Goal: Task Accomplishment & Management: Manage account settings

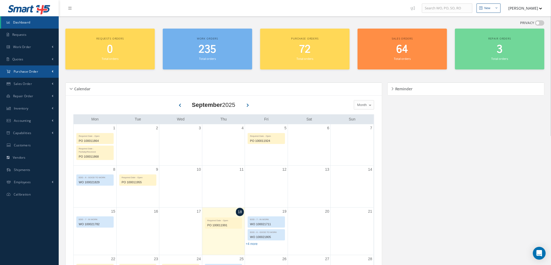
click at [38, 68] on link "Purchase Order" at bounding box center [29, 71] width 59 height 12
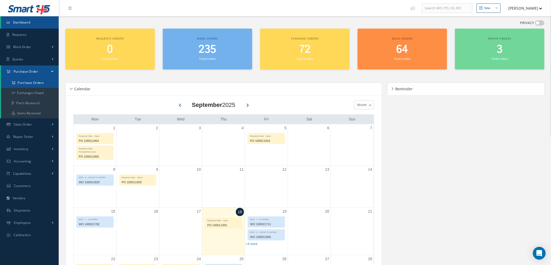
click at [36, 85] on a=1&status_id=2&status_id=3&status_id=5&collapsedFilters"] "Purchase Orders" at bounding box center [30, 83] width 58 height 10
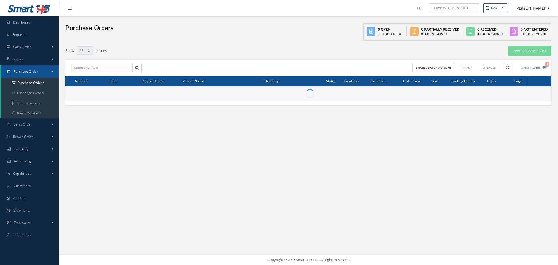
select select "25"
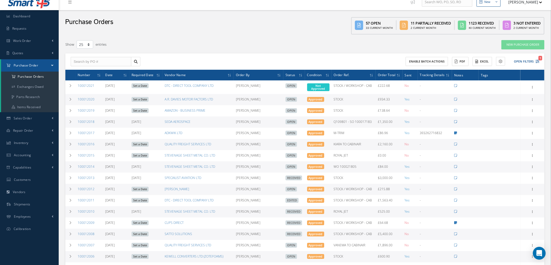
scroll to position [40, 0]
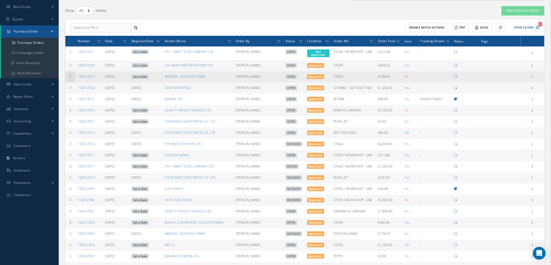
click at [72, 75] on icon at bounding box center [71, 76] width 4 height 3
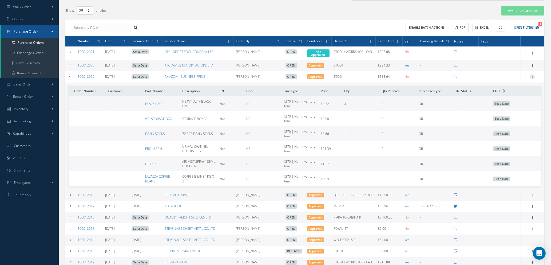
click at [532, 76] on icon at bounding box center [532, 76] width 5 height 4
click at [513, 93] on link "Edit" at bounding box center [508, 94] width 42 height 7
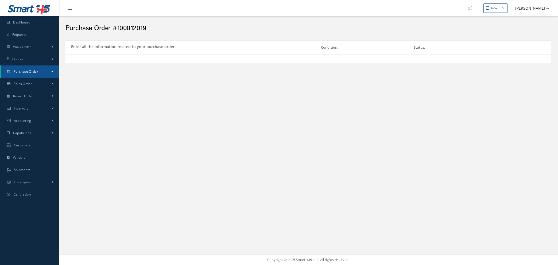
select select "1"
select select "5"
select select "114"
select select "1"
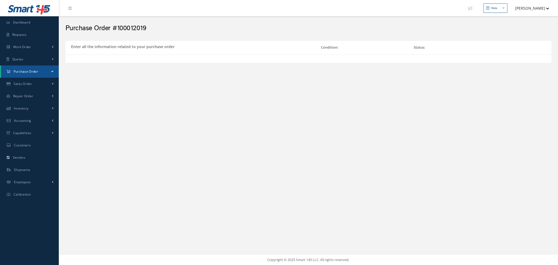
select select "5"
select select "114"
select select "1"
select select "5"
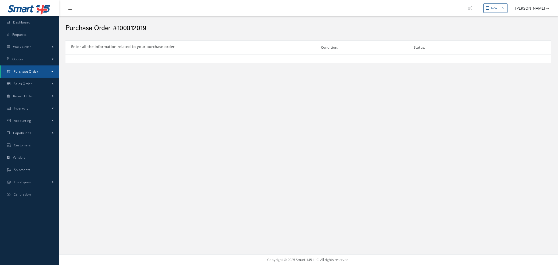
select select "114"
select select "1"
select select "5"
select select "114"
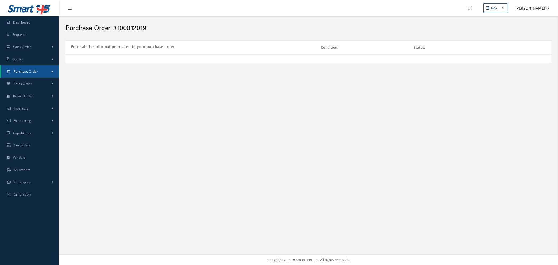
select select "1"
select select "5"
select select "114"
select select "1"
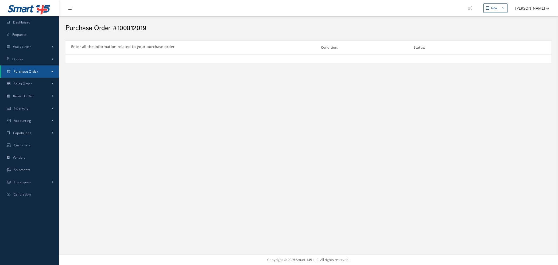
select select "1"
select select "5"
select select "114"
select select "1"
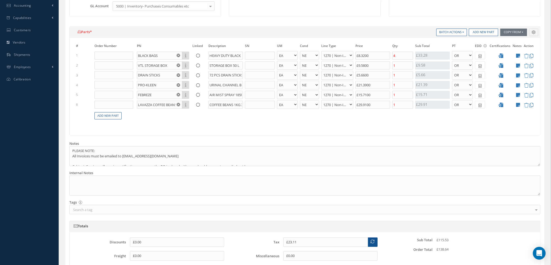
scroll to position [160, 0]
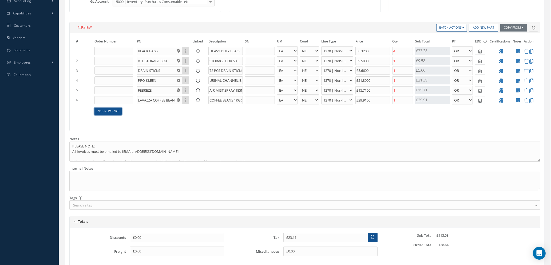
click at [98, 109] on link "Add New Part" at bounding box center [108, 111] width 27 height 7
select select "1"
select select "5"
select select "114"
select select "1"
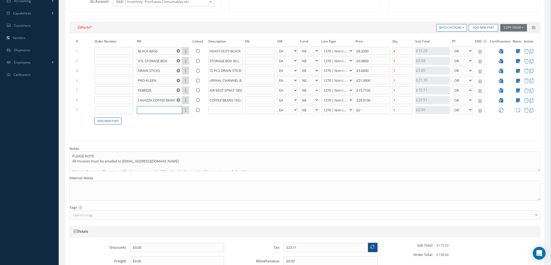
click at [150, 110] on input "text" at bounding box center [159, 110] width 45 height 8
type input "v"
type input "VILEDA MOP SET"
click at [224, 109] on input "text" at bounding box center [226, 110] width 34 height 8
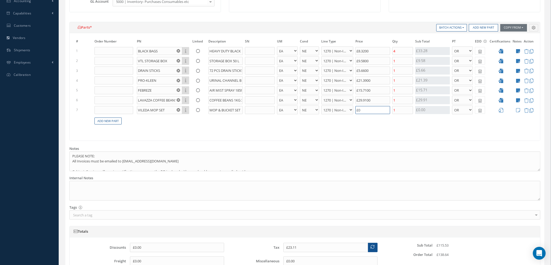
type input "MOP & BUCKET SET"
drag, startPoint x: 369, startPoint y: 109, endPoint x: 465, endPoint y: 138, distance: 99.6
click at [369, 109] on input "£0" at bounding box center [373, 110] width 35 height 8
drag, startPoint x: 369, startPoint y: 111, endPoint x: 355, endPoint y: 108, distance: 13.7
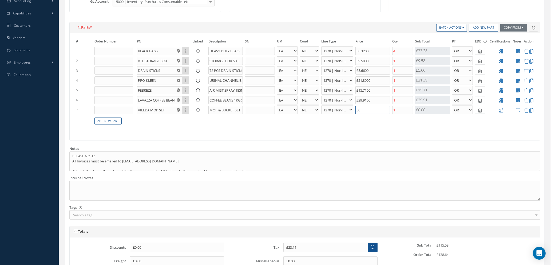
click at [355, 108] on td "£0" at bounding box center [373, 110] width 37 height 10
type input "£23.51"
type input "£2"
type input "£27.11"
type input "£20."
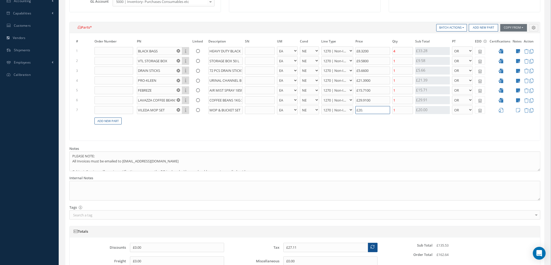
type input "£27.27"
type input "£20.82"
click at [501, 112] on icon at bounding box center [501, 110] width 5 height 5
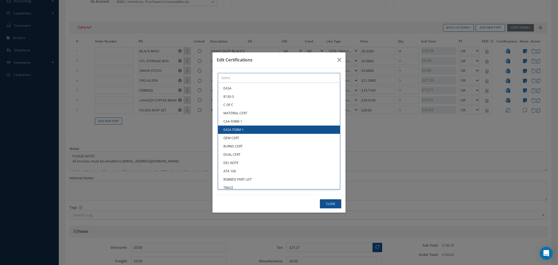
click at [231, 83] on div "× Loading... EASA 8130-3 C OF C MATERIAL CERT CAA FORM 1 EASA FORM 1 OEM CERT B…" at bounding box center [279, 78] width 122 height 10
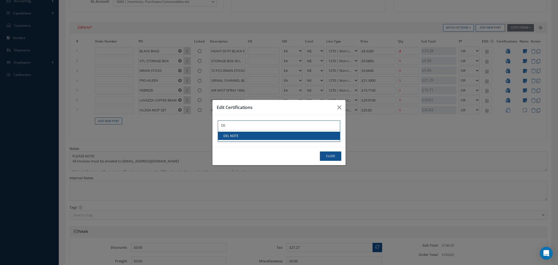
type input "DE"
click at [234, 136] on link "DEL NOTE" at bounding box center [279, 136] width 122 height 8
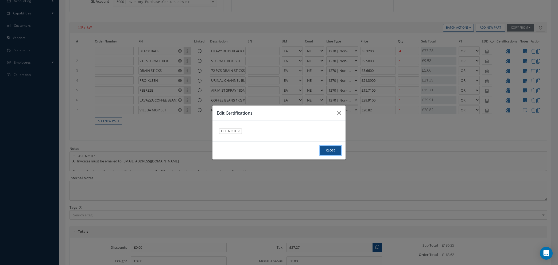
click at [330, 152] on button "Close" at bounding box center [330, 150] width 21 height 9
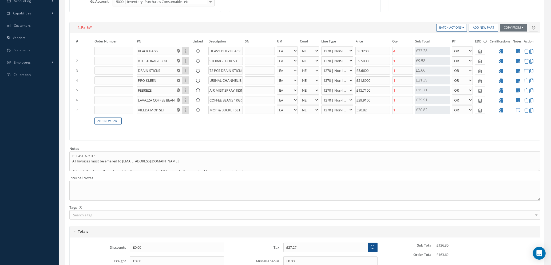
click at [520, 110] on icon at bounding box center [518, 110] width 4 height 5
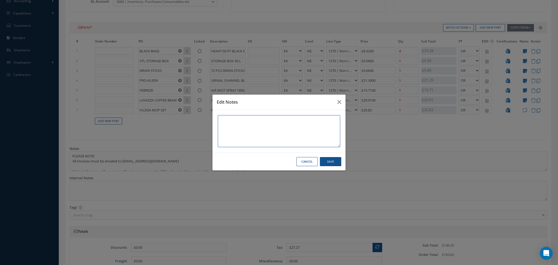
click at [239, 119] on textarea at bounding box center [279, 131] width 122 height 32
type textarea "a"
type textarea "ANGELA"
click at [329, 161] on button "Save" at bounding box center [330, 161] width 21 height 9
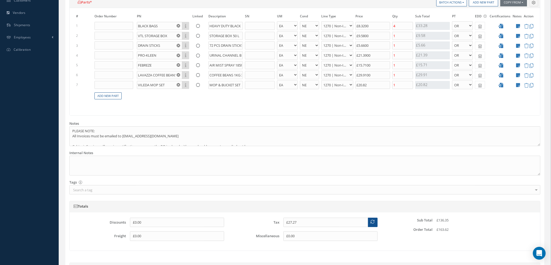
scroll to position [265, 0]
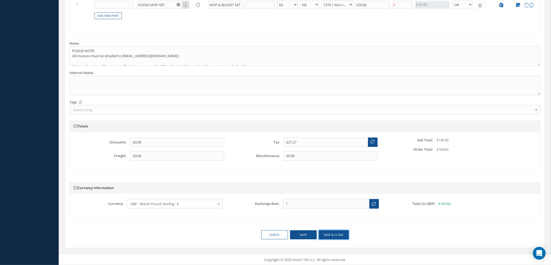
click at [328, 234] on button "Save & close" at bounding box center [334, 234] width 30 height 9
select select "1"
select select "5"
select select "114"
select select "1"
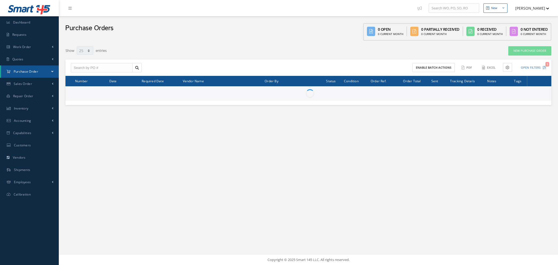
select select "25"
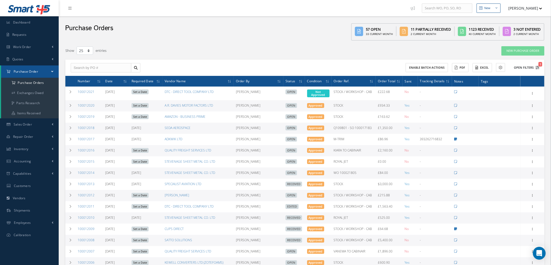
click at [539, 67] on icon "1" at bounding box center [538, 68] width 4 height 4
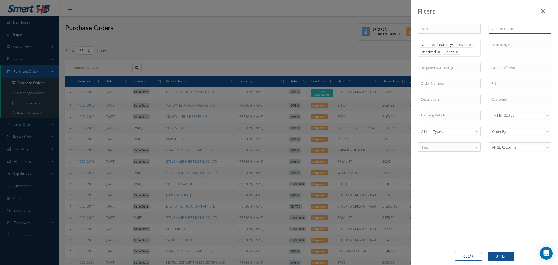
click at [500, 31] on input "text" at bounding box center [519, 29] width 63 height 10
type input "screwfix"
click at [488, 252] on button "Apply" at bounding box center [501, 256] width 26 height 9
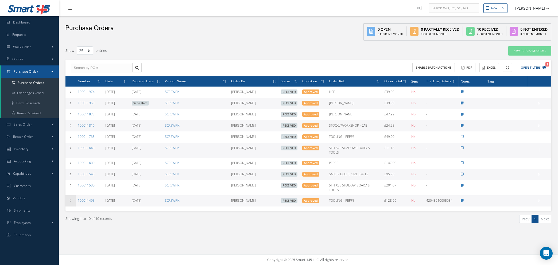
click at [70, 200] on icon at bounding box center [71, 200] width 4 height 3
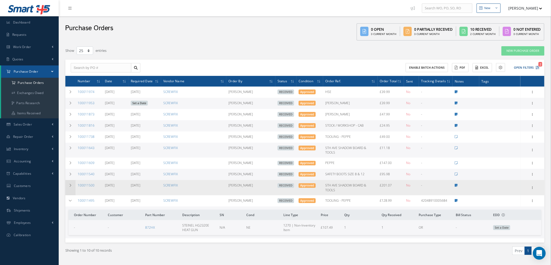
click at [70, 185] on icon at bounding box center [71, 185] width 4 height 3
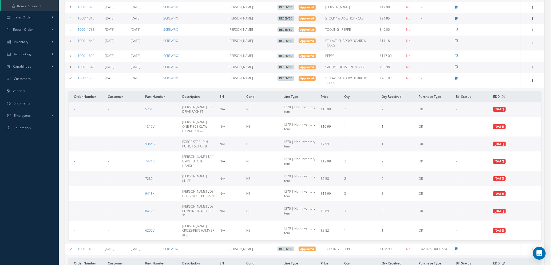
scroll to position [120, 0]
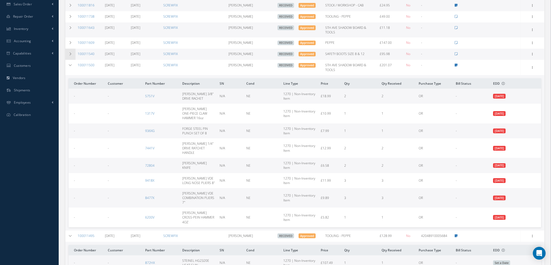
click at [69, 54] on icon at bounding box center [71, 53] width 4 height 3
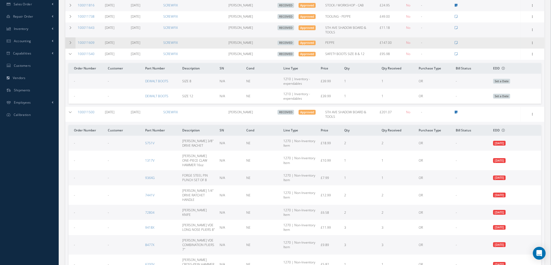
click at [71, 43] on icon at bounding box center [71, 42] width 4 height 3
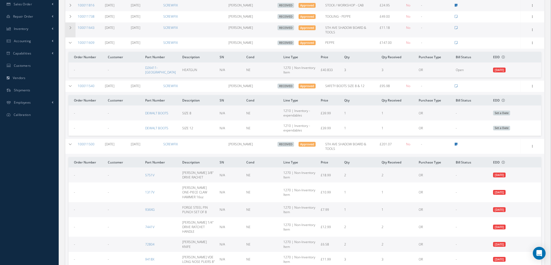
click at [70, 28] on icon at bounding box center [71, 27] width 4 height 3
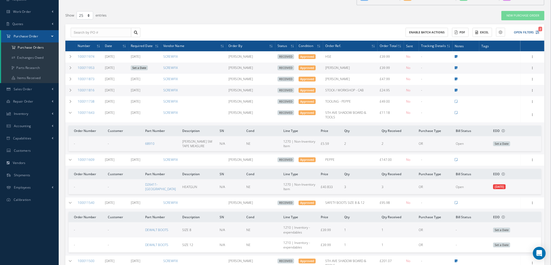
scroll to position [0, 0]
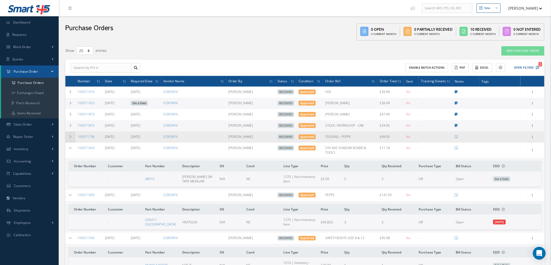
click at [70, 135] on icon at bounding box center [71, 136] width 4 height 3
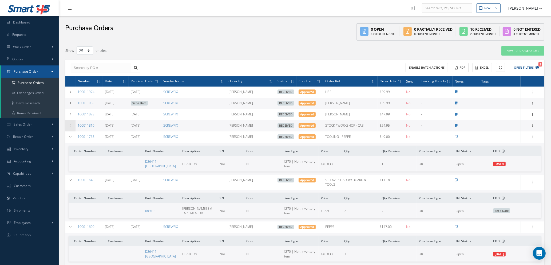
click at [69, 125] on icon at bounding box center [71, 125] width 4 height 3
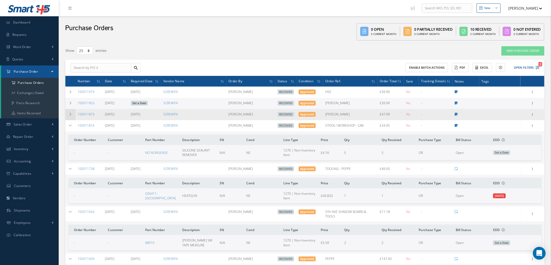
click at [69, 111] on td at bounding box center [70, 114] width 10 height 11
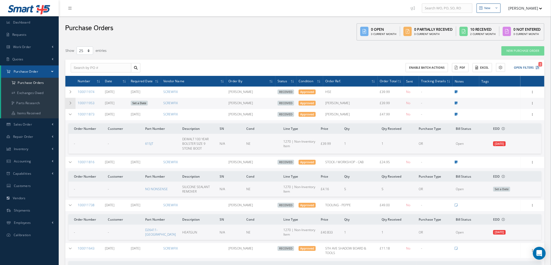
click at [71, 103] on icon at bounding box center [71, 102] width 4 height 3
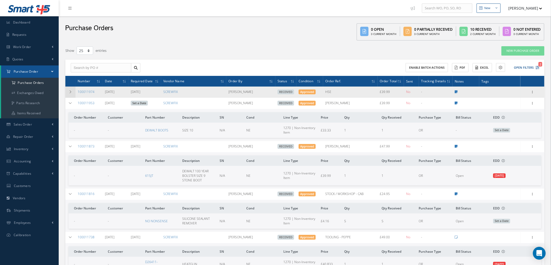
click at [72, 91] on icon at bounding box center [71, 91] width 4 height 3
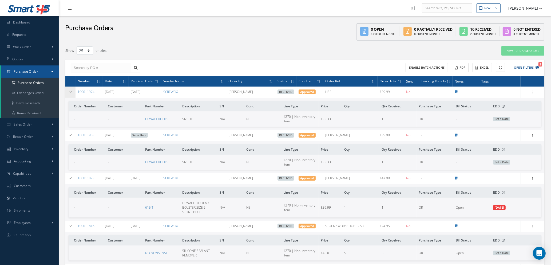
click at [72, 91] on icon at bounding box center [71, 91] width 4 height 3
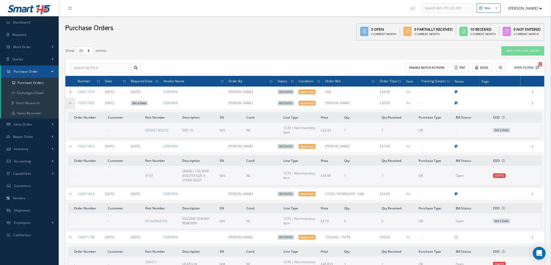
click at [68, 101] on td at bounding box center [70, 103] width 10 height 11
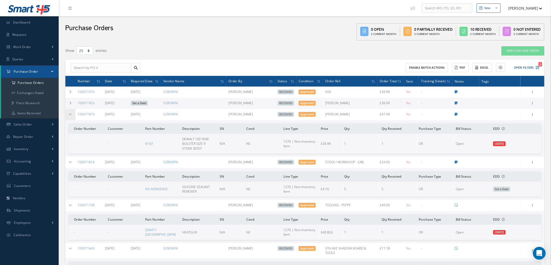
click at [70, 114] on icon at bounding box center [71, 114] width 4 height 3
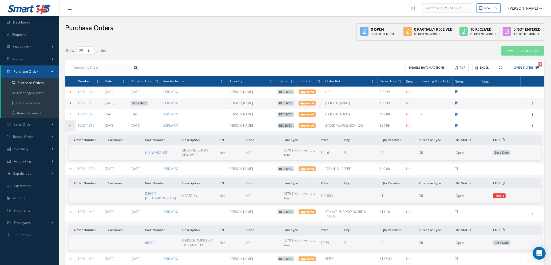
click at [71, 124] on icon at bounding box center [71, 125] width 4 height 3
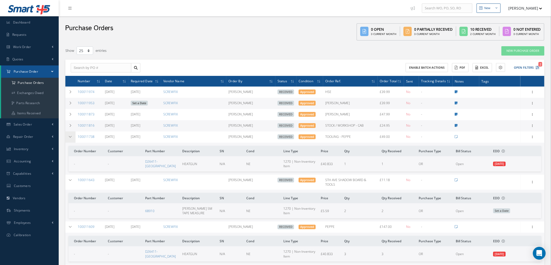
click at [71, 136] on icon at bounding box center [71, 136] width 4 height 3
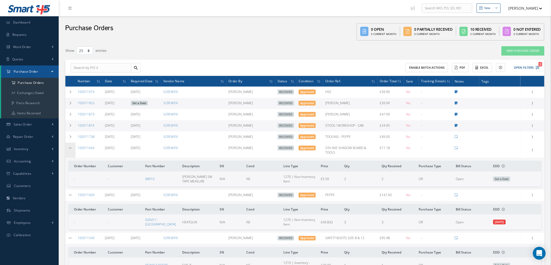
click at [70, 144] on td at bounding box center [70, 150] width 10 height 15
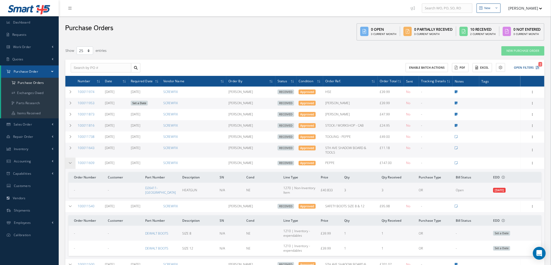
click at [69, 163] on icon at bounding box center [71, 162] width 4 height 3
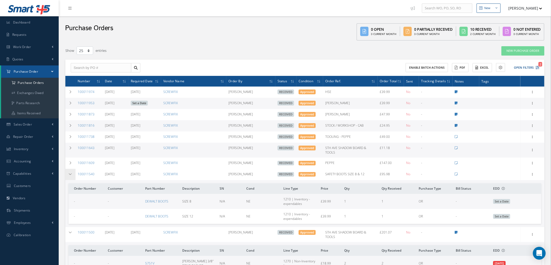
click at [69, 173] on icon at bounding box center [71, 173] width 4 height 3
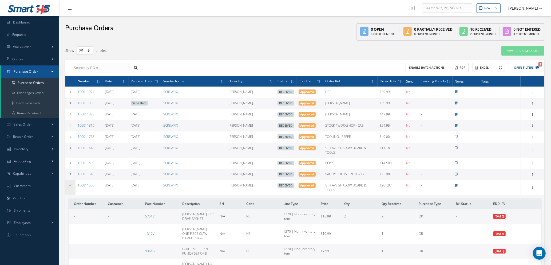
click at [69, 186] on icon at bounding box center [71, 185] width 4 height 3
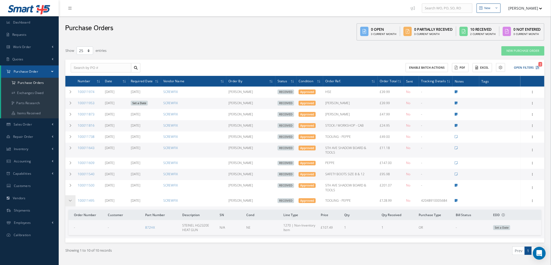
click at [70, 203] on td at bounding box center [70, 200] width 10 height 11
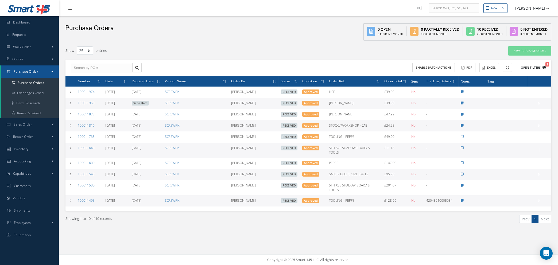
click at [544, 66] on icon "2" at bounding box center [544, 68] width 4 height 4
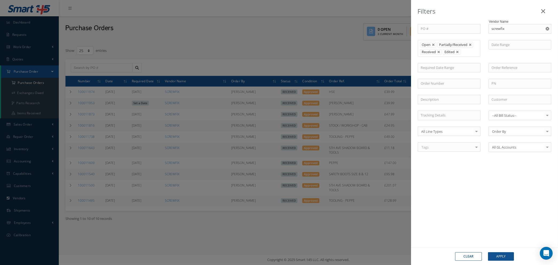
click at [546, 29] on icon "Reset" at bounding box center [546, 28] width 3 height 3
click at [496, 27] on input "text" at bounding box center [519, 29] width 63 height 10
click at [503, 49] on span "AMAZON OFFICE SUPPLIES" at bounding box center [512, 47] width 43 height 5
type input "AMAZON OFFICE SUPPLIES"
click at [501, 256] on button "Apply" at bounding box center [501, 256] width 26 height 9
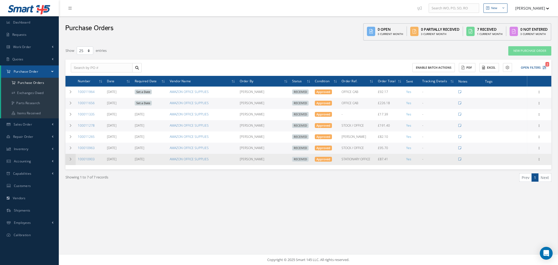
click at [69, 161] on td at bounding box center [70, 159] width 10 height 11
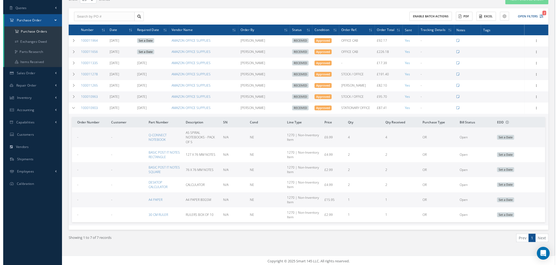
scroll to position [52, 0]
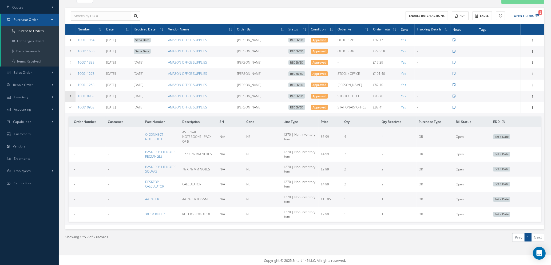
click at [70, 95] on icon at bounding box center [71, 96] width 4 height 3
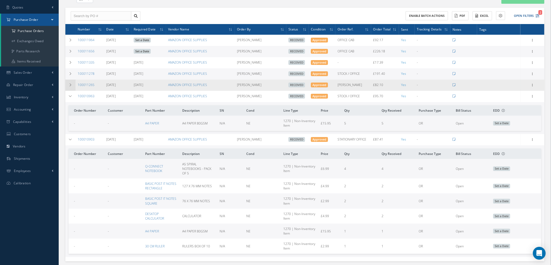
click at [72, 84] on icon at bounding box center [71, 84] width 4 height 3
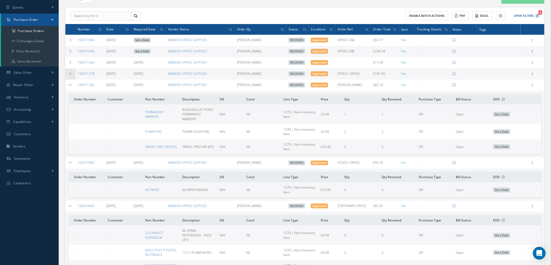
click at [70, 73] on icon at bounding box center [71, 73] width 4 height 3
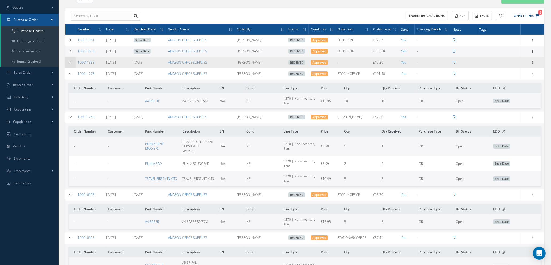
click at [69, 62] on icon at bounding box center [71, 62] width 4 height 3
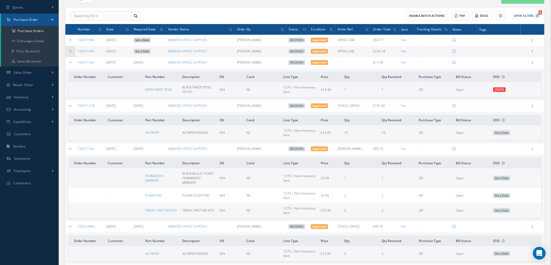
click at [70, 52] on icon at bounding box center [71, 51] width 4 height 3
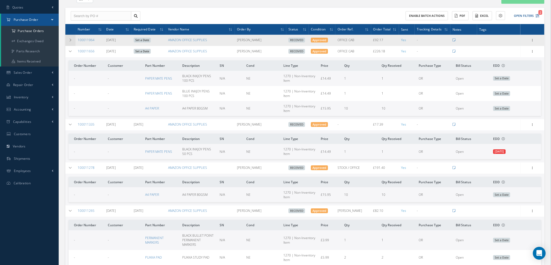
click at [70, 42] on td at bounding box center [70, 40] width 10 height 11
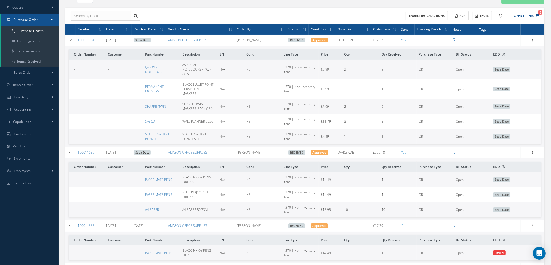
click at [540, 15] on div "Enable batch actions ACTIONS Receive Payments Select Customer Cabinair Services…" at bounding box center [423, 15] width 236 height 9
click at [536, 15] on icon "2" at bounding box center [538, 16] width 4 height 4
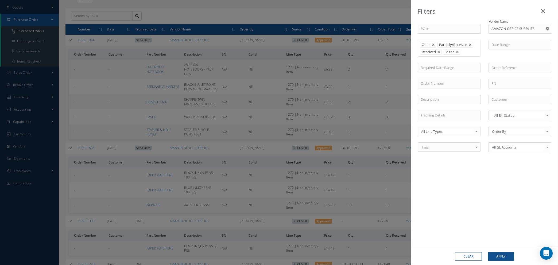
click at [547, 27] on icon "Reset" at bounding box center [546, 28] width 3 height 3
click at [529, 26] on input "text" at bounding box center [519, 29] width 63 height 10
click at [506, 41] on div "AMAZON - BUSINESS PRIME" at bounding box center [519, 39] width 62 height 10
type input "AMAZON - BUSINESS PRIME"
click at [496, 254] on button "Apply" at bounding box center [501, 256] width 26 height 9
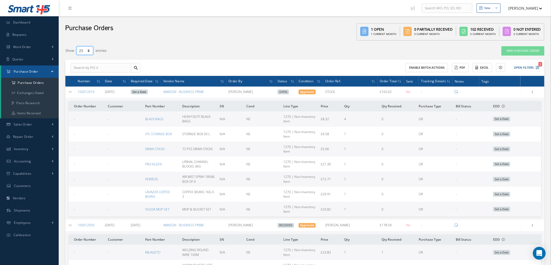
click at [89, 52] on select "10 25 50 100" at bounding box center [85, 50] width 17 height 8
select select "100"
click at [77, 46] on select "10 25 50 100" at bounding box center [85, 50] width 17 height 8
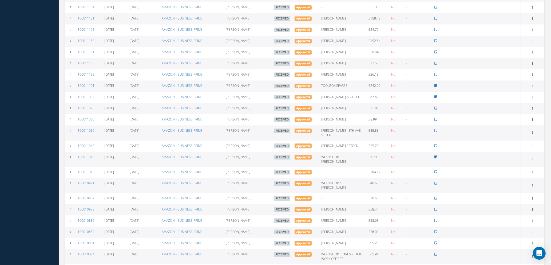
scroll to position [1520, 0]
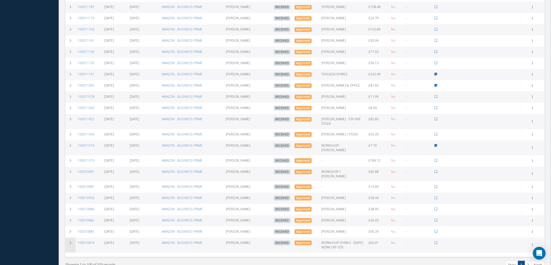
click at [73, 237] on td at bounding box center [70, 244] width 10 height 15
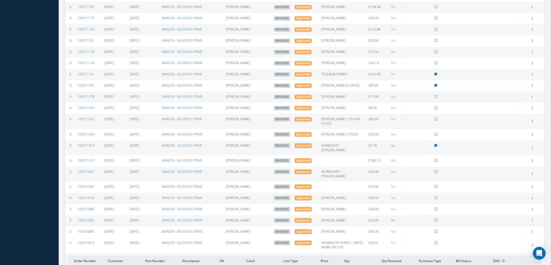
scroll to position [1581, 0]
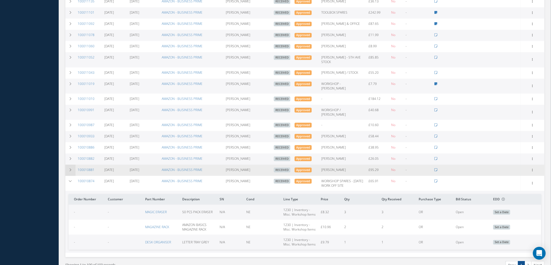
click at [69, 168] on icon at bounding box center [71, 169] width 4 height 3
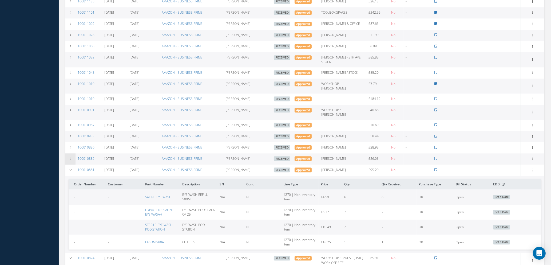
click at [71, 153] on td at bounding box center [70, 158] width 10 height 11
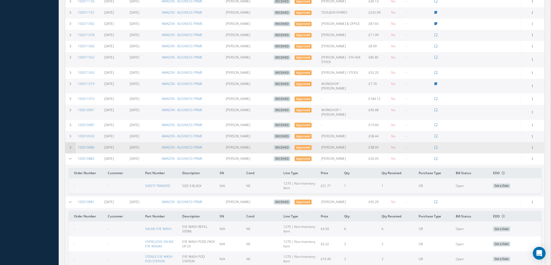
click at [70, 142] on td at bounding box center [70, 147] width 10 height 11
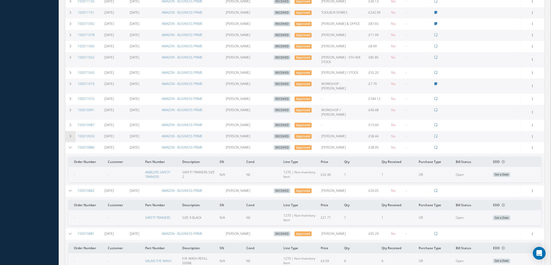
click at [69, 135] on icon at bounding box center [71, 136] width 4 height 3
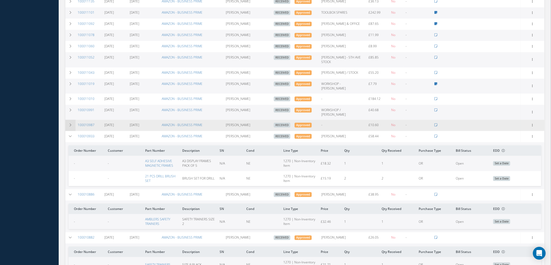
click at [69, 123] on icon at bounding box center [71, 124] width 4 height 3
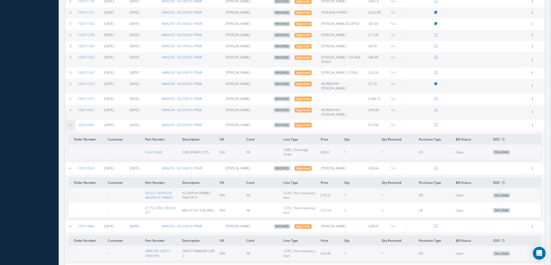
click at [71, 123] on icon at bounding box center [71, 124] width 4 height 3
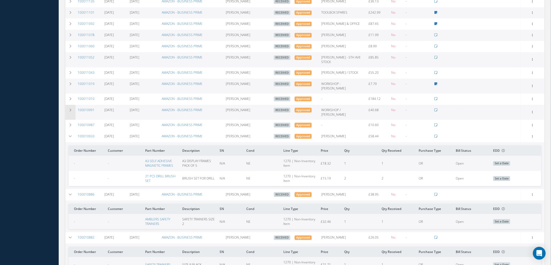
click at [71, 108] on icon at bounding box center [71, 109] width 4 height 3
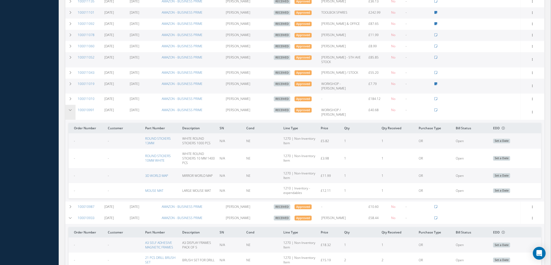
click at [71, 108] on icon at bounding box center [71, 109] width 4 height 3
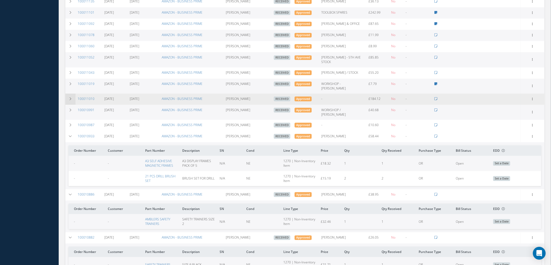
click at [70, 97] on icon at bounding box center [71, 98] width 4 height 3
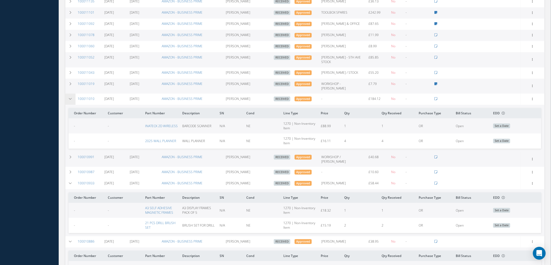
click at [70, 97] on icon at bounding box center [71, 98] width 4 height 3
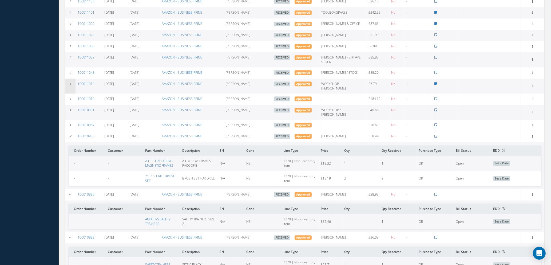
click at [69, 82] on icon at bounding box center [71, 83] width 4 height 3
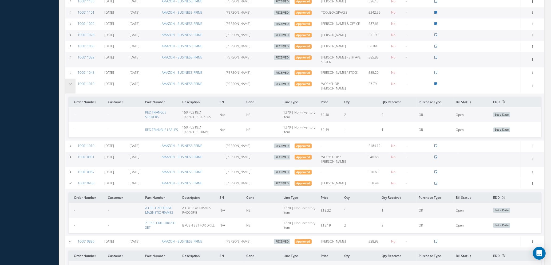
click at [69, 82] on icon at bounding box center [71, 83] width 4 height 3
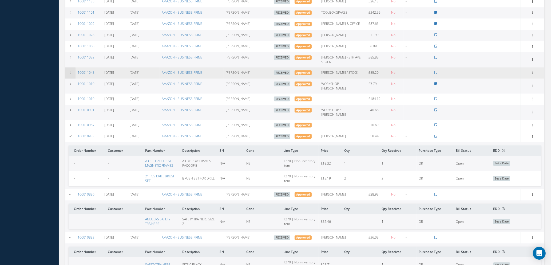
click at [69, 71] on icon at bounding box center [71, 72] width 4 height 3
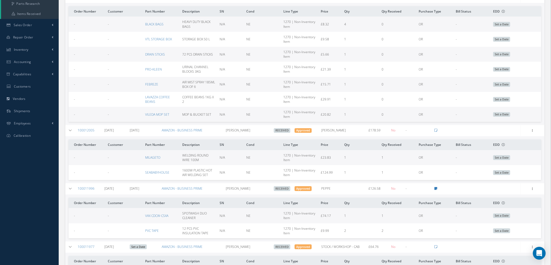
scroll to position [0, 0]
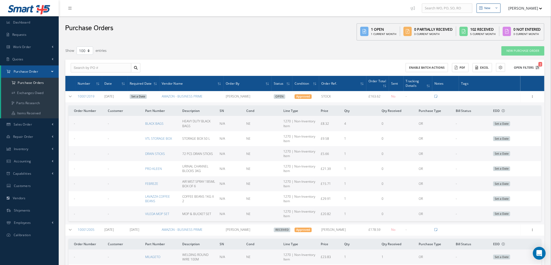
click at [537, 66] on icon "2" at bounding box center [538, 68] width 4 height 4
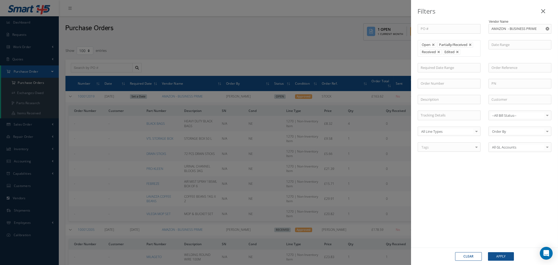
click at [547, 29] on icon "Reset" at bounding box center [546, 28] width 3 height 3
click at [504, 257] on button "Apply" at bounding box center [501, 256] width 26 height 9
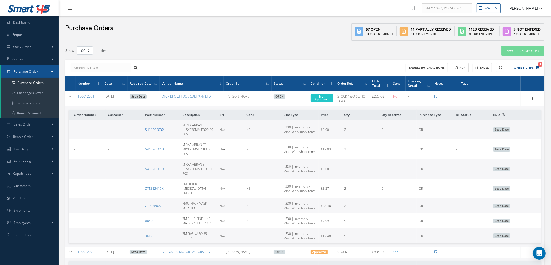
click at [159, 132] on link "5411205032" at bounding box center [154, 129] width 19 height 5
click at [538, 68] on icon "1" at bounding box center [538, 68] width 4 height 4
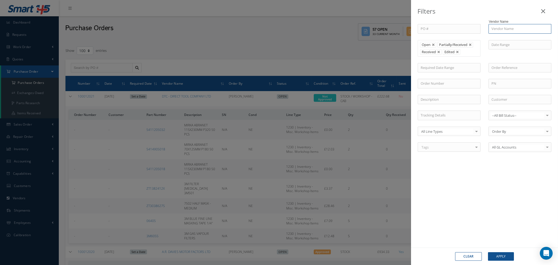
click at [526, 28] on input "text" at bounding box center [519, 29] width 63 height 10
click at [519, 39] on div "ZORO UK" at bounding box center [519, 38] width 57 height 5
type input "ZORO UK"
click at [497, 256] on button "Apply" at bounding box center [501, 256] width 26 height 9
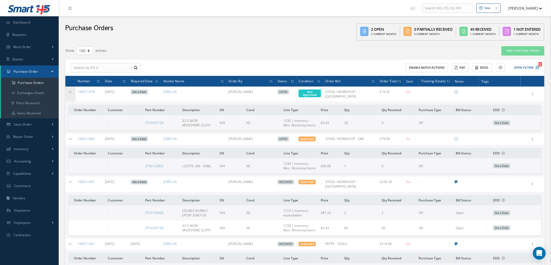
click at [69, 92] on icon at bounding box center [71, 91] width 4 height 3
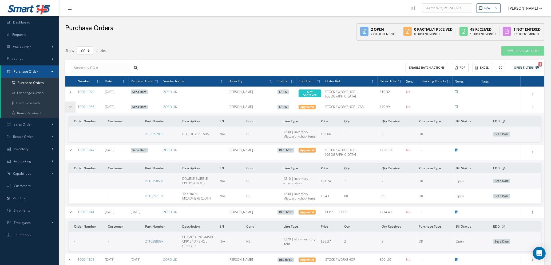
click at [69, 107] on icon at bounding box center [71, 106] width 4 height 3
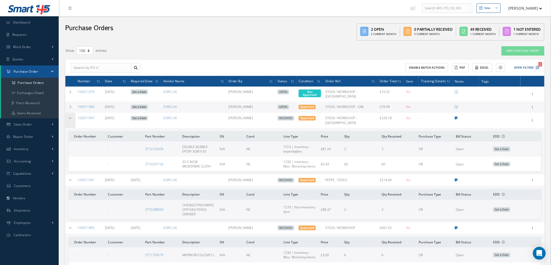
click at [70, 118] on icon at bounding box center [71, 117] width 4 height 3
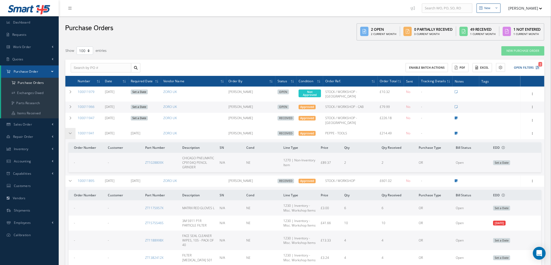
click at [70, 134] on icon at bounding box center [71, 133] width 4 height 3
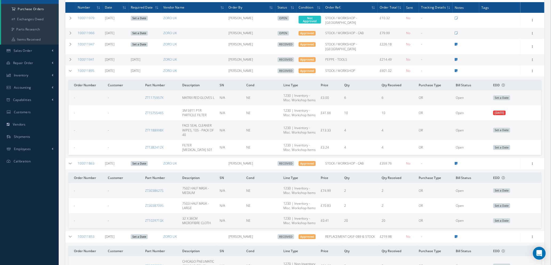
scroll to position [80, 0]
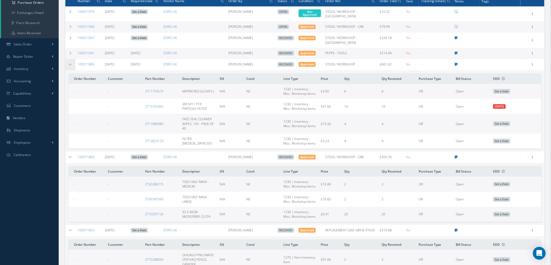
click at [71, 64] on icon at bounding box center [71, 64] width 4 height 3
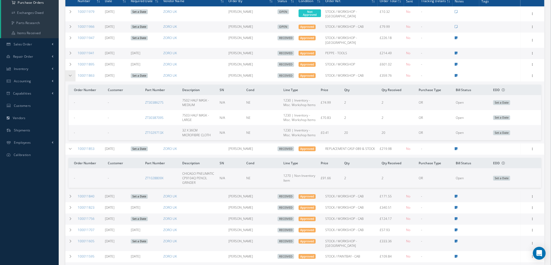
click at [69, 74] on icon at bounding box center [71, 75] width 4 height 3
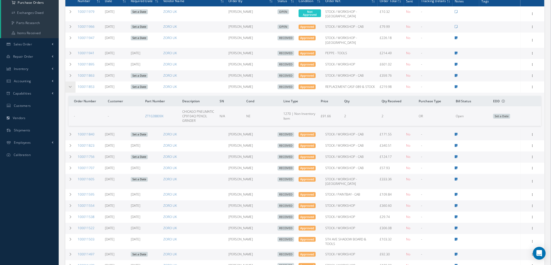
click at [71, 85] on icon at bounding box center [71, 86] width 4 height 3
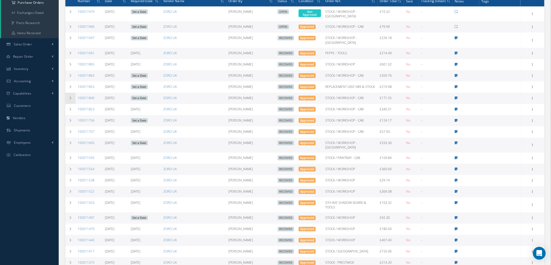
click at [69, 96] on icon at bounding box center [71, 97] width 4 height 3
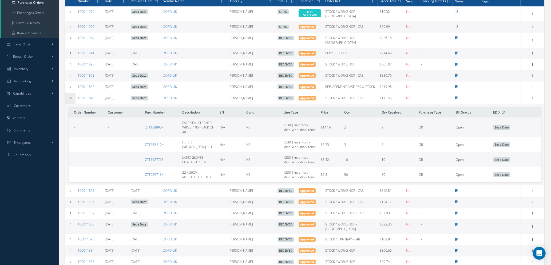
click at [69, 96] on icon at bounding box center [71, 97] width 4 height 3
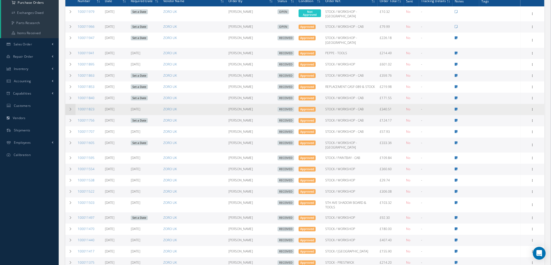
click at [69, 108] on icon at bounding box center [71, 109] width 4 height 3
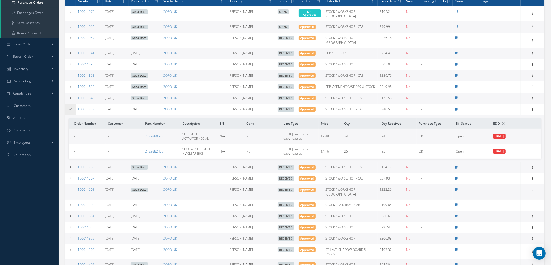
click at [69, 108] on icon at bounding box center [71, 109] width 4 height 3
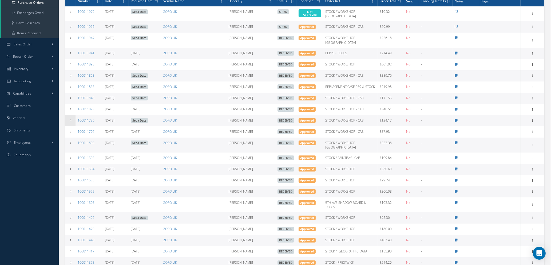
click at [69, 117] on td at bounding box center [70, 120] width 10 height 11
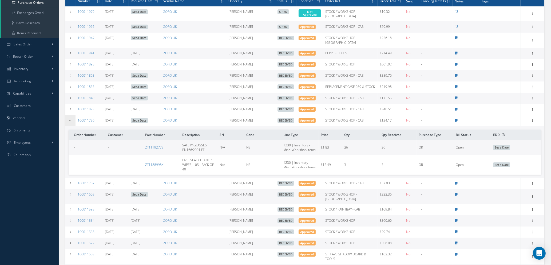
click at [69, 117] on td at bounding box center [70, 120] width 10 height 11
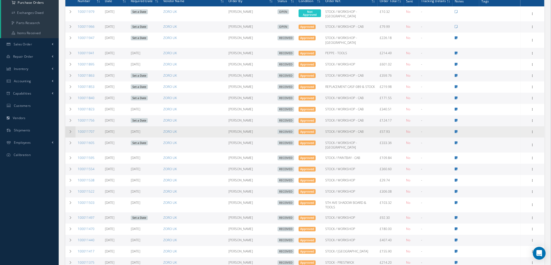
click at [70, 131] on icon at bounding box center [71, 131] width 4 height 3
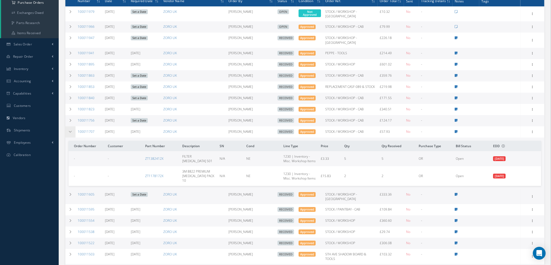
click at [70, 131] on icon at bounding box center [71, 131] width 4 height 3
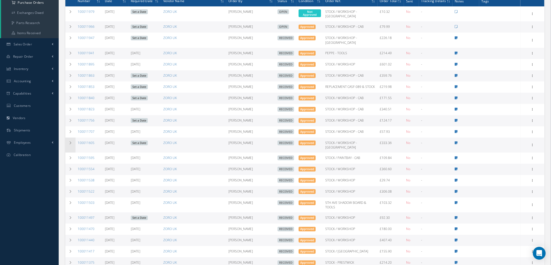
click at [69, 141] on icon at bounding box center [71, 142] width 4 height 3
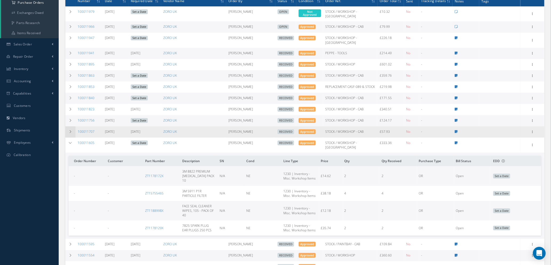
click at [68, 132] on td at bounding box center [70, 131] width 10 height 11
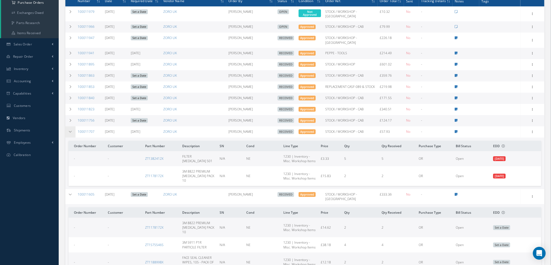
click at [68, 132] on td at bounding box center [70, 131] width 10 height 11
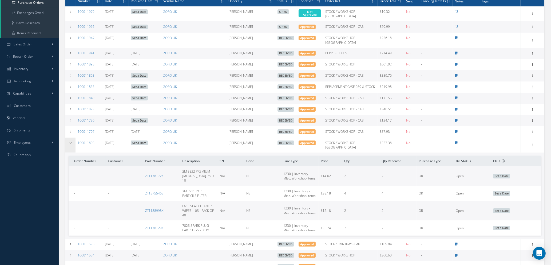
click at [67, 142] on td at bounding box center [70, 145] width 10 height 15
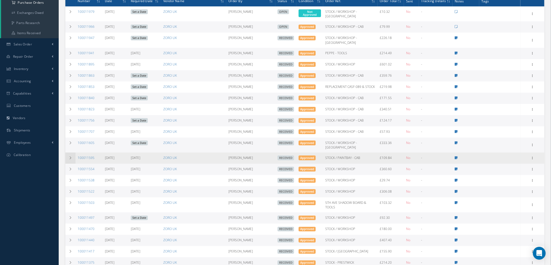
click at [69, 156] on icon at bounding box center [71, 157] width 4 height 3
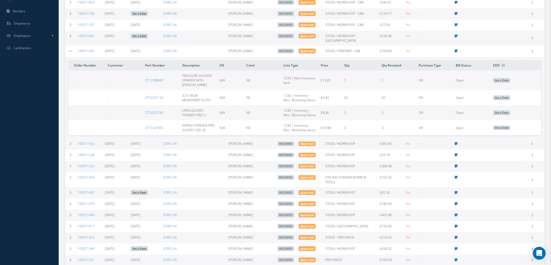
scroll to position [200, 0]
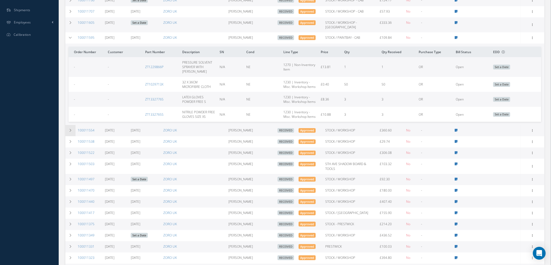
click at [72, 125] on td at bounding box center [70, 130] width 10 height 11
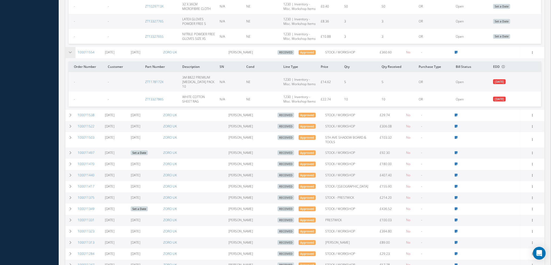
scroll to position [280, 0]
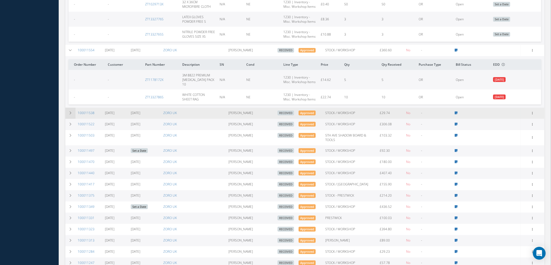
click at [71, 111] on icon at bounding box center [71, 112] width 4 height 3
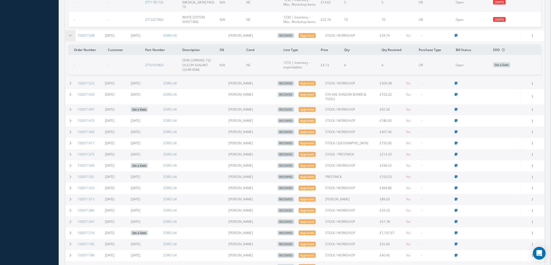
scroll to position [360, 0]
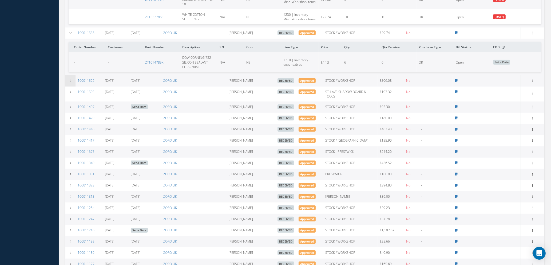
click at [68, 75] on td at bounding box center [70, 80] width 10 height 11
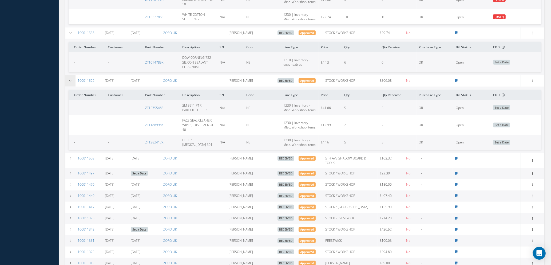
click at [68, 75] on td at bounding box center [70, 80] width 10 height 11
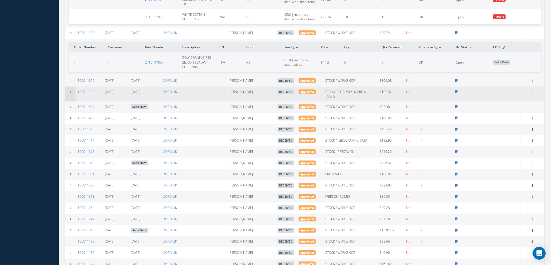
click at [70, 87] on td at bounding box center [70, 94] width 10 height 15
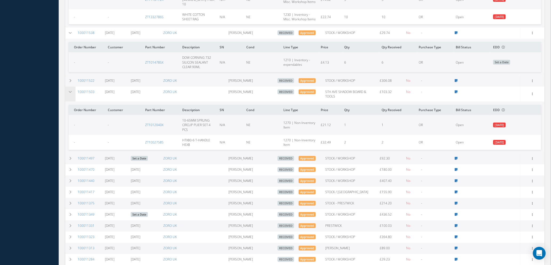
click at [70, 87] on td at bounding box center [70, 94] width 10 height 15
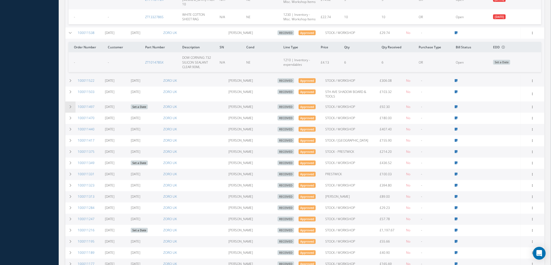
click at [70, 105] on icon at bounding box center [71, 106] width 4 height 3
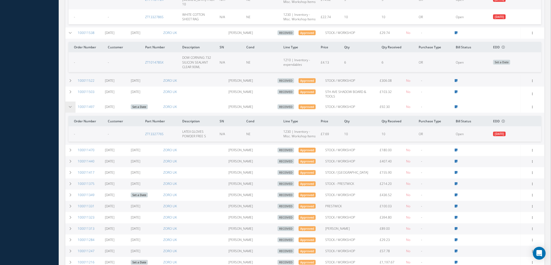
click at [70, 105] on icon at bounding box center [71, 106] width 4 height 3
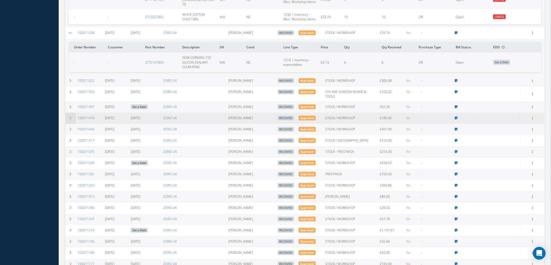
click at [70, 113] on td at bounding box center [70, 118] width 10 height 11
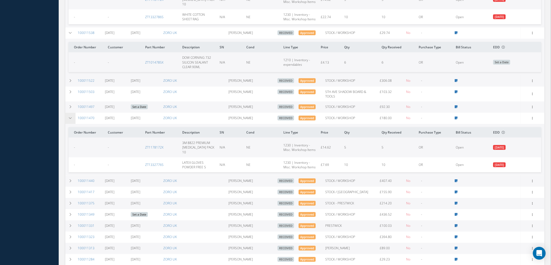
click at [69, 113] on td at bounding box center [70, 118] width 10 height 11
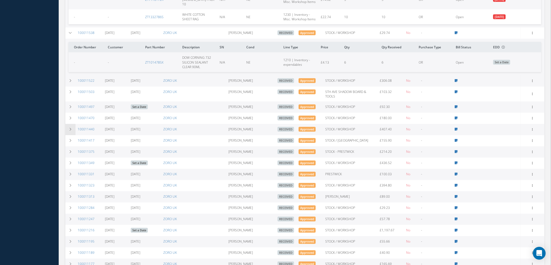
click at [69, 124] on td at bounding box center [70, 129] width 10 height 11
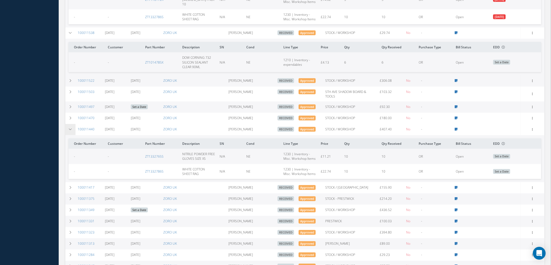
click at [69, 124] on td at bounding box center [70, 129] width 10 height 11
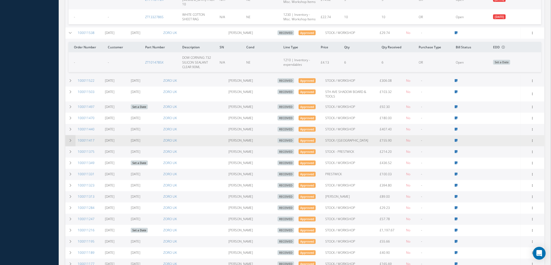
click at [69, 135] on td at bounding box center [70, 140] width 10 height 11
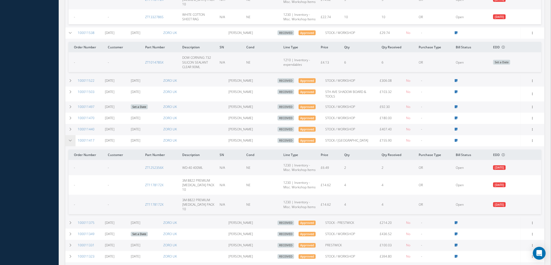
click at [69, 135] on td at bounding box center [70, 140] width 10 height 11
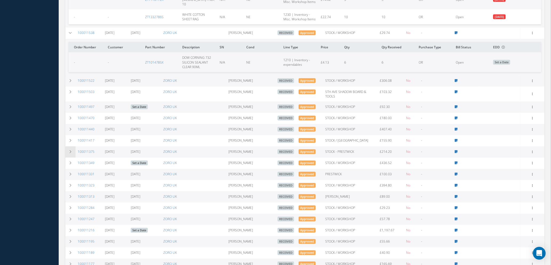
click at [69, 150] on icon at bounding box center [71, 151] width 4 height 3
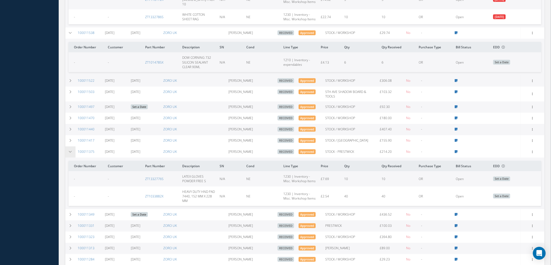
click at [69, 150] on icon at bounding box center [71, 151] width 4 height 3
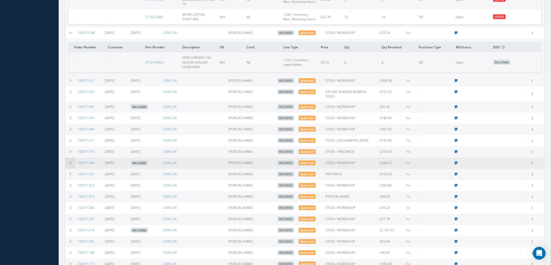
click at [69, 161] on icon at bounding box center [71, 162] width 4 height 3
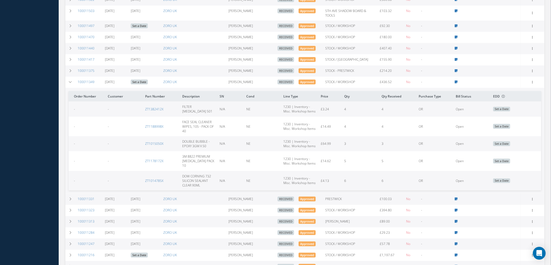
scroll to position [441, 0]
click at [71, 70] on icon at bounding box center [71, 71] width 4 height 3
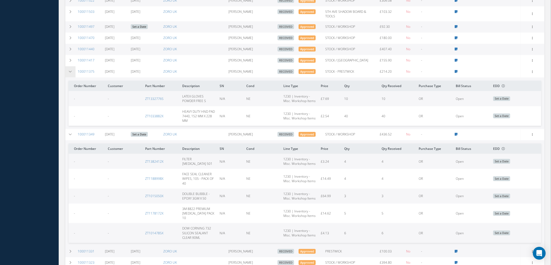
click at [71, 70] on icon at bounding box center [71, 71] width 4 height 3
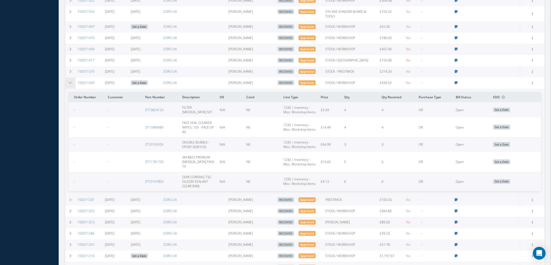
click at [71, 81] on icon at bounding box center [71, 82] width 4 height 3
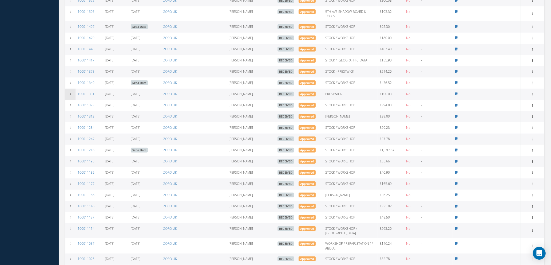
click at [70, 92] on icon at bounding box center [71, 93] width 4 height 3
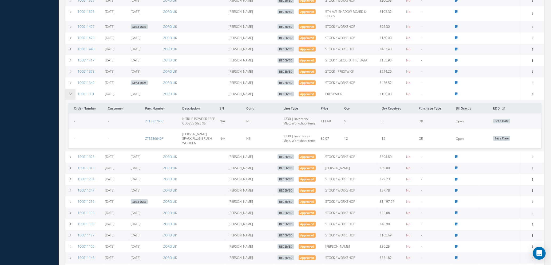
click at [70, 92] on icon at bounding box center [71, 93] width 4 height 3
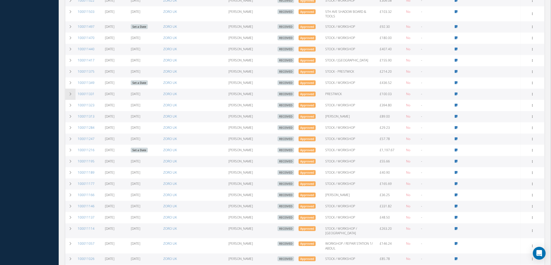
click at [70, 92] on icon at bounding box center [71, 93] width 4 height 3
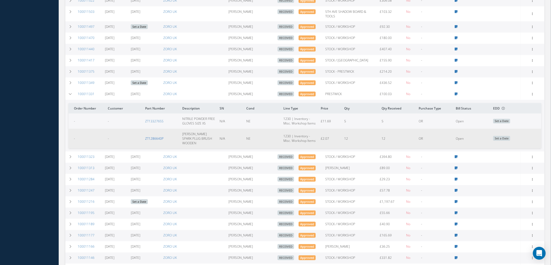
click at [155, 136] on link "ZT1286640P" at bounding box center [154, 138] width 18 height 5
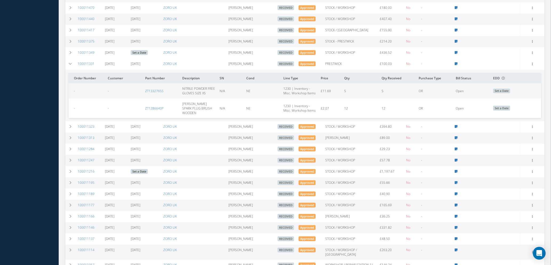
scroll to position [521, 0]
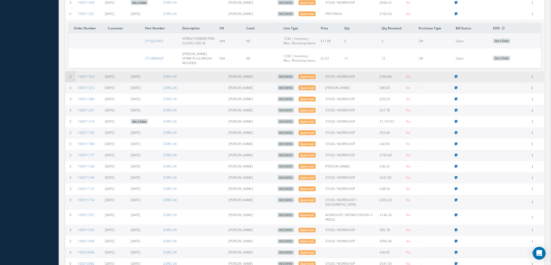
click at [69, 75] on icon at bounding box center [71, 76] width 4 height 3
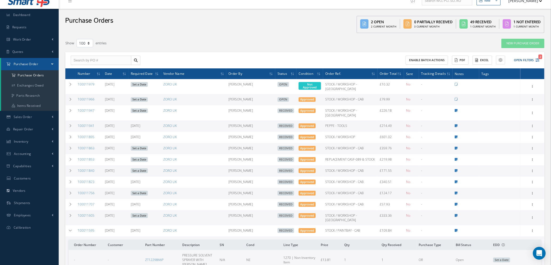
scroll to position [0, 0]
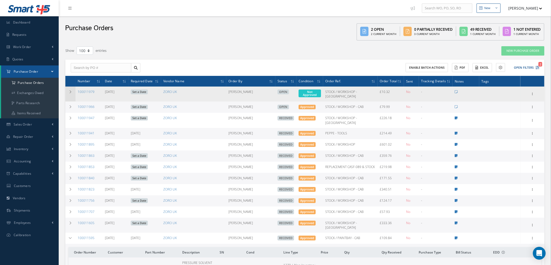
click at [68, 91] on td at bounding box center [70, 94] width 10 height 15
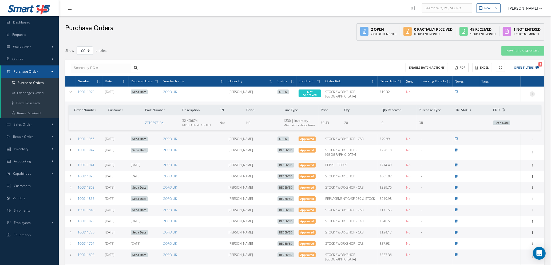
click at [533, 92] on icon at bounding box center [532, 93] width 5 height 4
click at [503, 109] on link "Edit" at bounding box center [508, 111] width 42 height 7
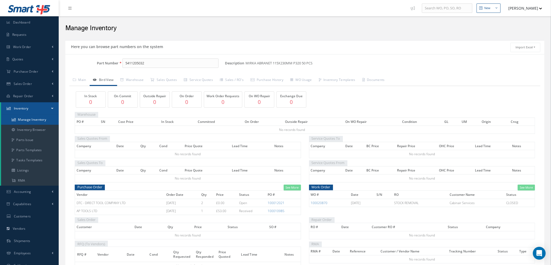
click at [39, 120] on link "Manage Inventory" at bounding box center [30, 120] width 58 height 10
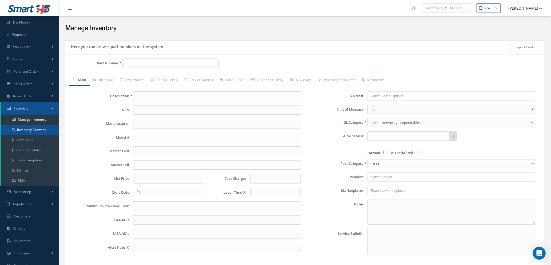
click at [39, 130] on link "Inventory Browser" at bounding box center [30, 130] width 58 height 10
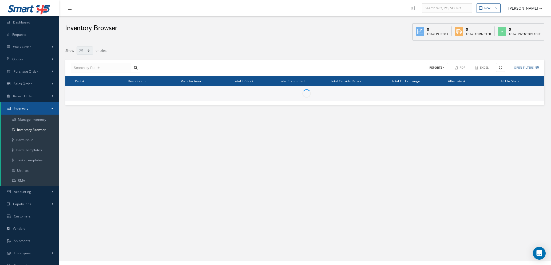
select select "25"
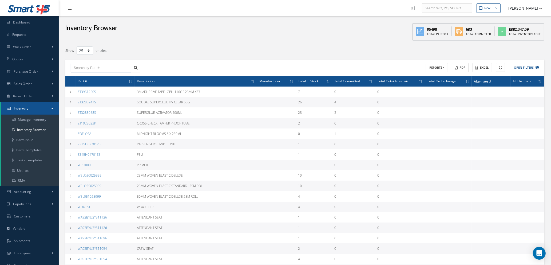
click at [96, 66] on input "text" at bounding box center [101, 68] width 61 height 10
type input "w"
type input "b"
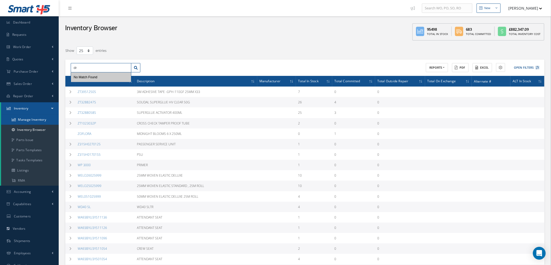
type input "dr"
click at [28, 117] on link "Manage Inventory" at bounding box center [30, 120] width 58 height 10
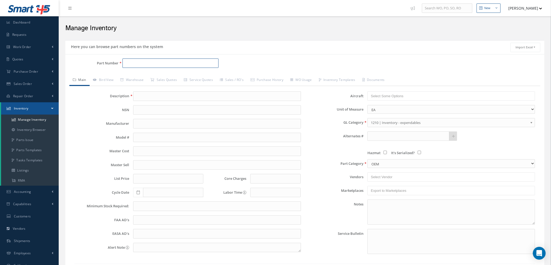
click at [132, 64] on input "Part Number" at bounding box center [171, 63] width 96 height 10
type input "w"
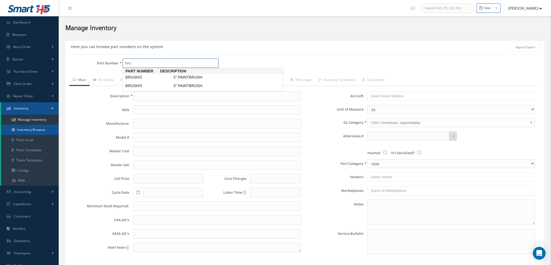
type input "bru"
click at [37, 127] on link "Inventory Browser" at bounding box center [30, 130] width 58 height 10
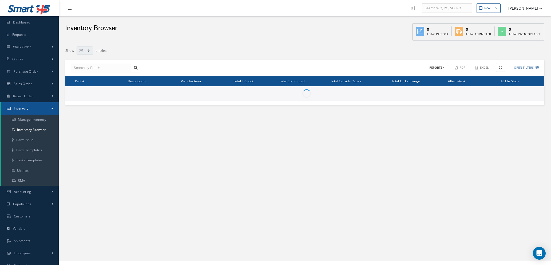
select select "25"
type input "Locations"
type input "All General Ledger"
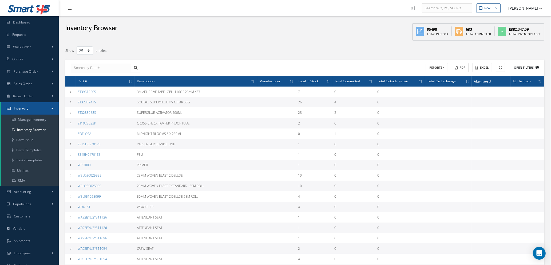
click at [539, 66] on icon at bounding box center [538, 68] width 4 height 4
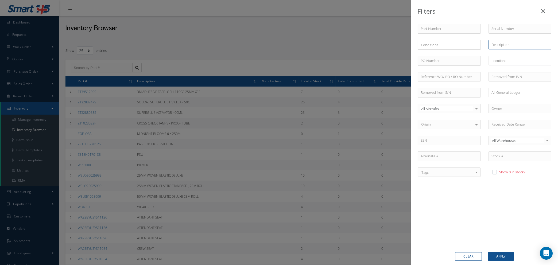
click at [496, 45] on input "text" at bounding box center [519, 45] width 63 height 10
type input "w"
type input "bru"
click at [496, 173] on label at bounding box center [496, 172] width 1 height 5
click at [495, 173] on input "checkbox" at bounding box center [493, 172] width 3 height 3
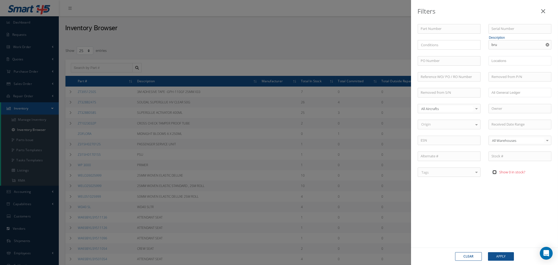
checkbox input "true"
click at [508, 46] on input "bru" at bounding box center [519, 45] width 63 height 10
type input "b"
type input "w"
type input "brus"
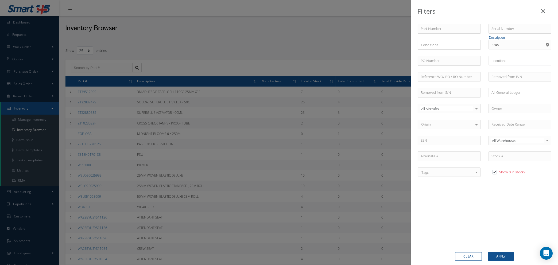
click at [295, 37] on div "Filters Part Number Serial Number × Loading... Description brus PO Number WORKS…" at bounding box center [279, 132] width 558 height 265
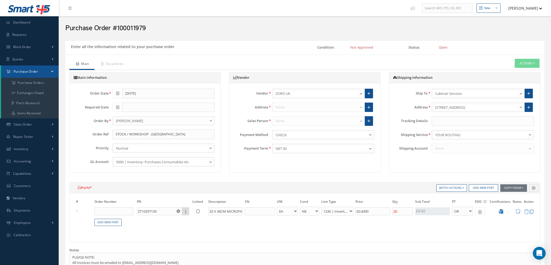
select select "1"
select select "5"
select select "110"
select select "1"
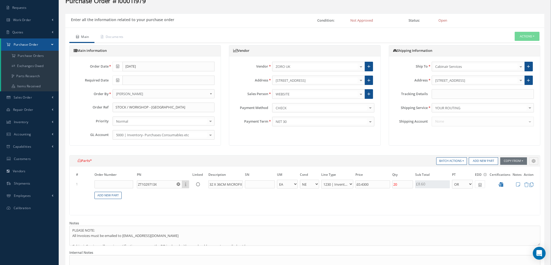
scroll to position [40, 0]
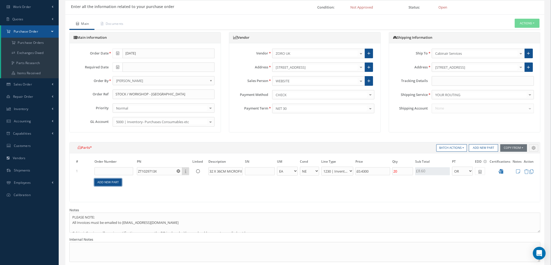
click at [107, 182] on link "Add New Part" at bounding box center [108, 182] width 27 height 7
select select "1"
select select "5"
select select "104"
select select "1"
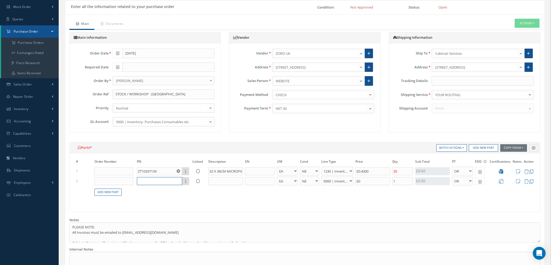
click at [144, 179] on input "text" at bounding box center [159, 181] width 45 height 8
type input "z"
type input "ZT2595340S"
click at [211, 179] on input "text" at bounding box center [226, 181] width 34 height 8
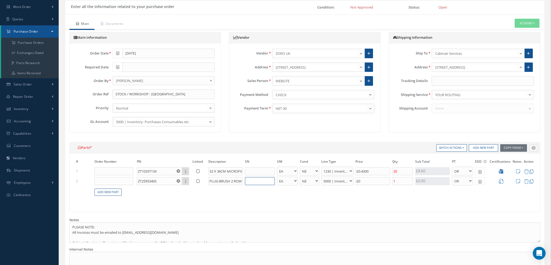
type input "SPARK PLUG BRUSH 2 ROW"
select select "110"
type input "£1.92"
type input "£1."
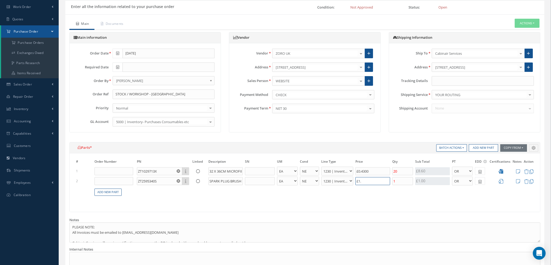
type input "£2.04"
type input "£1.62"
click at [399, 181] on input "1" at bounding box center [403, 181] width 21 height 8
type input "£4.96"
type input "10"
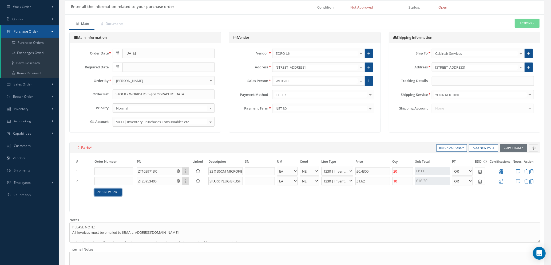
click at [111, 194] on link "Add New Part" at bounding box center [108, 192] width 27 height 7
select select "1"
select select "5"
select select "104"
select select "1"
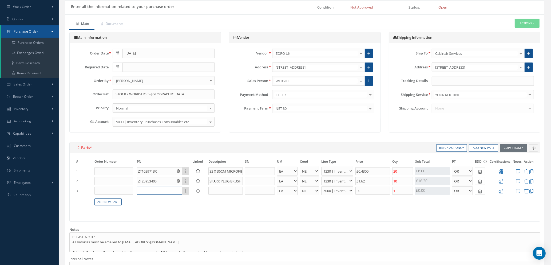
click at [143, 190] on input "text" at bounding box center [159, 191] width 45 height 8
type input "ZT1232932P"
click at [217, 191] on input "text" at bounding box center [226, 191] width 34 height 8
type input "WIRE BRUSH SET 3PC"
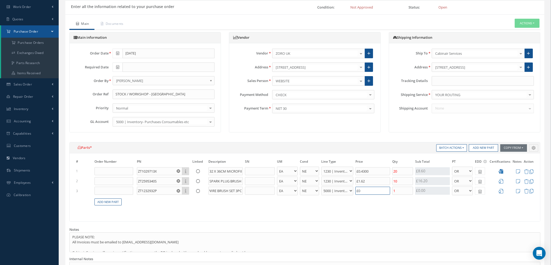
click at [367, 189] on input "£0" at bounding box center [373, 191] width 35 height 8
type input "£5.96"
type input "£5."
type input "£5.98"
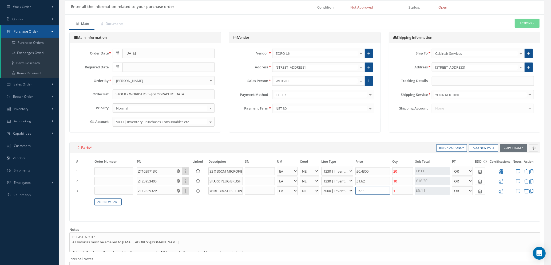
type input "£5.11"
click at [399, 192] on input "1" at bounding box center [403, 191] width 21 height 8
type input "£4.96"
type input "£8.03"
type input "3"
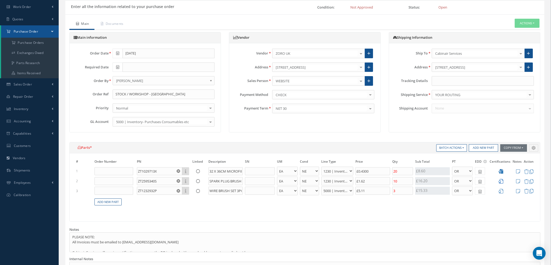
click at [502, 179] on icon at bounding box center [501, 181] width 5 height 5
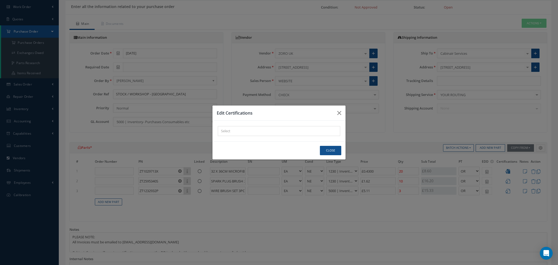
click at [284, 132] on div "× Loading..." at bounding box center [279, 131] width 122 height 10
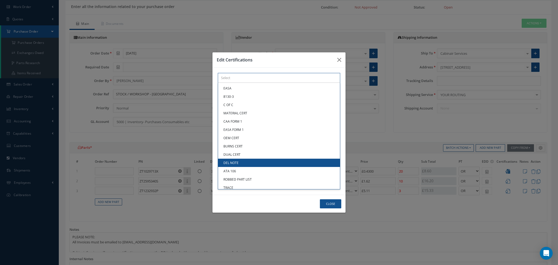
click at [248, 162] on link "DEL NOTE" at bounding box center [279, 163] width 122 height 8
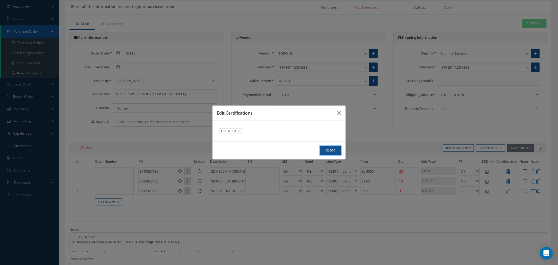
click at [327, 151] on button "Close" at bounding box center [330, 150] width 21 height 9
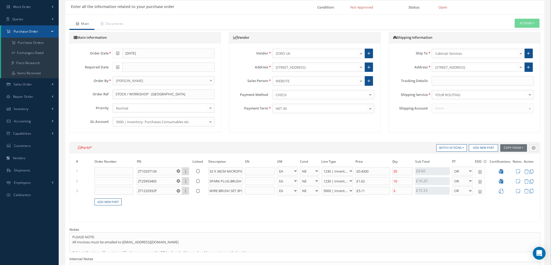
click at [501, 189] on icon at bounding box center [501, 191] width 5 height 5
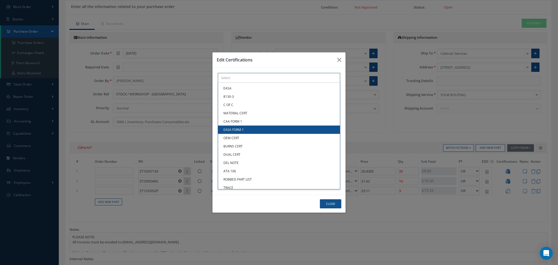
click at [229, 83] on div "× Loading... EASA 8130-3 C OF C MATERIAL CERT CAA FORM 1 EASA FORM 1 OEM CERT B…" at bounding box center [279, 78] width 122 height 10
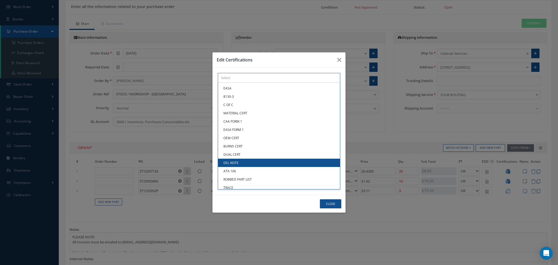
click at [233, 160] on link "DEL NOTE" at bounding box center [279, 163] width 122 height 8
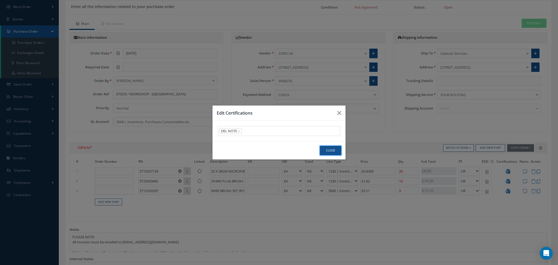
click at [328, 150] on button "Close" at bounding box center [330, 150] width 21 height 9
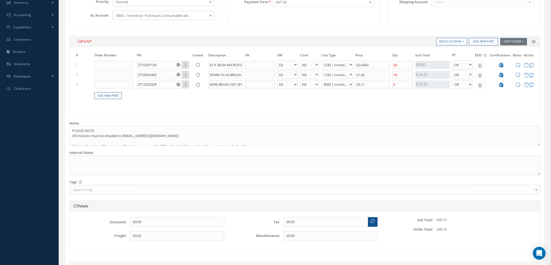
scroll to position [146, 0]
click at [372, 64] on input "£0.4300" at bounding box center [373, 65] width 35 height 8
drag, startPoint x: 372, startPoint y: 64, endPoint x: 379, endPoint y: 66, distance: 7.1
click at [372, 64] on input "£0.4300" at bounding box center [373, 65] width 35 height 8
type input "£0.4"
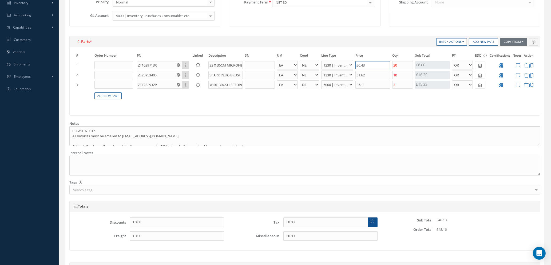
type input "£7.91"
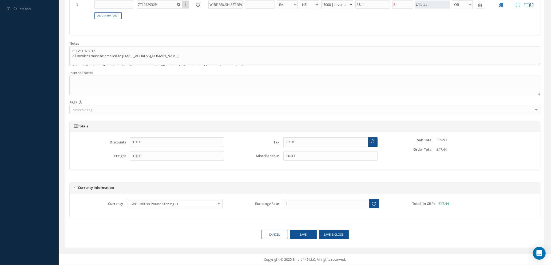
type input "£0.40"
click at [307, 142] on input "£7.91" at bounding box center [326, 142] width 85 height 10
type input "£7.86"
click at [88, 77] on textarea at bounding box center [304, 86] width 471 height 20
paste textarea "CD-936250-411522"
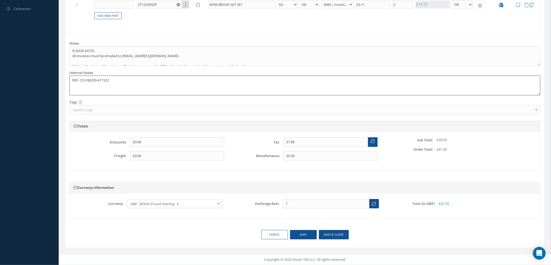
type textarea "REF: CD-936250-411522"
click at [331, 235] on button "Save & close" at bounding box center [334, 234] width 30 height 9
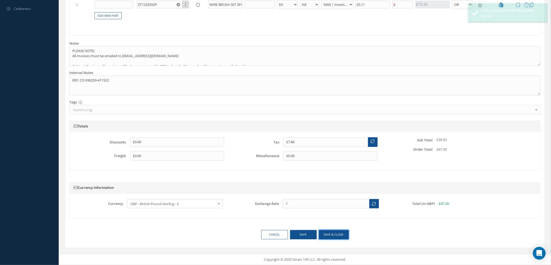
type input "£0.4"
type textarea "REF: CD-936250-411522 -- Natasha Lewis 09/18/2025 04:23AM"
select select "1"
select select "5"
select select "110"
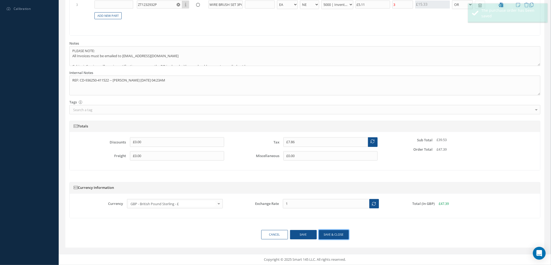
select select "1"
select select "5"
select select "104"
select select "1"
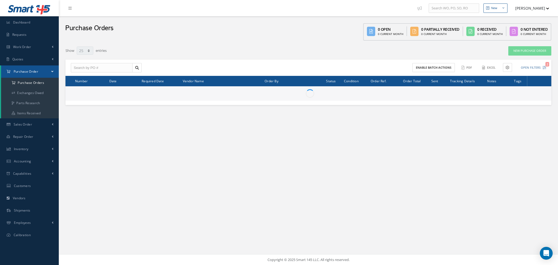
select select "25"
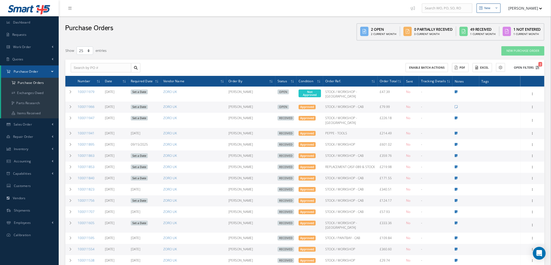
click at [539, 68] on icon "2" at bounding box center [538, 68] width 4 height 4
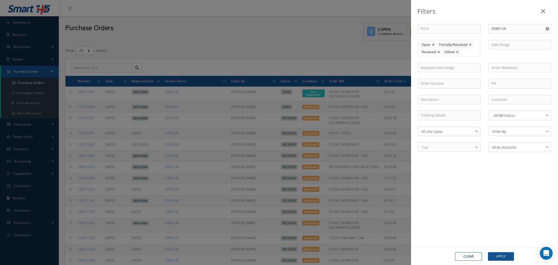
click at [471, 259] on button "Clear" at bounding box center [468, 256] width 27 height 9
type input "All Status"
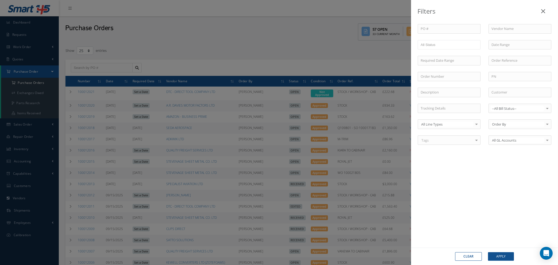
click at [543, 11] on icon at bounding box center [543, 11] width 4 height 6
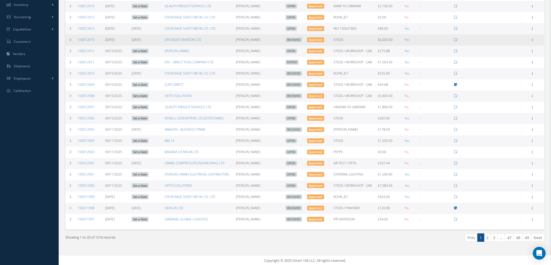
scroll to position [144, 0]
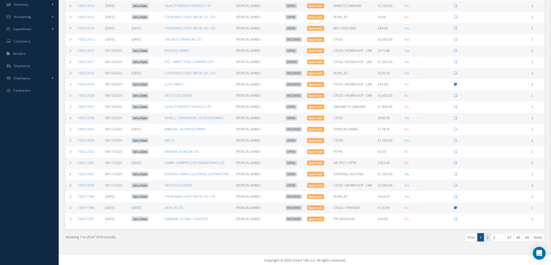
click at [487, 238] on link "2" at bounding box center [487, 237] width 7 height 8
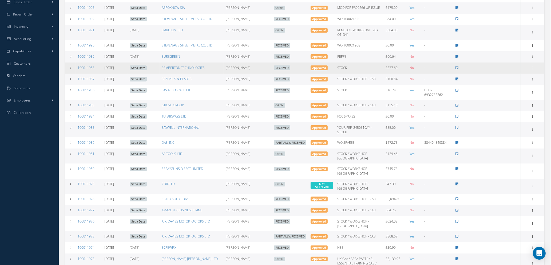
scroll to position [182, 0]
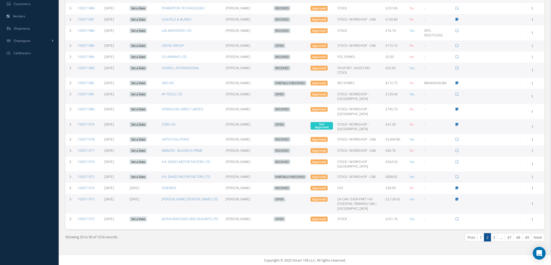
click at [146, 123] on link "Set a Date" at bounding box center [138, 124] width 17 height 5
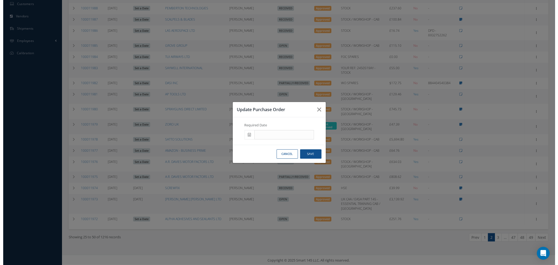
scroll to position [162, 0]
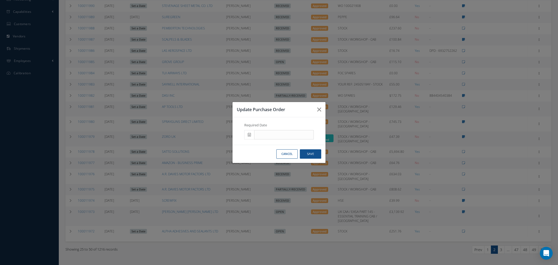
click at [247, 134] on span at bounding box center [249, 135] width 10 height 10
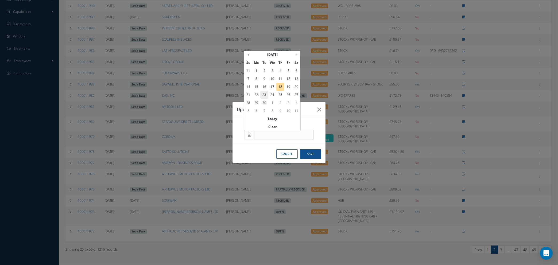
click at [263, 95] on td "23" at bounding box center [264, 95] width 8 height 8
type input "[DATE]"
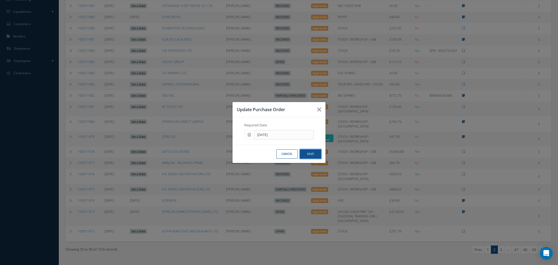
click at [306, 155] on button "Save" at bounding box center [310, 153] width 21 height 9
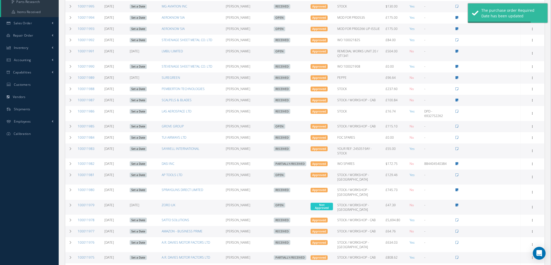
scroll to position [182, 0]
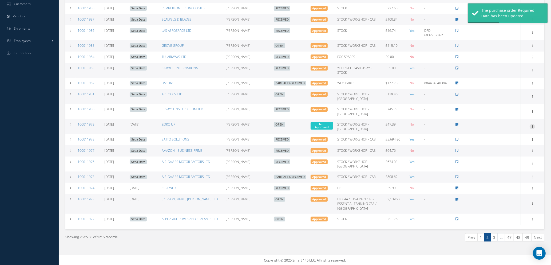
click at [533, 126] on icon at bounding box center [532, 126] width 5 height 4
click at [513, 129] on link "Enter/Update" at bounding box center [508, 130] width 42 height 7
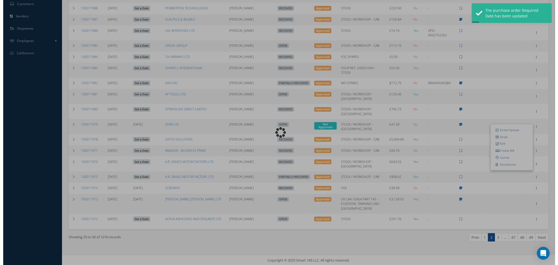
scroll to position [162, 0]
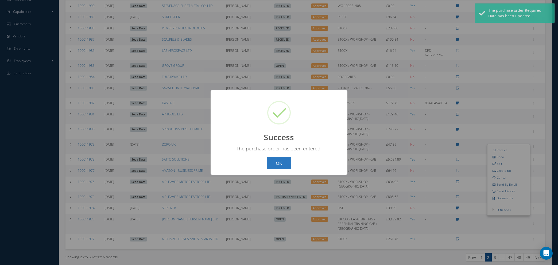
click at [278, 164] on button "OK" at bounding box center [279, 163] width 24 height 13
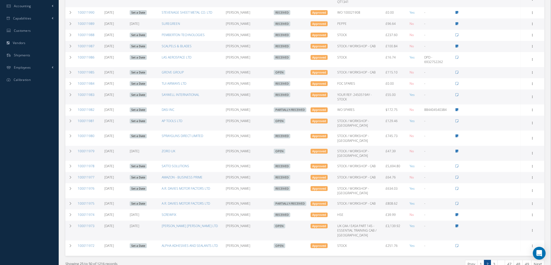
scroll to position [182, 0]
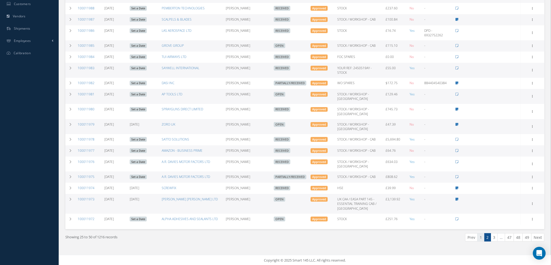
click at [480, 236] on link "1" at bounding box center [481, 237] width 7 height 8
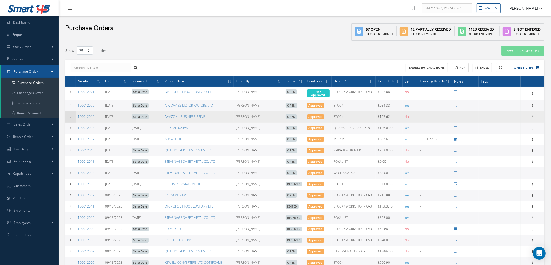
click at [68, 116] on td at bounding box center [70, 116] width 10 height 11
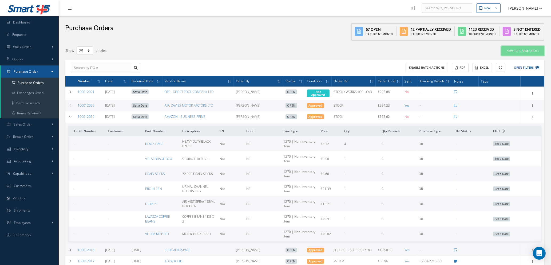
click at [518, 49] on link "New Purchase Order" at bounding box center [523, 50] width 43 height 9
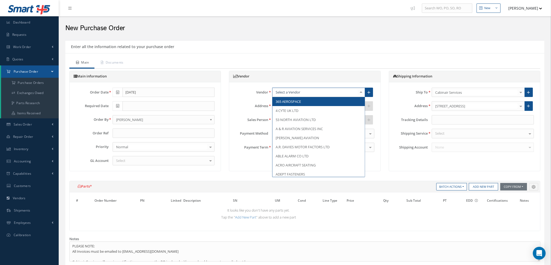
click at [315, 89] on div at bounding box center [318, 93] width 93 height 10
type input "AMA"
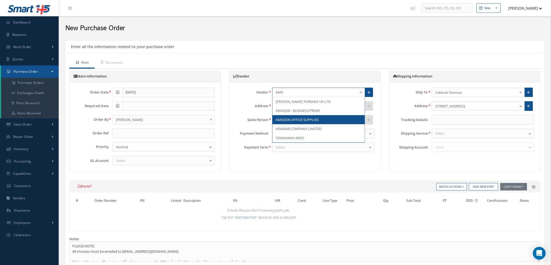
click at [308, 120] on span "AMAZON OFFICE SUPPLIES" at bounding box center [297, 119] width 43 height 5
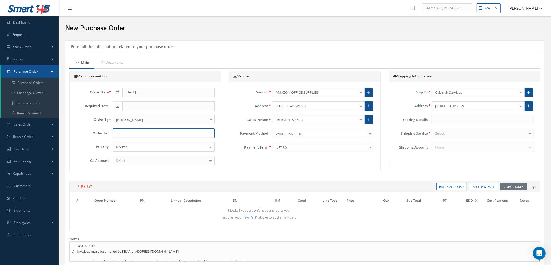
click at [162, 129] on input "text" at bounding box center [164, 133] width 102 height 10
type input "STOCK / WORKSHOP - CAB"
click at [165, 161] on div "Select" at bounding box center [164, 161] width 102 height 10
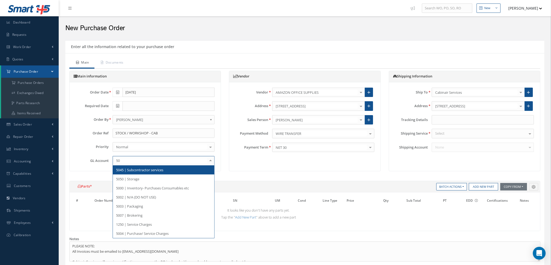
type input "500"
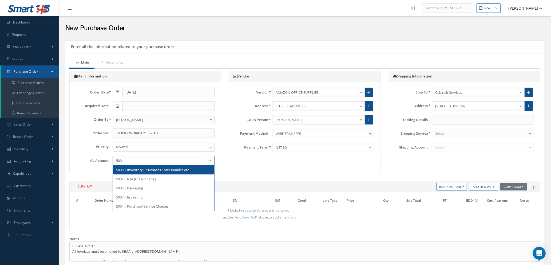
click at [179, 171] on span "5000 | Inventory- Purchases Consumables etc" at bounding box center [152, 169] width 73 height 5
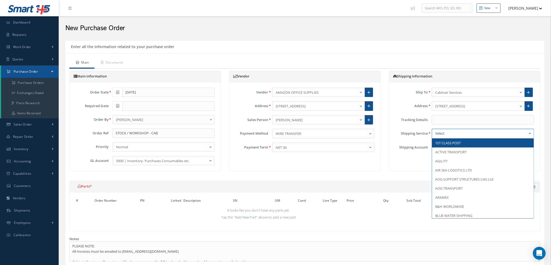
click at [454, 133] on div at bounding box center [483, 134] width 102 height 10
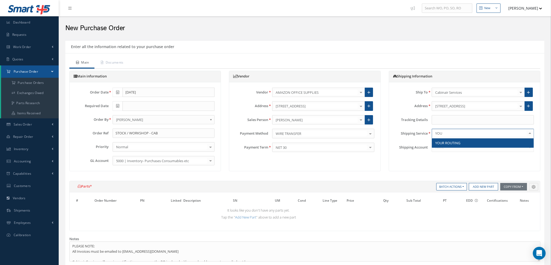
type input "YOUR"
click at [454, 140] on span "YOUR ROUTING" at bounding box center [447, 142] width 25 height 5
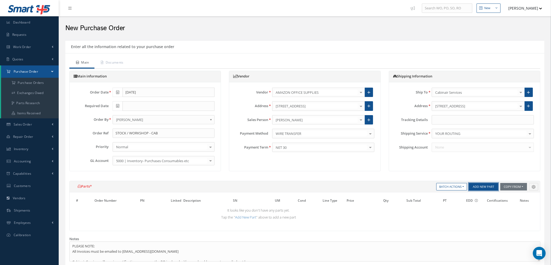
click at [492, 187] on button "Add New Part" at bounding box center [483, 186] width 29 height 7
select select "1"
select select "5"
select select "7"
select select "1"
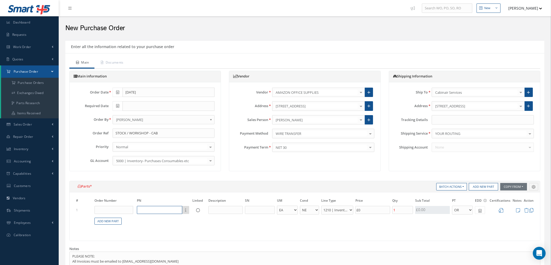
click at [171, 207] on input "text" at bounding box center [159, 210] width 45 height 8
type input "WIRE BRUSH SET"
click at [224, 209] on input "text" at bounding box center [226, 210] width 34 height 8
type input "4 PCS WIRE BRUSH SET"
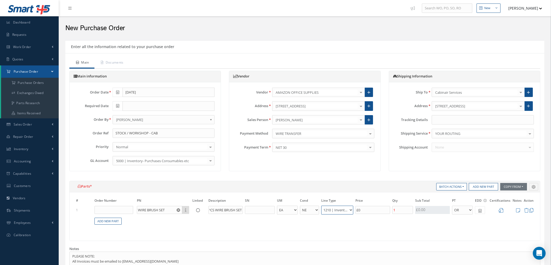
click at [346, 208] on select "1200 | Inventory - rotables 1210 | Inventory - expendables 1220 | Inventory - c…" at bounding box center [337, 210] width 32 height 9
select select "114"
click at [321, 206] on select "1200 | Inventory - rotables 1210 | Inventory - expendables 1220 | Inventory - c…" at bounding box center [337, 210] width 32 height 9
click at [372, 211] on input "£0" at bounding box center [373, 210] width 35 height 8
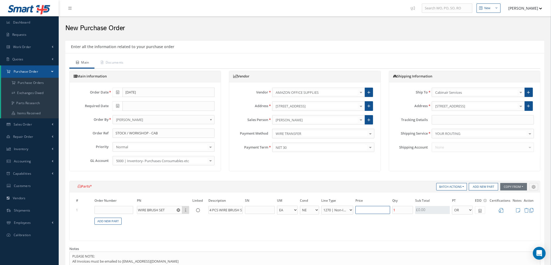
type input "£1.2"
type input "£6."
type input "£1.26"
type input "£6.3"
type input "£1.27"
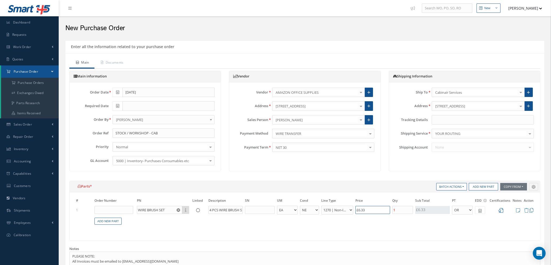
type input "£6.33"
click at [502, 211] on icon at bounding box center [501, 210] width 5 height 5
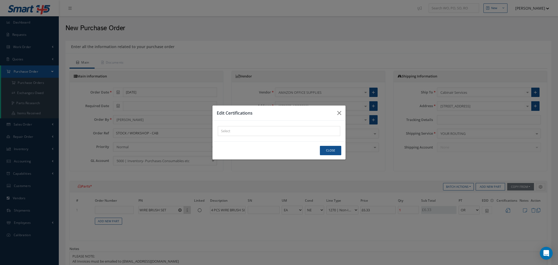
click at [264, 132] on div "× Loading..." at bounding box center [279, 131] width 122 height 10
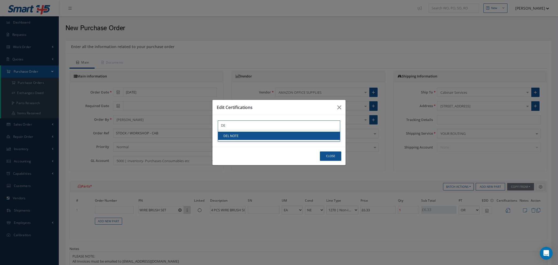
type input "DE"
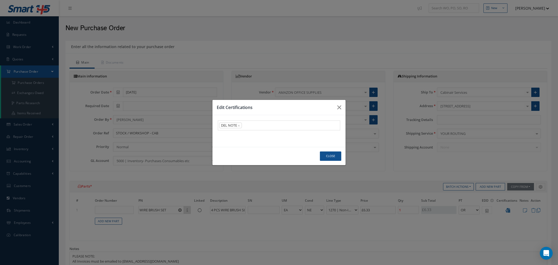
click at [264, 136] on link "DEL NOTE" at bounding box center [279, 136] width 122 height 8
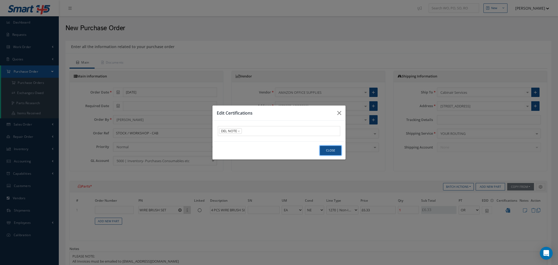
click at [331, 152] on button "Close" at bounding box center [330, 150] width 21 height 9
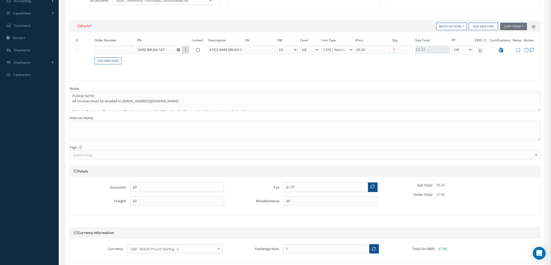
scroll to position [205, 0]
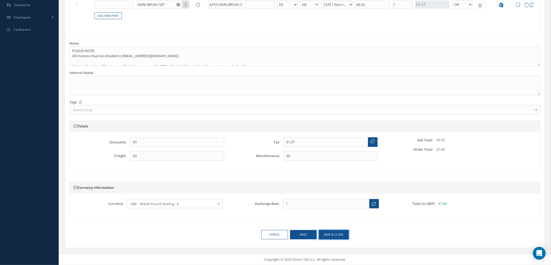
click at [325, 236] on button "Save & close" at bounding box center [334, 234] width 30 height 9
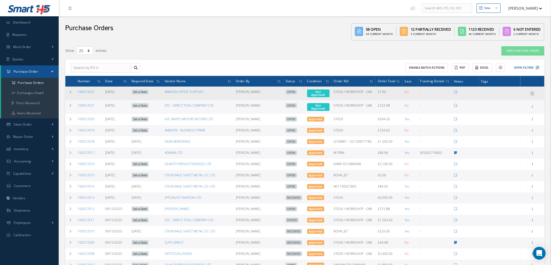
click at [532, 92] on icon at bounding box center [532, 93] width 5 height 4
click at [505, 98] on link "Enter/Update" at bounding box center [508, 96] width 42 height 7
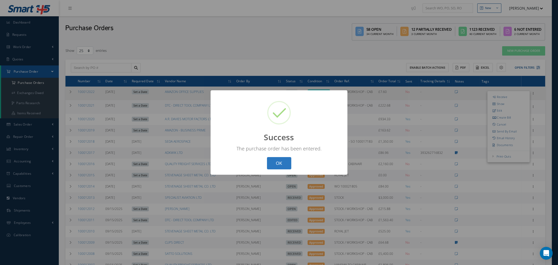
click at [279, 164] on button "OK" at bounding box center [279, 163] width 24 height 13
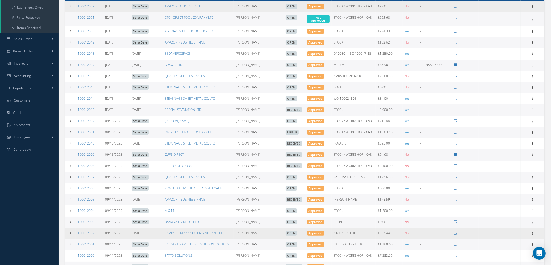
scroll to position [144, 0]
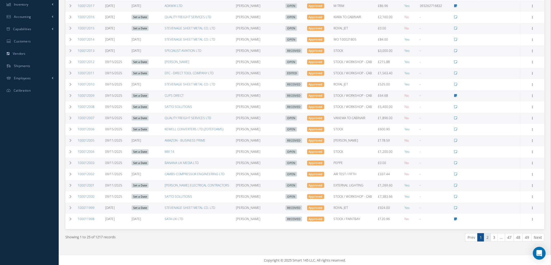
click at [488, 238] on link "2" at bounding box center [487, 237] width 7 height 8
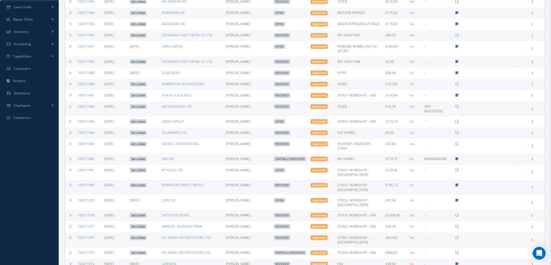
scroll to position [120, 0]
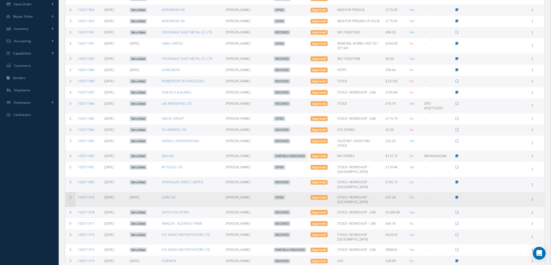
click at [70, 196] on icon at bounding box center [71, 197] width 4 height 3
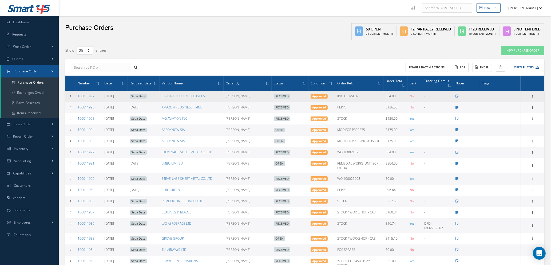
scroll to position [0, 0]
click at [88, 50] on select "10 25 50 100" at bounding box center [85, 50] width 17 height 8
select select "100"
click at [77, 46] on select "10 25 50 100" at bounding box center [85, 50] width 17 height 8
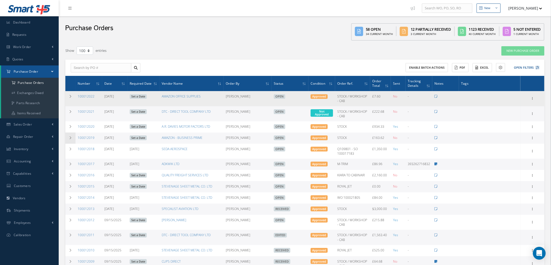
click at [67, 144] on td at bounding box center [70, 137] width 10 height 11
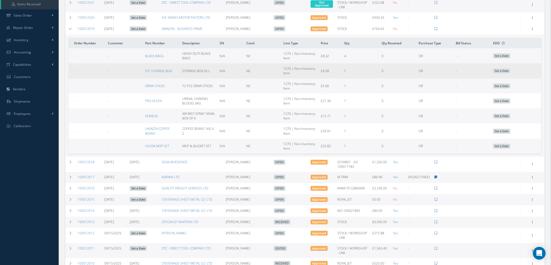
scroll to position [120, 0]
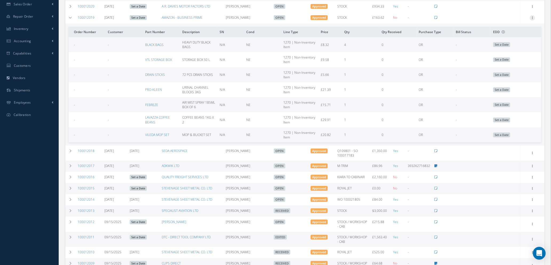
click at [533, 19] on icon at bounding box center [532, 17] width 5 height 4
click at [512, 38] on link "Edit" at bounding box center [508, 35] width 42 height 7
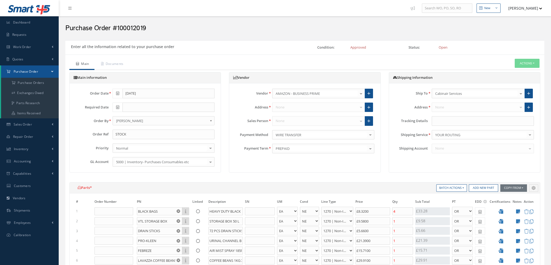
select select "1"
select select "5"
select select "114"
select select "1"
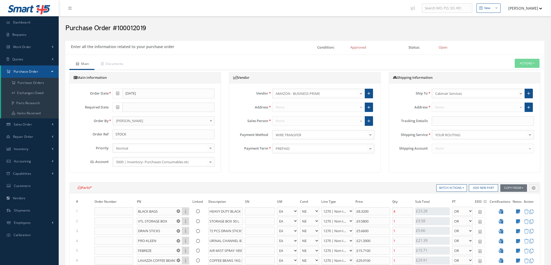
select select "5"
select select "114"
select select "1"
select select "5"
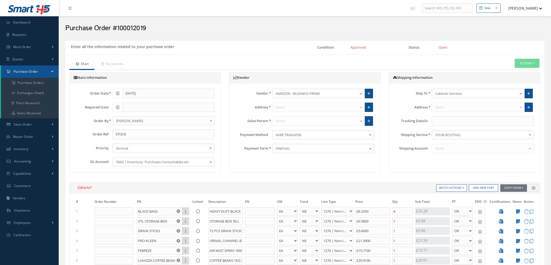
select select "114"
select select "1"
select select "5"
select select "114"
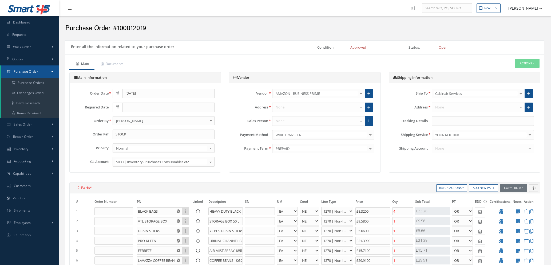
select select "1"
select select "5"
select select "114"
select select "1"
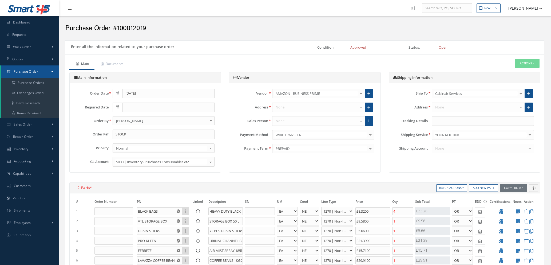
select select "1"
select select "5"
select select "114"
select select "1"
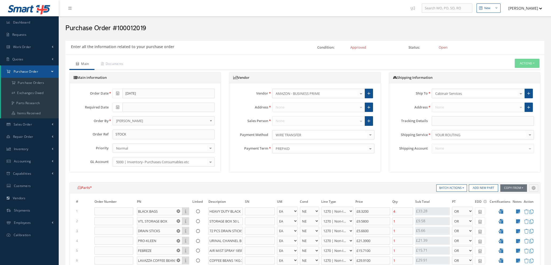
select select "5"
select select "114"
select select "1"
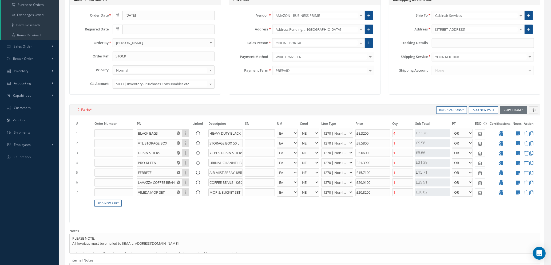
scroll to position [80, 0]
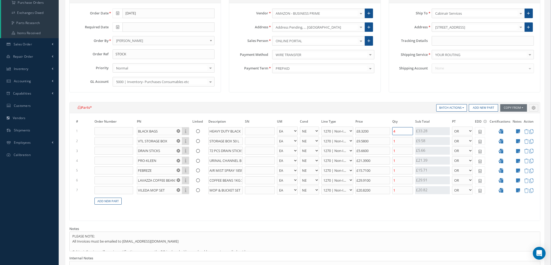
click at [401, 132] on input "4" at bounding box center [403, 131] width 21 height 8
type input "£20.61"
type input "3"
type input "£25.61"
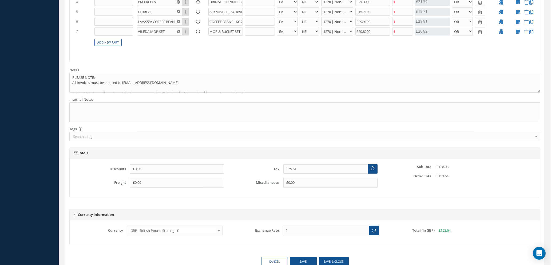
scroll to position [265, 0]
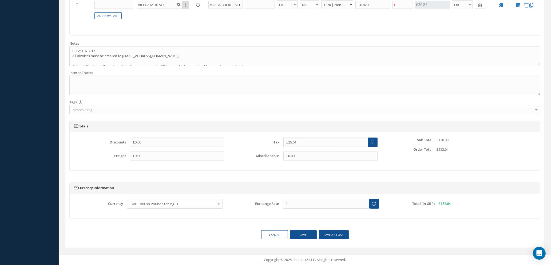
type input "3"
click at [330, 235] on button "Save & close" at bounding box center [334, 234] width 30 height 9
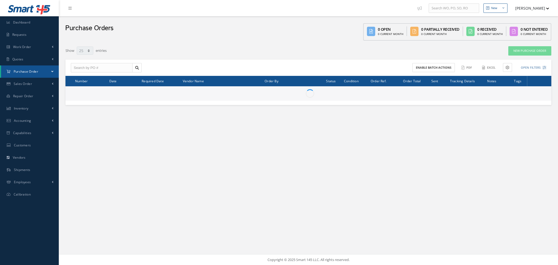
select select "25"
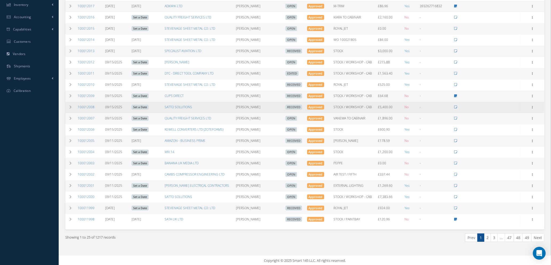
scroll to position [144, 0]
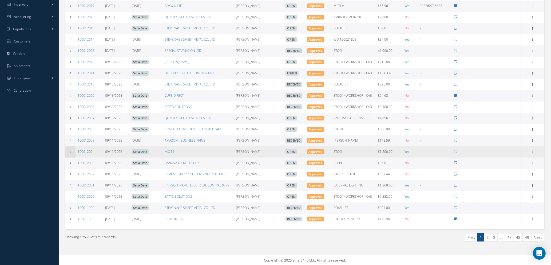
click at [69, 150] on icon at bounding box center [71, 151] width 4 height 3
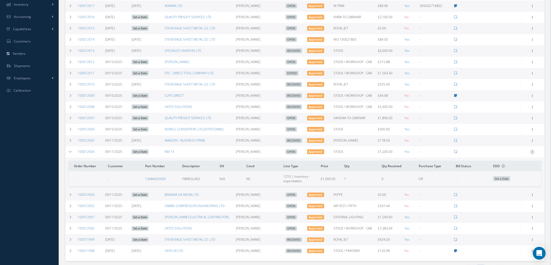
click at [533, 151] on icon at bounding box center [532, 151] width 5 height 4
click at [508, 168] on link "Edit" at bounding box center [508, 169] width 42 height 7
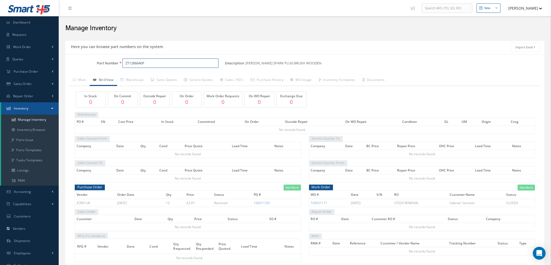
drag, startPoint x: 146, startPoint y: 63, endPoint x: 91, endPoint y: 59, distance: 54.9
click at [92, 60] on div "Part Number ZT1286640P" at bounding box center [145, 63] width 160 height 10
click at [150, 78] on span "ASP06845A1CR" at bounding box center [148, 77] width 48 height 6
click at [154, 63] on input "ASP06845A1CR" at bounding box center [171, 63] width 96 height 10
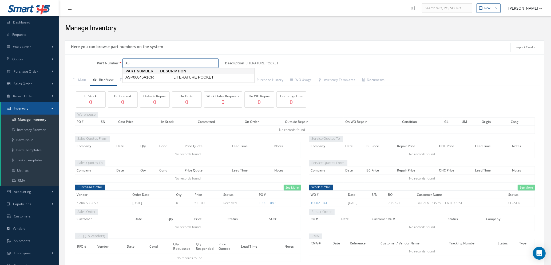
type input "A"
click at [146, 61] on input "2la055" at bounding box center [171, 63] width 96 height 10
type input "2"
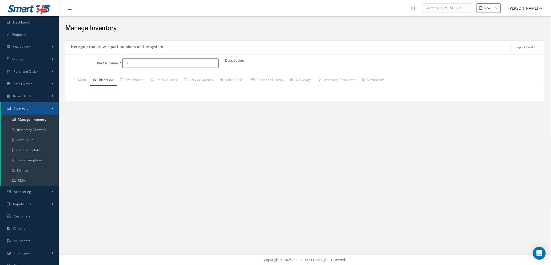
type input "3"
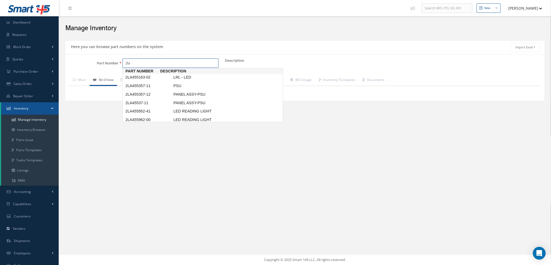
scroll to position [1, 0]
type input "2la"
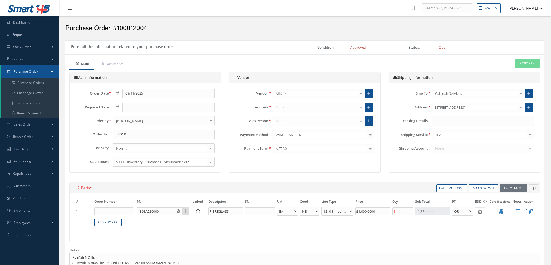
select select "1"
select select "5"
select select "7"
select select "1"
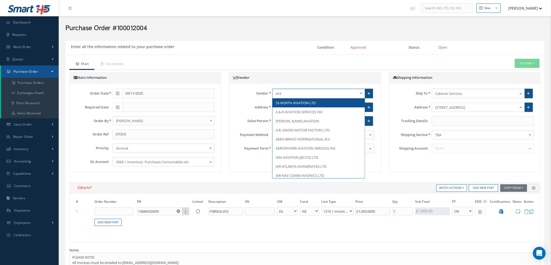
type input "avai"
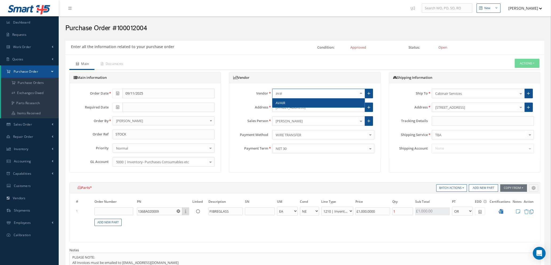
click at [343, 99] on span "AVAIR" at bounding box center [319, 102] width 92 height 9
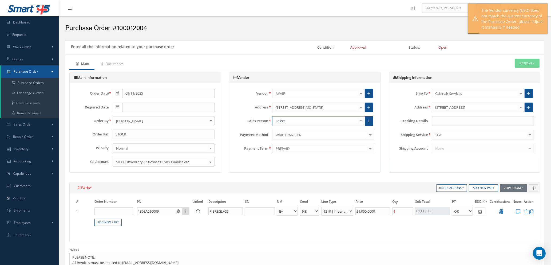
click at [362, 120] on div at bounding box center [361, 120] width 7 height 9
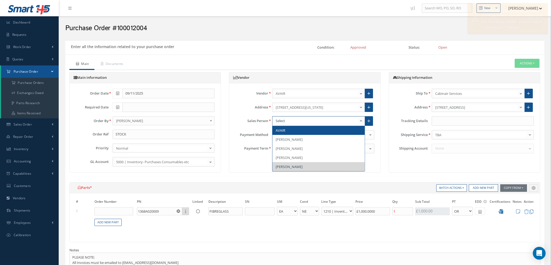
click at [362, 120] on div at bounding box center [361, 120] width 7 height 9
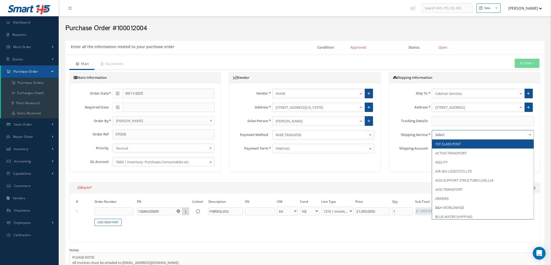
click at [458, 134] on input "text" at bounding box center [480, 134] width 93 height 5
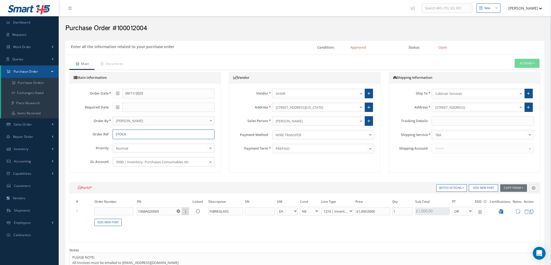
click at [140, 133] on input "STOCK" at bounding box center [164, 135] width 102 height 10
type input "S"
type input "w"
type input "WO 100021828"
click at [178, 212] on use "Reset" at bounding box center [178, 210] width 3 height 3
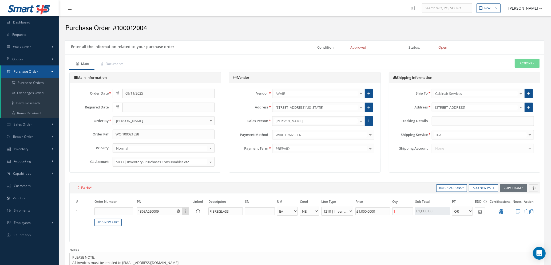
type input "£0"
click at [167, 213] on input "text" at bounding box center [159, 211] width 45 height 8
click at [155, 211] on input "text" at bounding box center [159, 211] width 45 height 8
type input "C23102-201-807"
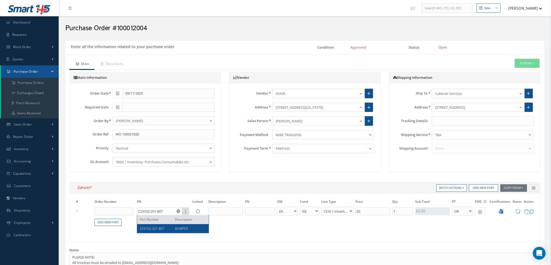
click at [176, 229] on span "BUMPER" at bounding box center [181, 228] width 13 height 5
type input "BUMPER"
click at [347, 213] on select "1200 | Inventory - rotables 1210 | Inventory - expendables 1220 | Inventory - c…" at bounding box center [337, 211] width 32 height 9
click at [321, 207] on select "1200 | Inventory - rotables 1210 | Inventory - expendables 1220 | Inventory - c…" at bounding box center [337, 211] width 32 height 9
click at [370, 213] on input "£0" at bounding box center [373, 211] width 35 height 8
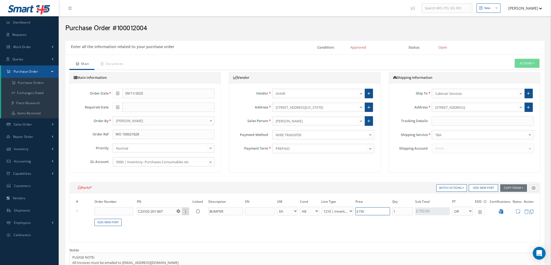
type input "£150"
click at [403, 212] on input "1" at bounding box center [403, 211] width 21 height 8
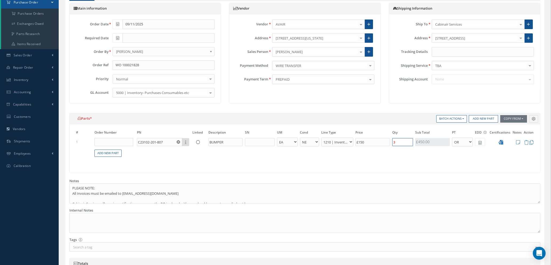
scroll to position [200, 0]
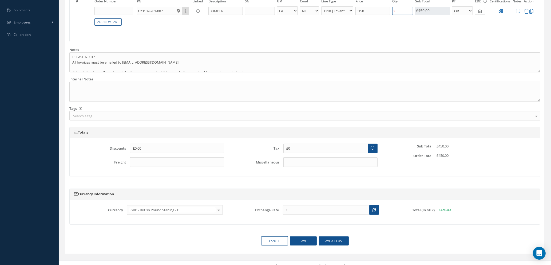
type input "3"
click at [219, 210] on div at bounding box center [218, 209] width 7 height 9
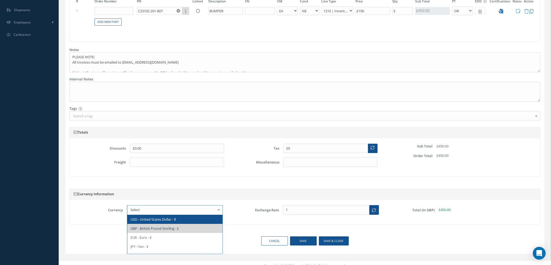
click at [171, 219] on span "USD - United States Dollar - $" at bounding box center [153, 219] width 45 height 5
type input "$150"
type input "$0"
type input "1.3473"
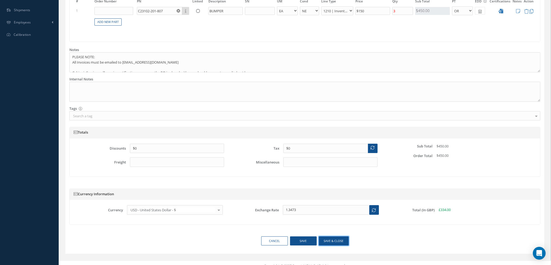
click at [329, 241] on button "Save & close" at bounding box center [334, 240] width 30 height 9
type input "09/11/2025"
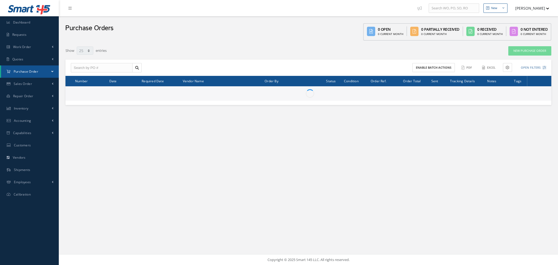
select select "25"
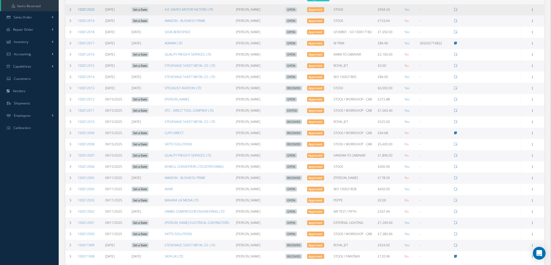
scroll to position [120, 0]
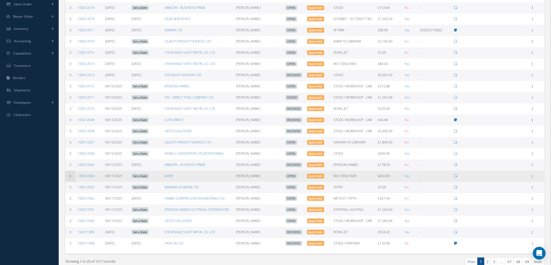
click at [69, 175] on icon at bounding box center [71, 175] width 4 height 3
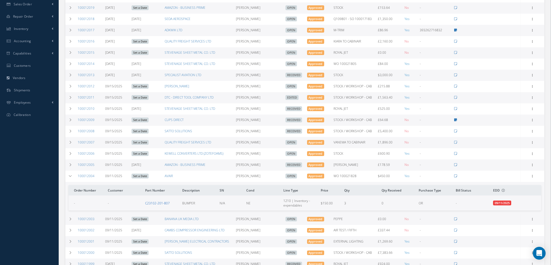
click at [155, 202] on link "C23102-201-807" at bounding box center [157, 203] width 25 height 5
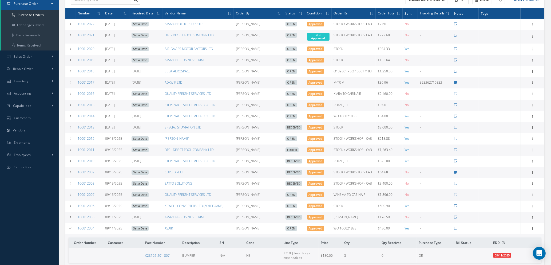
scroll to position [80, 0]
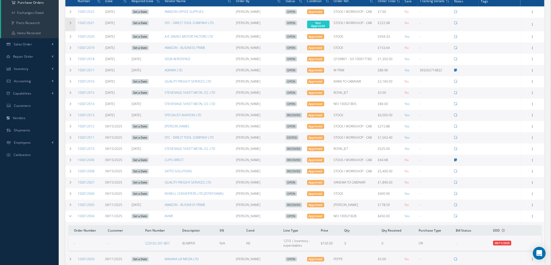
click at [71, 22] on icon at bounding box center [71, 22] width 4 height 3
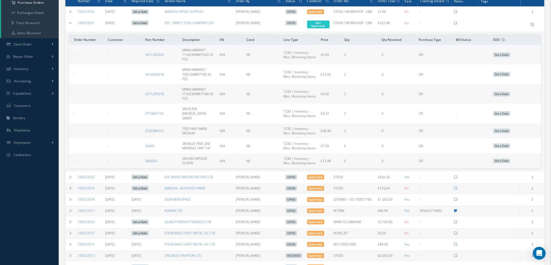
click at [532, 23] on icon at bounding box center [532, 24] width 5 height 4
click at [499, 42] on link "Edit" at bounding box center [508, 41] width 42 height 7
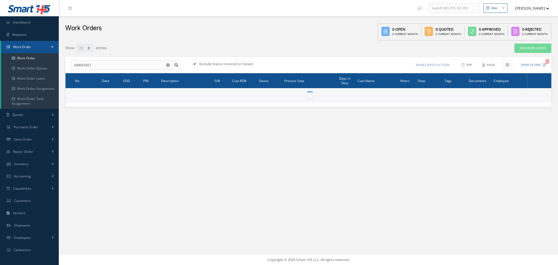
select select "25"
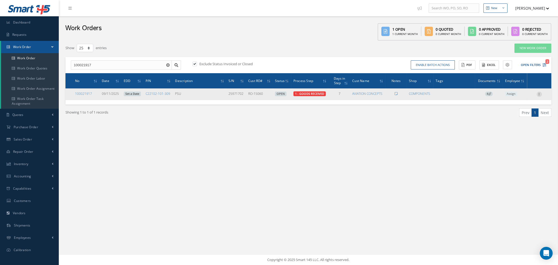
click at [539, 93] on icon at bounding box center [538, 94] width 5 height 4
click at [507, 98] on link "Show" at bounding box center [514, 97] width 42 height 7
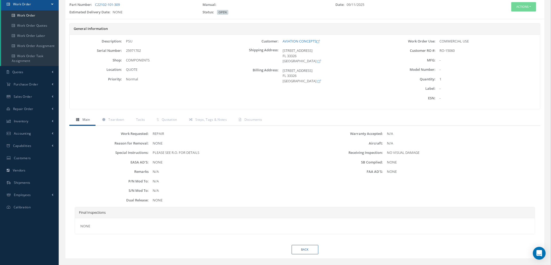
scroll to position [53, 0]
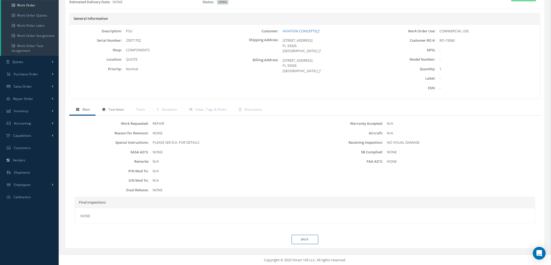
click at [114, 108] on span "Teardown" at bounding box center [115, 109] width 15 height 5
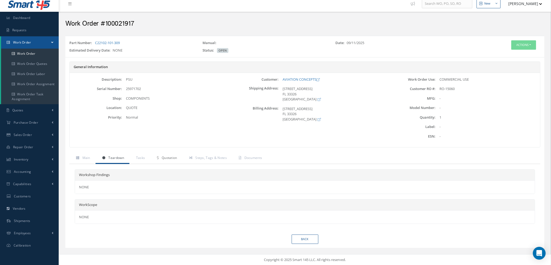
click at [175, 157] on span "Quotation" at bounding box center [169, 157] width 15 height 5
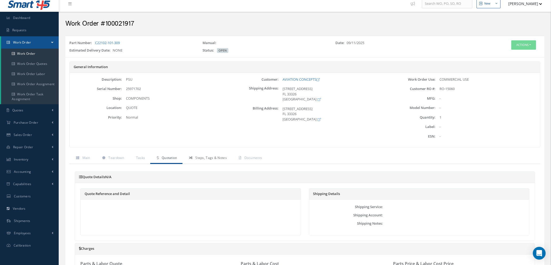
click at [210, 157] on span "Steps, Tags & Notes" at bounding box center [211, 157] width 32 height 5
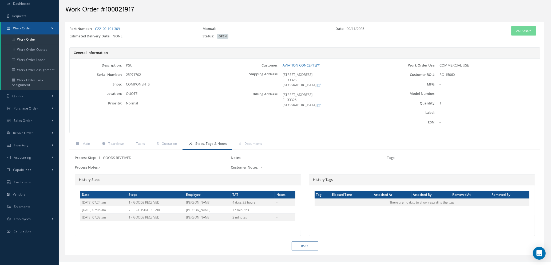
scroll to position [26, 0]
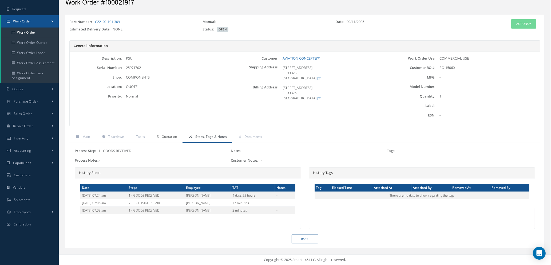
click at [168, 136] on span "Quotation" at bounding box center [169, 136] width 15 height 5
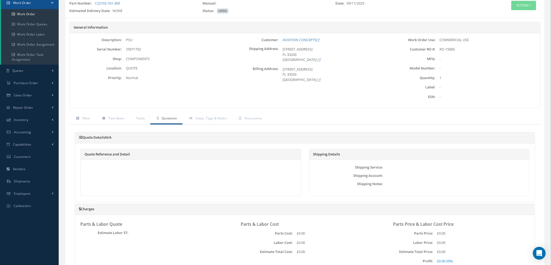
scroll to position [4, 0]
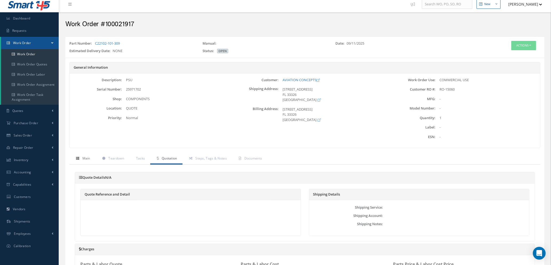
click at [84, 158] on span "Main" at bounding box center [87, 158] width 8 height 5
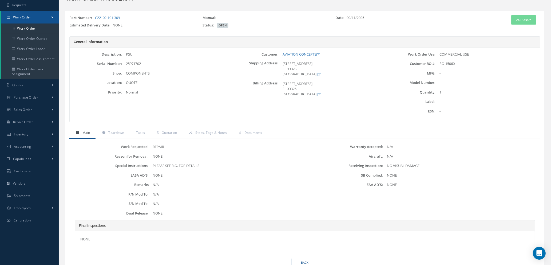
scroll to position [53, 0]
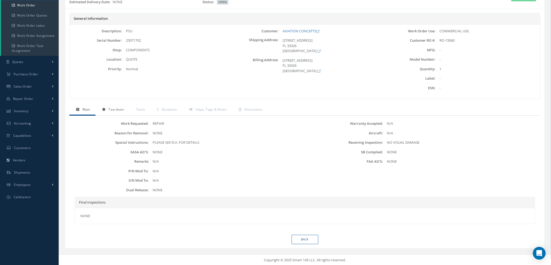
click at [114, 107] on span "Teardown" at bounding box center [115, 109] width 15 height 5
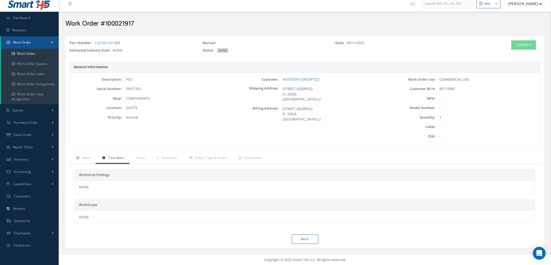
drag, startPoint x: 123, startPoint y: 42, endPoint x: 93, endPoint y: 42, distance: 29.6
click at [93, 42] on div "Part Number: C22102-101-309" at bounding box center [131, 43] width 133 height 7
copy div "C22102-101-309"
click at [22, 143] on link "Repair Order" at bounding box center [29, 147] width 59 height 12
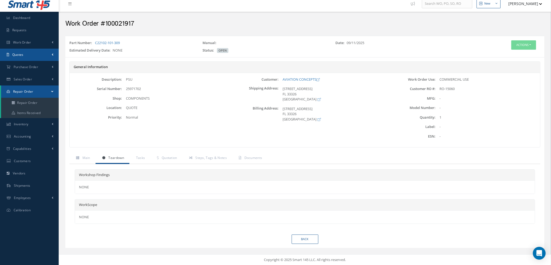
click at [39, 52] on link "Quotes" at bounding box center [29, 55] width 59 height 12
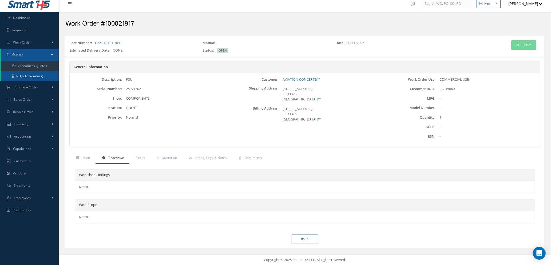
click at [34, 75] on link "RFQ (To Vendors)" at bounding box center [30, 76] width 58 height 10
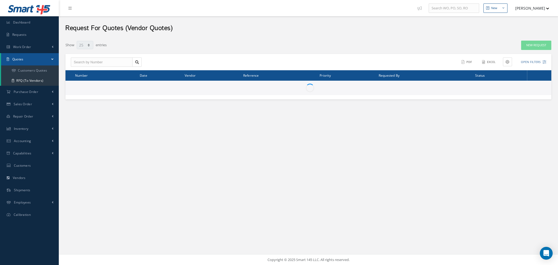
select select "25"
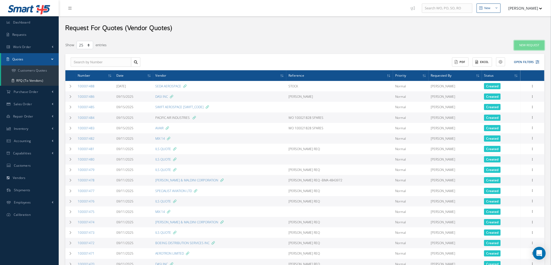
click at [523, 44] on link "New Request" at bounding box center [530, 45] width 30 height 9
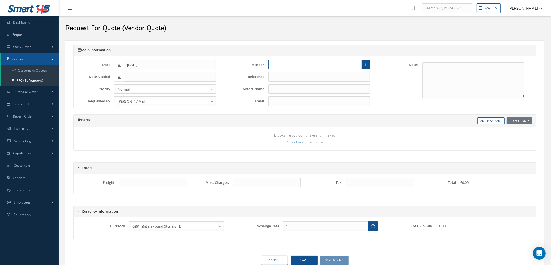
click at [293, 66] on input "text" at bounding box center [316, 65] width 94 height 10
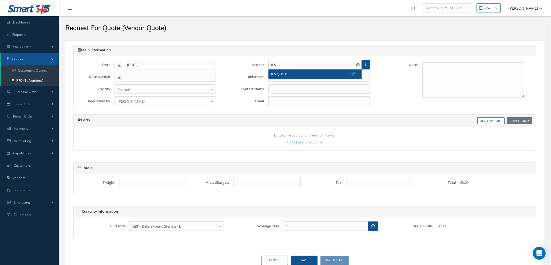
click at [293, 74] on div "ILS QUOTE" at bounding box center [314, 74] width 84 height 5
type input "ILS QUOTE"
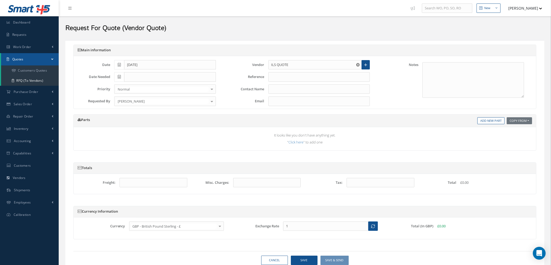
type input "1.3473"
click at [446, 66] on textarea at bounding box center [474, 80] width 102 height 36
type textarea "M"
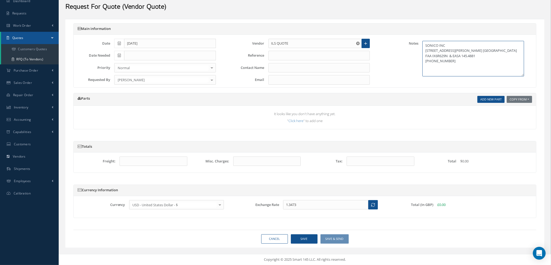
type textarea "SONICO INC [STREET_ADDRESS][PERSON_NAME] [GEOGRAPHIC_DATA] FAA IX6R629N & EASA …"
click at [486, 101] on link "Add New Part" at bounding box center [491, 99] width 27 height 7
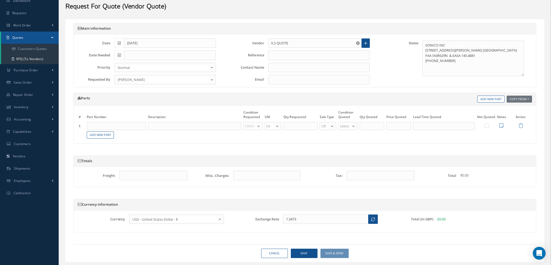
click at [121, 127] on input "text" at bounding box center [116, 126] width 59 height 8
click at [115, 127] on input "C" at bounding box center [116, 126] width 59 height 8
type input "C22102-101-309"
click at [120, 144] on span "PSU" at bounding box center [122, 143] width 6 height 5
type input "PSU"
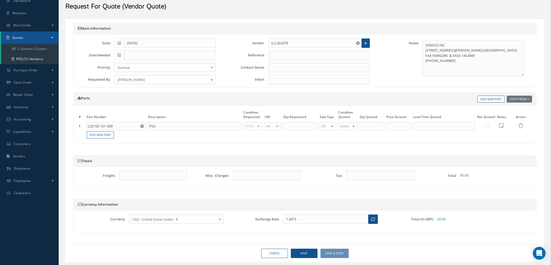
click at [258, 125] on div at bounding box center [258, 126] width 7 height 8
type input "I"
click at [257, 134] on span "INSP" at bounding box center [254, 134] width 19 height 9
click at [293, 125] on input "text" at bounding box center [301, 126] width 34 height 8
type input "1"
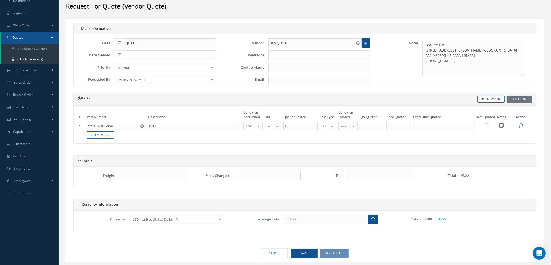
click at [334, 126] on div at bounding box center [332, 126] width 7 height 8
click at [353, 126] on div at bounding box center [353, 126] width 7 height 8
type input "I"
click at [351, 133] on span "INSP" at bounding box center [349, 134] width 19 height 9
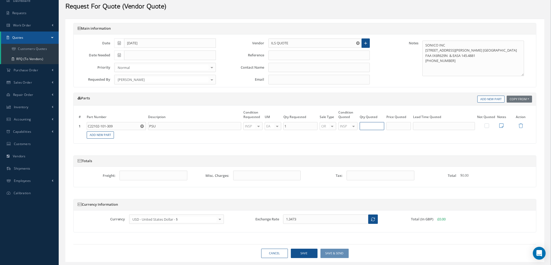
type input "1"
click at [370, 130] on input "1" at bounding box center [372, 126] width 25 height 8
click at [466, 126] on input "text" at bounding box center [444, 126] width 62 height 8
click at [502, 126] on icon at bounding box center [502, 125] width 4 height 5
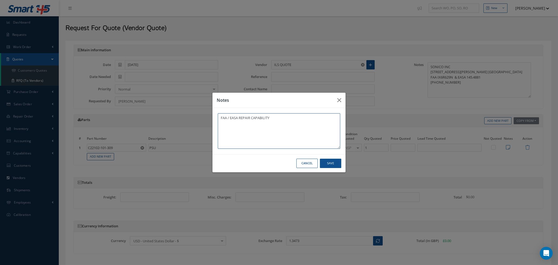
drag, startPoint x: 285, startPoint y: 118, endPoint x: 164, endPoint y: 104, distance: 121.2
click at [164, 104] on div "Notes FAA / EASA REPAIR CAPABILITY Cancel Save" at bounding box center [279, 132] width 558 height 265
type textarea "FAA / EASA REPAIR CAPABILITY"
click at [333, 162] on button "Save" at bounding box center [330, 163] width 21 height 9
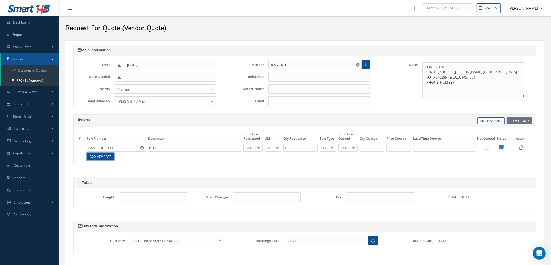
click at [105, 155] on link "Add New Part" at bounding box center [100, 156] width 27 height 7
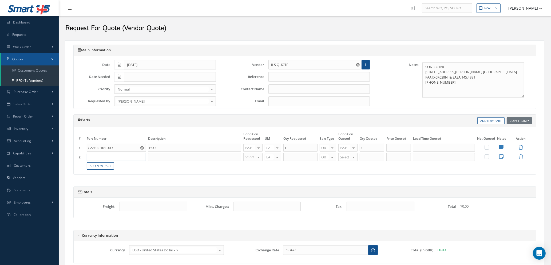
click at [107, 154] on input "text" at bounding box center [116, 157] width 59 height 8
type input "C22102-101-309"
click at [124, 178] on div "PSU" at bounding box center [129, 176] width 29 height 9
type input "PSU"
click at [256, 156] on div "OH SV RP AR NE FN NS RE FP BER N/A INSP BC AI MD RF SCR TS USE TL SP NU AS [DEM…" at bounding box center [253, 157] width 19 height 8
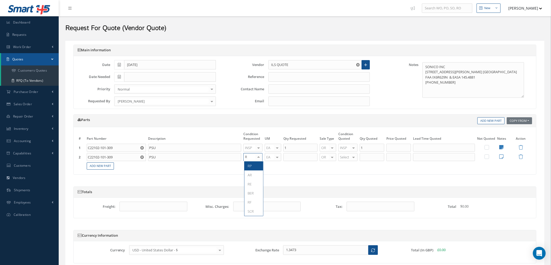
type input "RP"
click at [253, 168] on span "RP" at bounding box center [254, 165] width 19 height 9
click at [292, 156] on input "text" at bounding box center [301, 157] width 34 height 8
type input "1"
type input "RP"
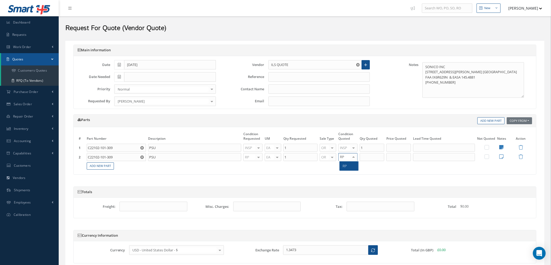
click at [348, 164] on span "RP" at bounding box center [349, 165] width 19 height 9
type input "1"
click at [371, 158] on input "1" at bounding box center [372, 157] width 25 height 8
click at [501, 157] on icon at bounding box center [502, 156] width 4 height 5
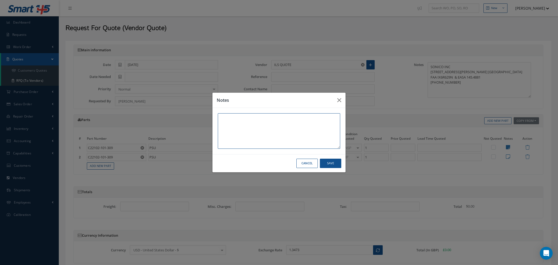
paste textarea "FAA / EASA REPAIR CAPABILITY"
type textarea "FAA / EASA REPAIR CAPABILITY"
click at [329, 162] on button "Save" at bounding box center [330, 163] width 21 height 9
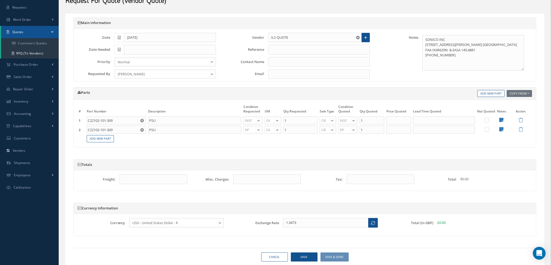
scroll to position [45, 0]
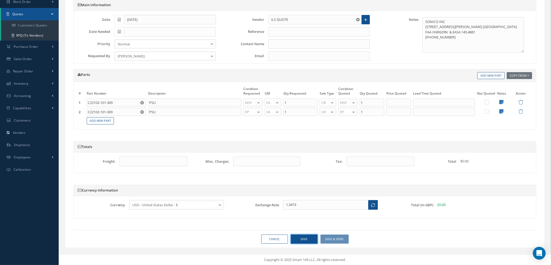
click at [298, 241] on button "Save" at bounding box center [304, 238] width 27 height 9
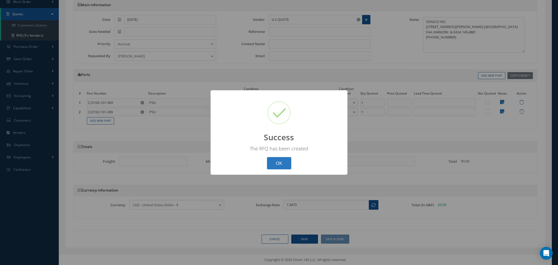
click at [281, 164] on button "OK" at bounding box center [279, 163] width 24 height 13
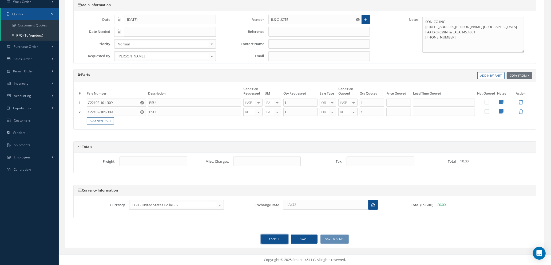
click at [274, 238] on link "Cancel" at bounding box center [274, 238] width 27 height 9
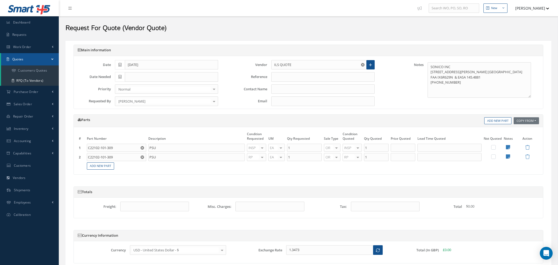
select select "25"
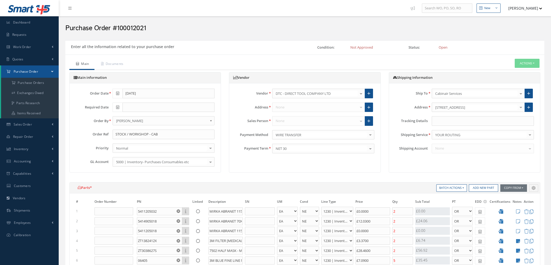
select select "1"
select select "5"
select select "110"
select select "1"
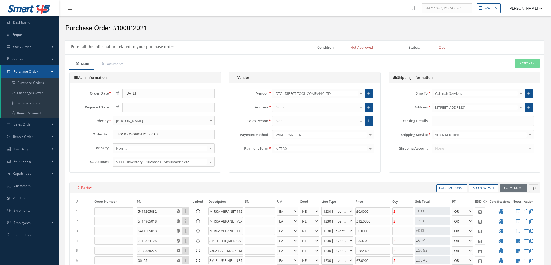
select select "5"
select select "110"
select select "1"
select select "5"
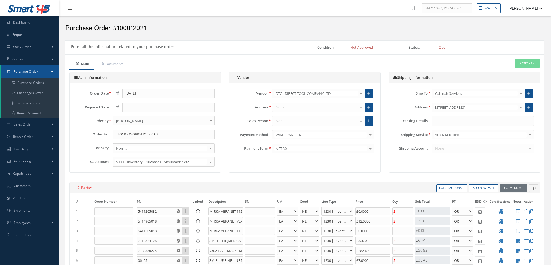
select select "110"
select select "1"
select select "5"
select select "110"
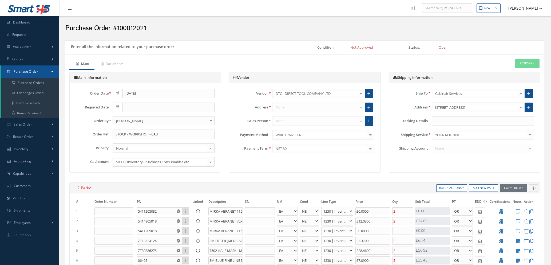
select select "1"
select select "5"
select select "110"
select select "1"
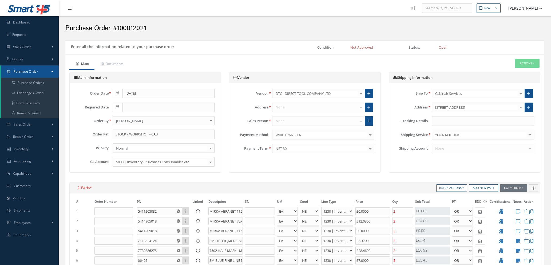
select select "1"
select select "5"
select select "110"
select select "1"
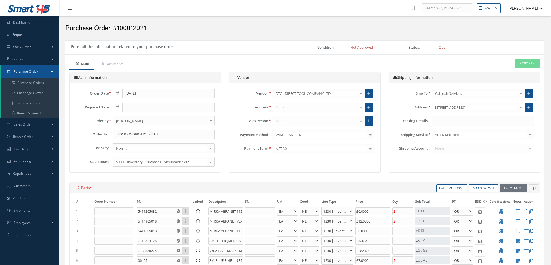
select select "5"
select select "110"
select select "1"
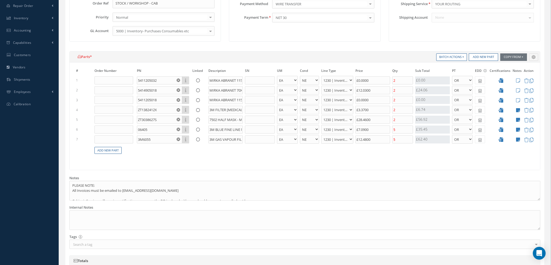
scroll to position [160, 0]
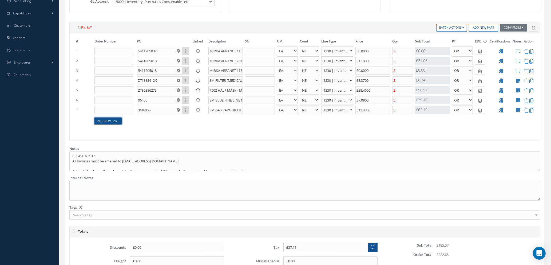
click at [103, 119] on link "Add New Part" at bounding box center [108, 120] width 27 height 7
select select "1"
select select "5"
select select "114"
select select "1"
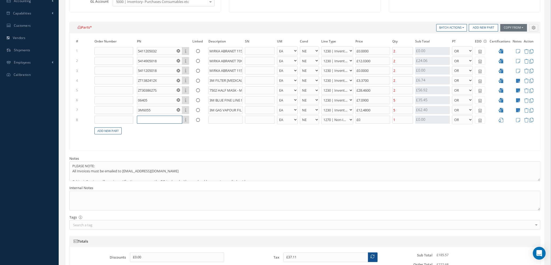
click at [150, 123] on input "text" at bounding box center [159, 120] width 45 height 8
type input "q"
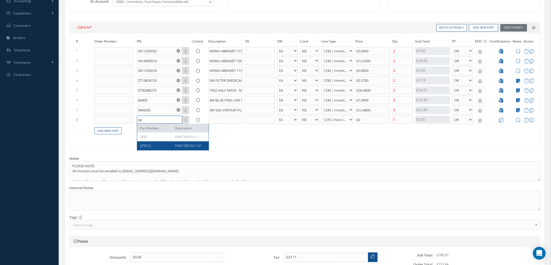
type input "qp"
click at [149, 146] on span "QPB1/2" at bounding box center [145, 145] width 11 height 5
type input "£37.29"
type input "QPB1/2"
type input "PAINT BRUSH 1/2""
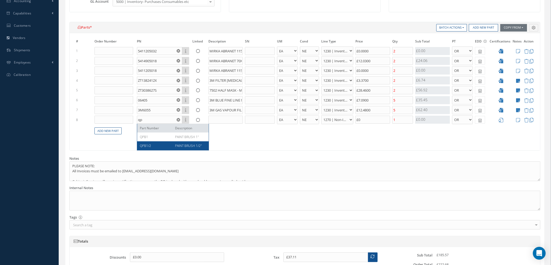
select select "110"
type input "£0.9"
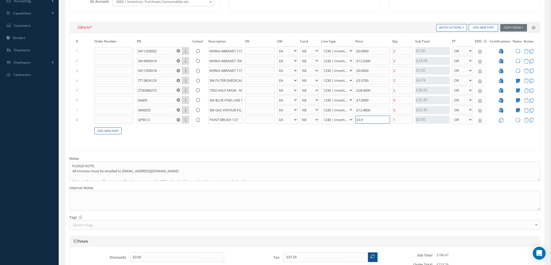
click at [366, 119] on input "£0.9" at bounding box center [373, 120] width 35 height 8
type input "£37.11"
type input "£0."
type input "£37.21"
type input "£0.5"
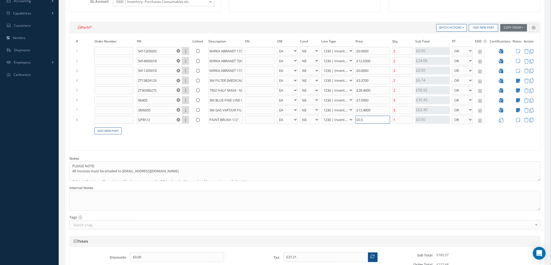
type input "£37.23"
type input "£0.58"
click at [401, 119] on input "1" at bounding box center [403, 120] width 21 height 8
type input "£38.27"
type input "10"
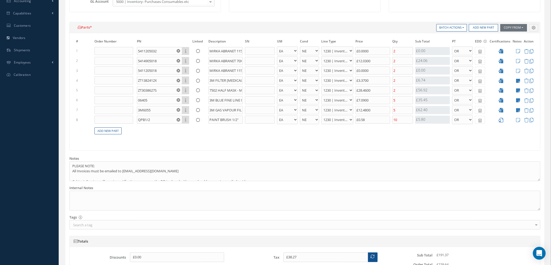
click at [502, 119] on icon at bounding box center [501, 120] width 5 height 5
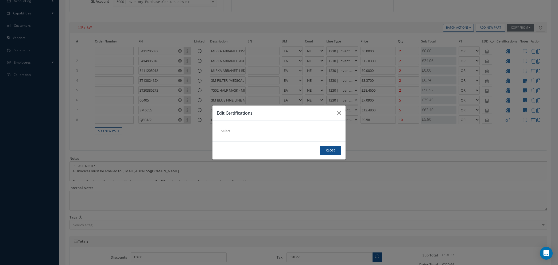
click at [231, 128] on div at bounding box center [277, 131] width 119 height 7
click at [231, 130] on div "× Loading..." at bounding box center [279, 131] width 122 height 10
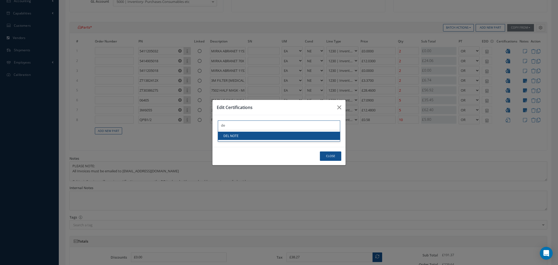
type input "de"
click at [232, 135] on link "DEL NOTE" at bounding box center [279, 136] width 122 height 8
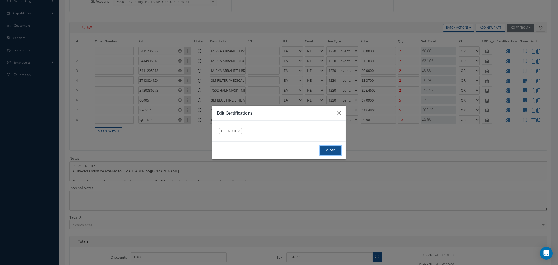
click at [330, 152] on button "Close" at bounding box center [330, 150] width 21 height 9
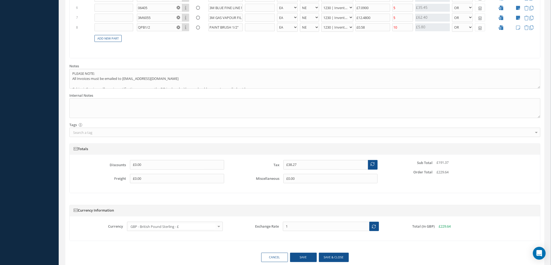
scroll to position [275, 0]
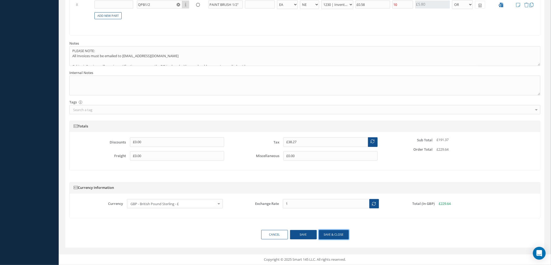
click at [329, 235] on button "Save & close" at bounding box center [334, 234] width 30 height 9
select select "1"
select select "5"
select select "110"
select select "1"
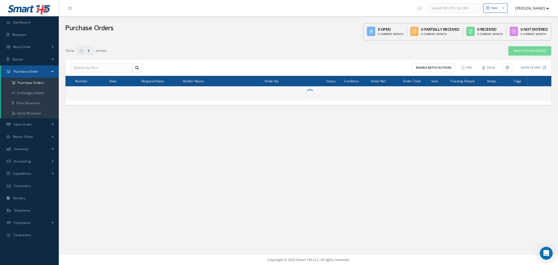
select select "25"
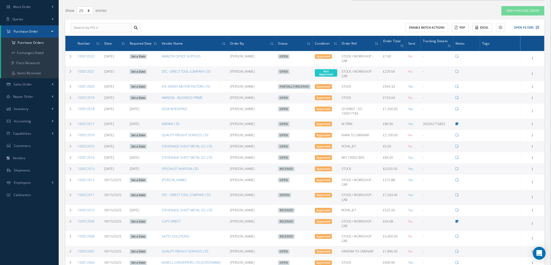
scroll to position [80, 0]
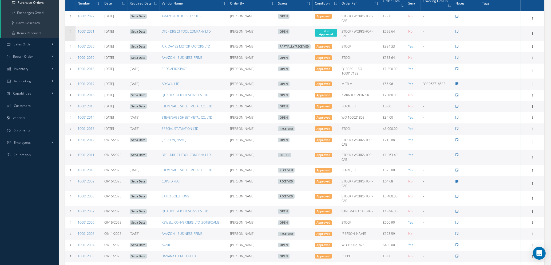
click at [68, 26] on td at bounding box center [70, 33] width 10 height 15
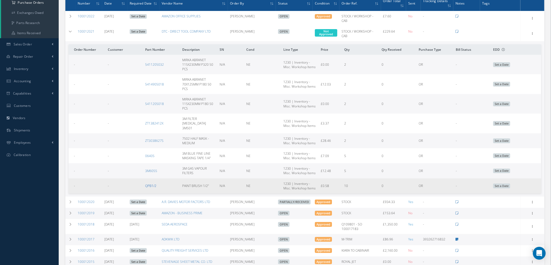
click at [150, 183] on link "QPB1/2" at bounding box center [150, 185] width 11 height 5
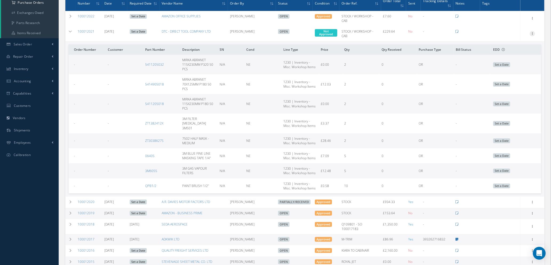
click at [533, 31] on icon at bounding box center [532, 33] width 5 height 4
click at [506, 47] on link "Edit" at bounding box center [508, 50] width 42 height 7
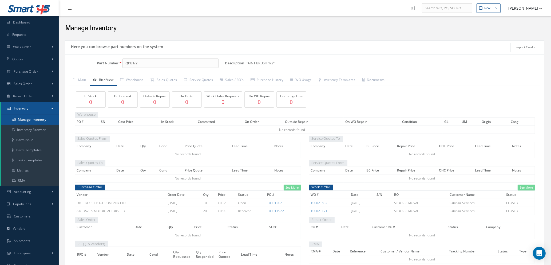
click at [31, 121] on link "Manage Inventory" at bounding box center [30, 120] width 58 height 10
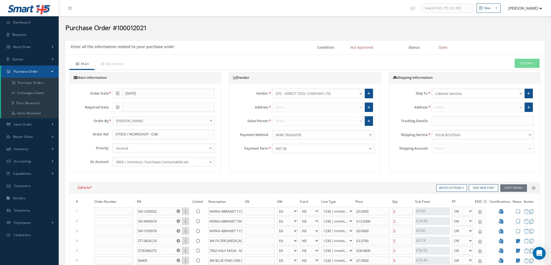
select select "1"
select select "5"
select select "110"
select select "1"
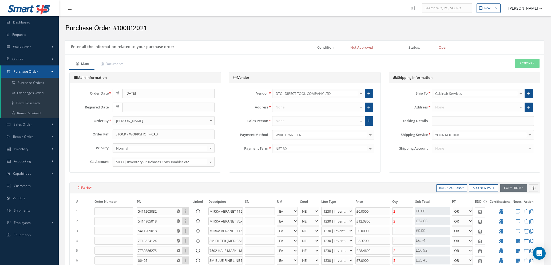
select select "5"
select select "110"
select select "1"
select select "5"
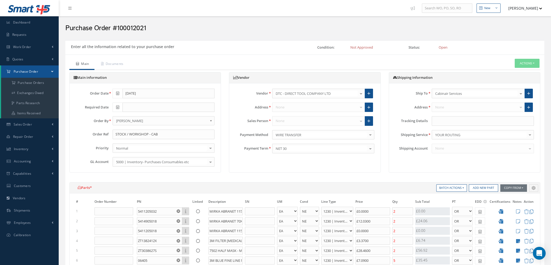
select select "110"
select select "1"
select select "5"
select select "110"
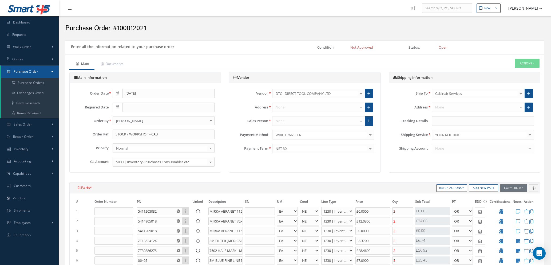
select select "1"
select select "5"
select select "110"
select select "1"
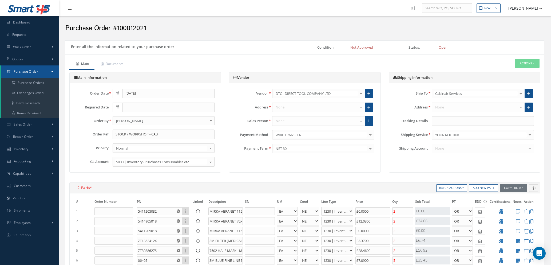
select select "1"
select select "5"
select select "110"
select select "1"
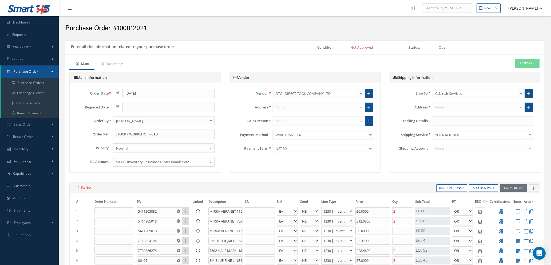
select select "5"
select select "110"
select select "1"
select select "5"
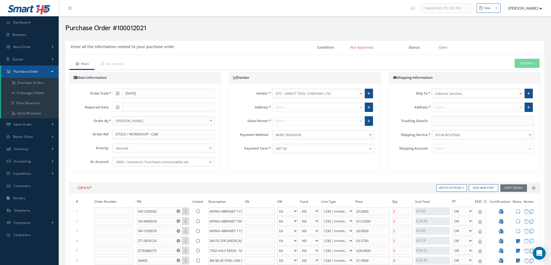
select select "110"
select select "1"
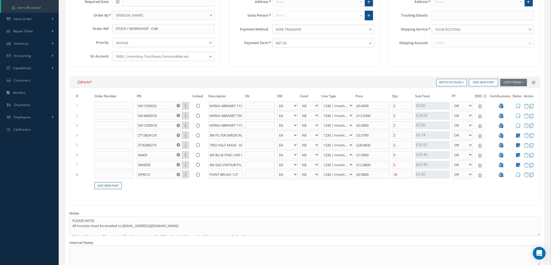
scroll to position [200, 0]
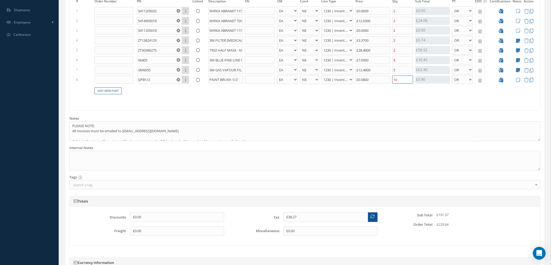
click at [405, 81] on input "10" at bounding box center [403, 80] width 21 height 8
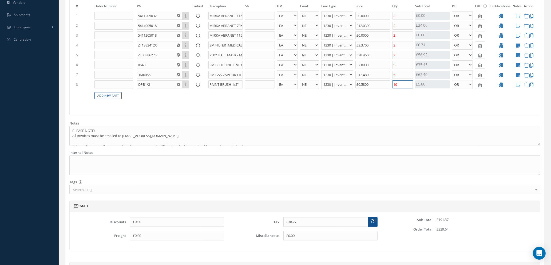
scroll to position [195, 0]
click at [518, 85] on icon at bounding box center [518, 85] width 4 height 5
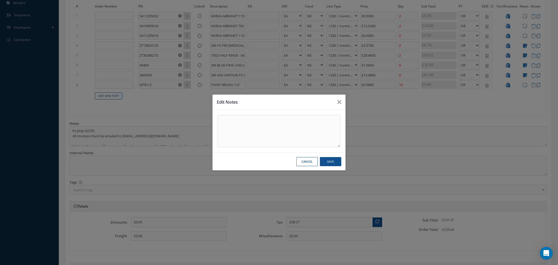
click at [310, 163] on button "Cancel" at bounding box center [306, 161] width 21 height 9
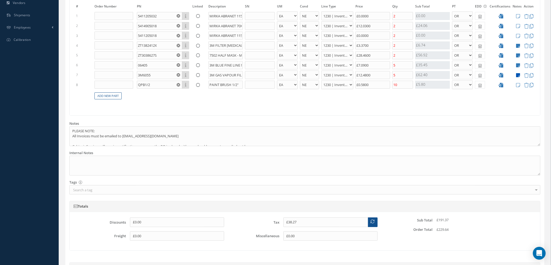
click at [517, 74] on icon at bounding box center [518, 75] width 4 height 5
type textarea "DTC PN: 3M6055 (ALT PN: 3M06915)"
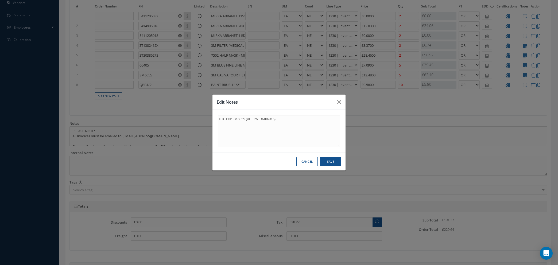
click at [307, 163] on button "Cancel" at bounding box center [306, 161] width 21 height 9
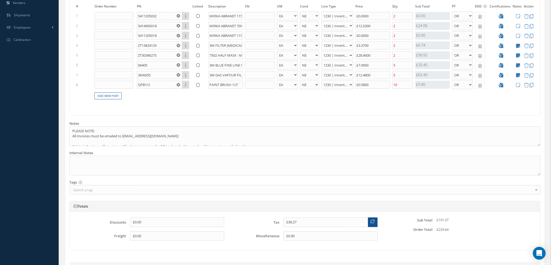
click at [521, 84] on td at bounding box center [517, 85] width 11 height 10
click at [518, 85] on icon at bounding box center [518, 85] width 4 height 5
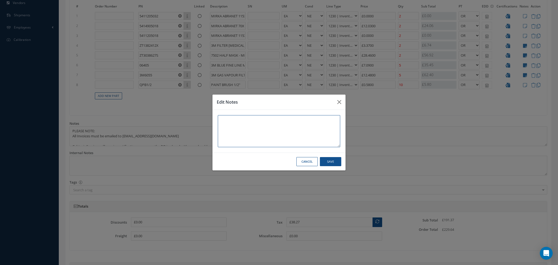
click at [238, 121] on textarea at bounding box center [279, 131] width 122 height 32
type textarea "d"
click at [238, 119] on textarea "DTC PN:" at bounding box center [279, 131] width 122 height 32
type textarea "DTC PN: PG1WB12"
click at [326, 163] on button "Save" at bounding box center [330, 161] width 21 height 9
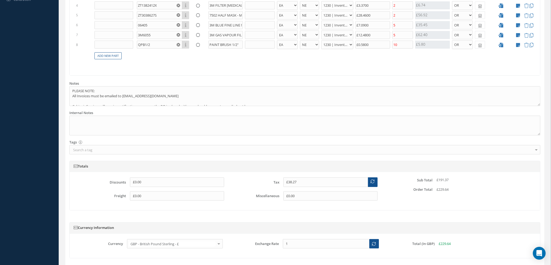
scroll to position [275, 0]
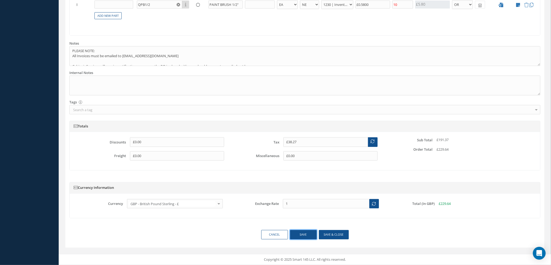
click at [300, 235] on button "Save" at bounding box center [303, 234] width 27 height 9
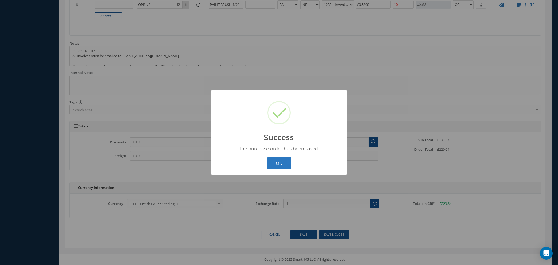
click at [275, 166] on button "OK" at bounding box center [279, 163] width 24 height 13
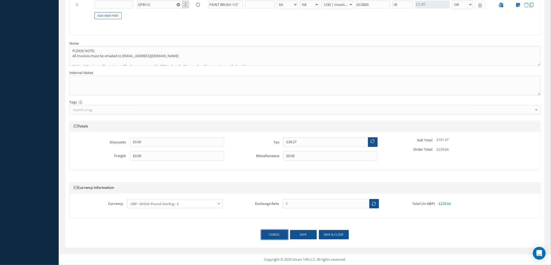
click at [273, 233] on link "Cancel" at bounding box center [274, 234] width 27 height 9
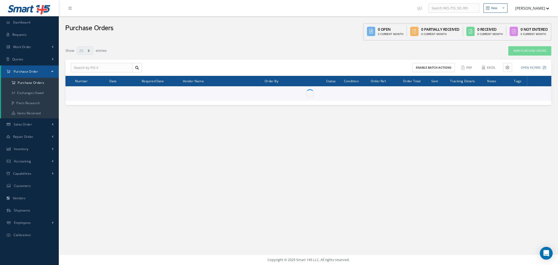
select select "25"
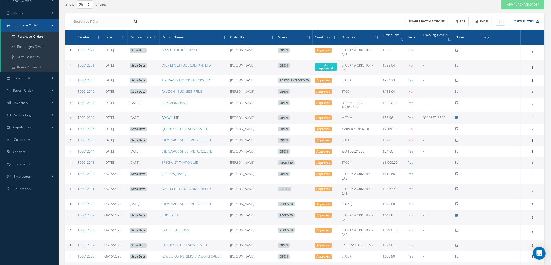
scroll to position [80, 0]
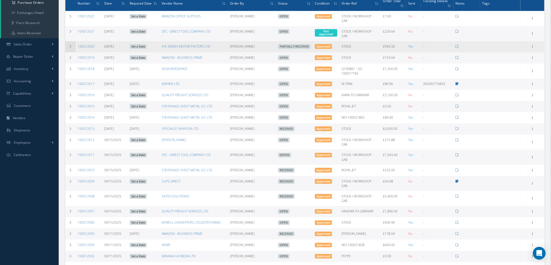
click at [69, 45] on icon at bounding box center [71, 46] width 4 height 3
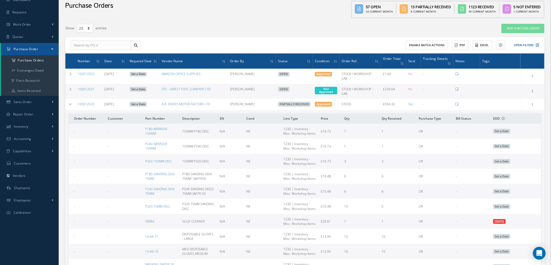
scroll to position [0, 0]
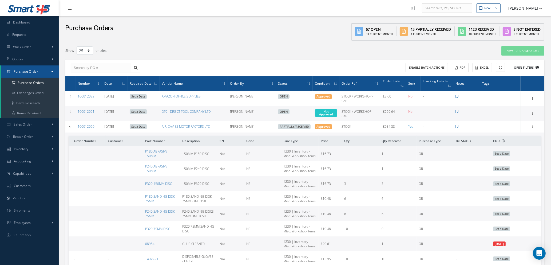
click at [536, 66] on icon at bounding box center [538, 68] width 4 height 4
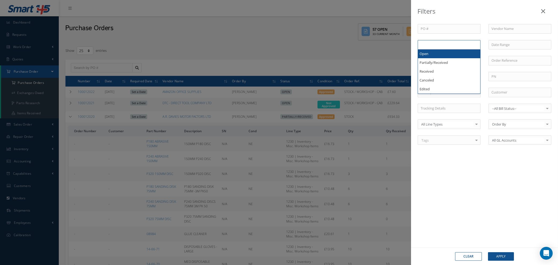
click at [454, 46] on ul at bounding box center [448, 44] width 63 height 9
click at [451, 46] on ul "Open" at bounding box center [448, 44] width 63 height 9
click at [439, 44] on input "text" at bounding box center [441, 44] width 7 height 7
click at [498, 29] on input "text" at bounding box center [519, 29] width 63 height 10
type input "All Status"
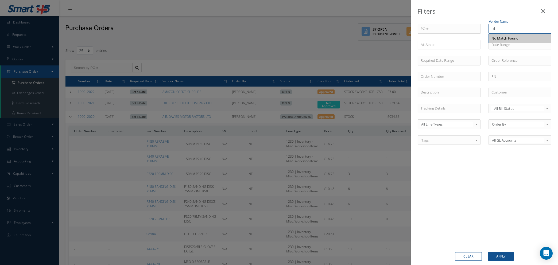
type input "t"
click at [468, 256] on button "Clear" at bounding box center [468, 256] width 27 height 9
click at [496, 29] on input "text" at bounding box center [519, 29] width 63 height 10
type input "t"
click at [470, 257] on button "Clear" at bounding box center [468, 256] width 27 height 9
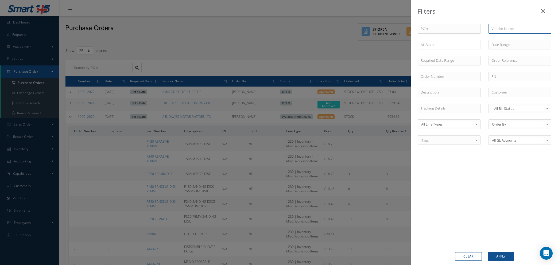
click at [512, 29] on input "text" at bounding box center [519, 29] width 63 height 10
click at [511, 41] on span "TOUCHDOWN AVIATION (TDA)" at bounding box center [515, 38] width 49 height 5
type input "TOUCHDOWN AVIATION (TDA)"
click at [496, 257] on button "Apply" at bounding box center [501, 256] width 26 height 9
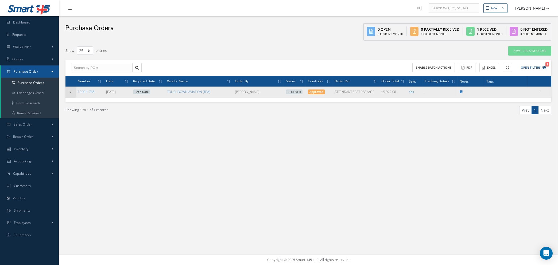
click at [71, 93] on icon at bounding box center [71, 91] width 4 height 3
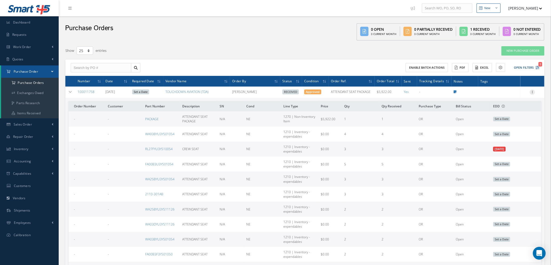
click at [533, 89] on icon at bounding box center [532, 91] width 5 height 4
click at [513, 96] on link "Receiving Details" at bounding box center [508, 95] width 42 height 7
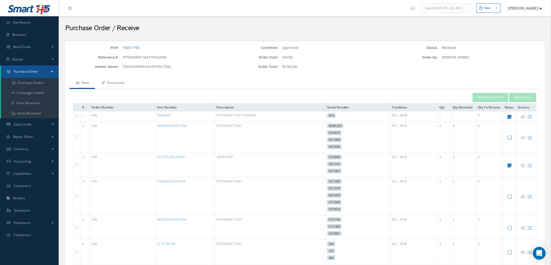
click at [113, 82] on link "Documents" at bounding box center [112, 83] width 35 height 11
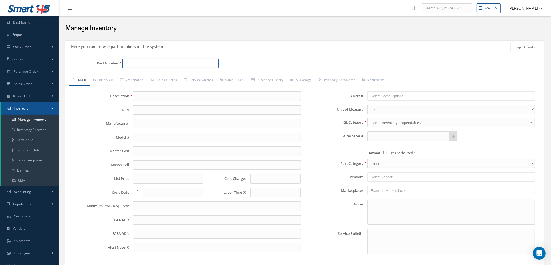
click at [135, 64] on input "Part Number" at bounding box center [171, 63] width 96 height 10
click at [30, 68] on link "Purchase Order" at bounding box center [29, 71] width 59 height 12
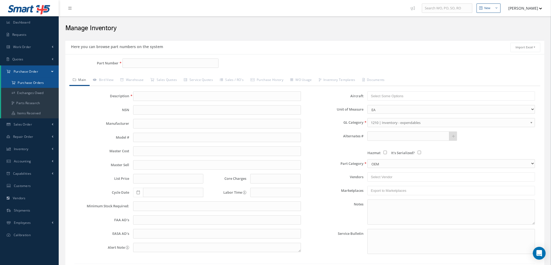
click at [32, 81] on a=1&status_id=2&status_id=3&status_id=5&collapsedFilters"] "Purchase Orders" at bounding box center [30, 83] width 58 height 10
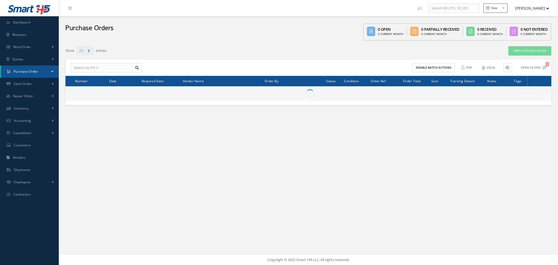
select select "25"
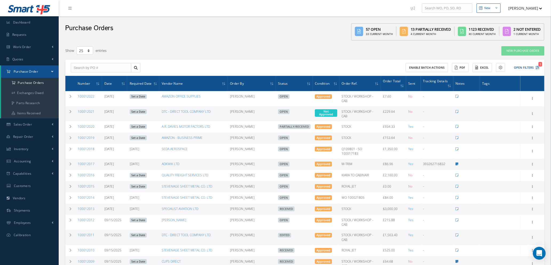
click at [543, 66] on div "Enable batch actions ACTIONS Receive Payments None No elements found. List is e…" at bounding box center [304, 68] width 479 height 17
click at [538, 66] on icon "1" at bounding box center [538, 68] width 4 height 4
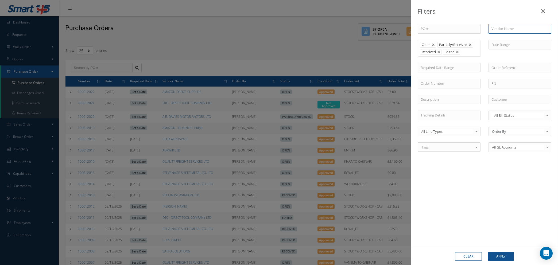
click at [529, 30] on input "text" at bounding box center [519, 29] width 63 height 10
click at [517, 41] on div "LIGHTNING PACKAGING SUPPLIES LTD" at bounding box center [519, 41] width 57 height 10
type input "LIGHTNING PACKAGING SUPPLIES LTD"
click at [494, 256] on button "Apply" at bounding box center [501, 256] width 26 height 9
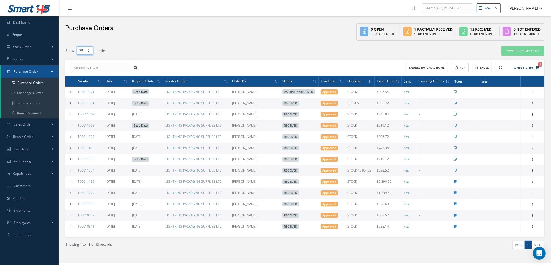
click at [89, 51] on select "10 25 50 100" at bounding box center [85, 50] width 17 height 8
select select "100"
click at [77, 46] on select "10 25 50 100" at bounding box center [85, 50] width 17 height 8
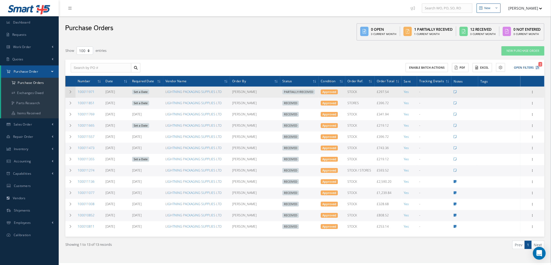
click at [70, 91] on icon at bounding box center [71, 91] width 4 height 3
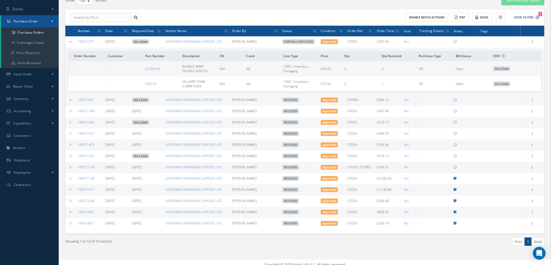
scroll to position [54, 0]
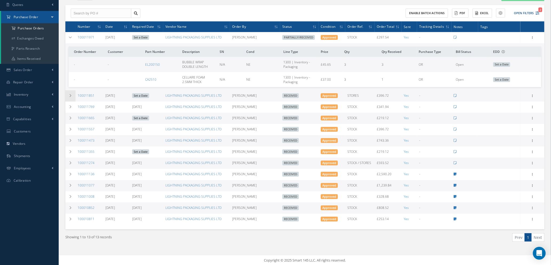
click at [72, 95] on td at bounding box center [70, 95] width 10 height 11
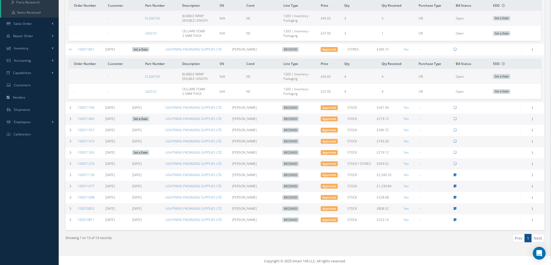
scroll to position [101, 0]
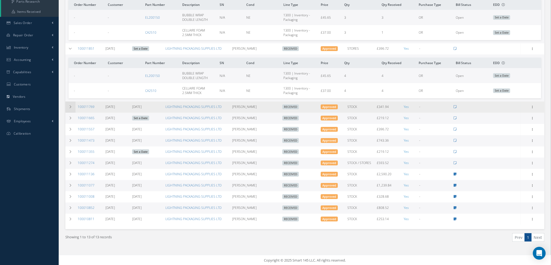
click at [70, 107] on icon at bounding box center [71, 106] width 4 height 3
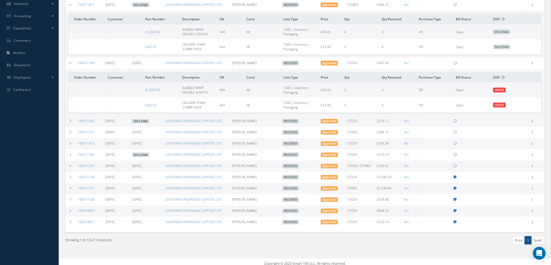
scroll to position [148, 0]
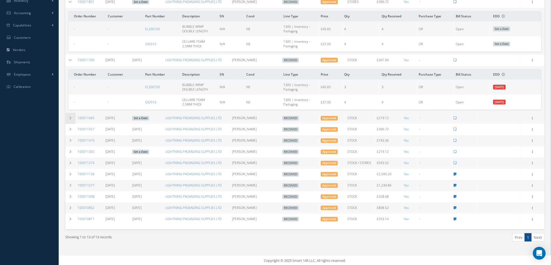
click at [71, 117] on icon at bounding box center [71, 117] width 4 height 3
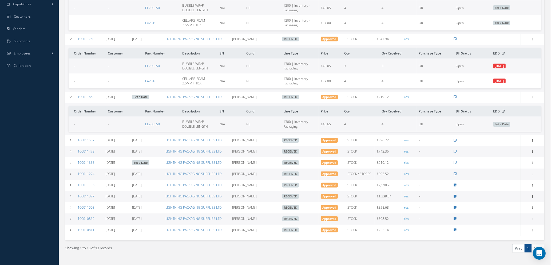
scroll to position [180, 0]
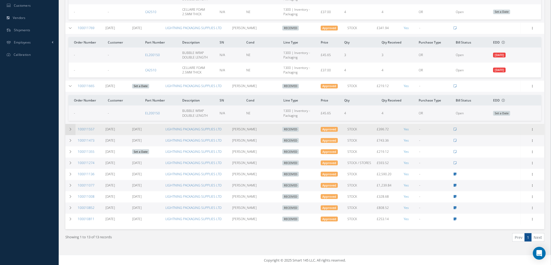
click at [68, 127] on td at bounding box center [70, 129] width 10 height 11
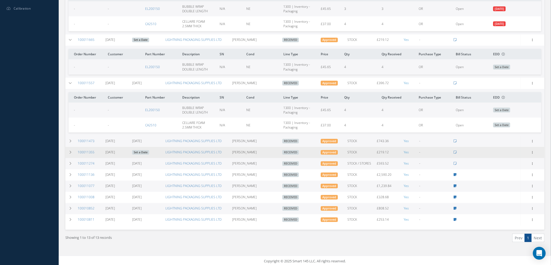
scroll to position [227, 0]
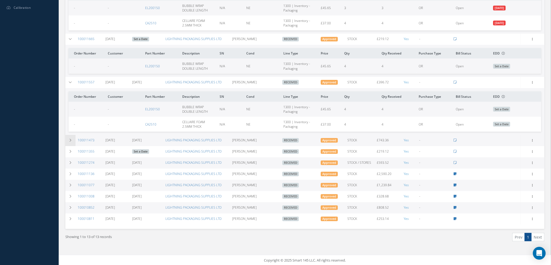
click at [70, 139] on icon at bounding box center [71, 140] width 4 height 3
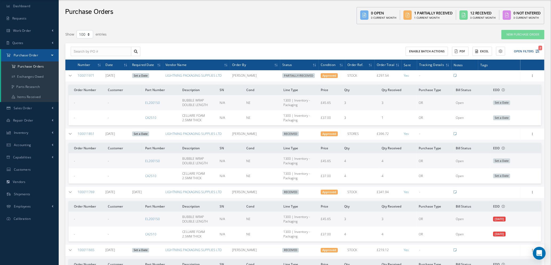
scroll to position [0, 0]
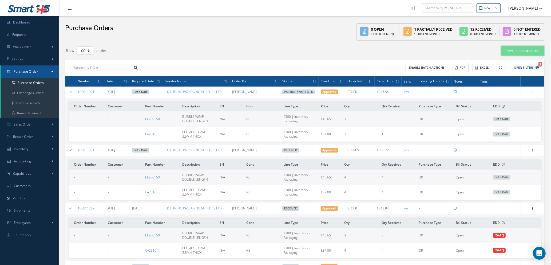
click at [516, 50] on link "New Purchase Order" at bounding box center [523, 50] width 43 height 9
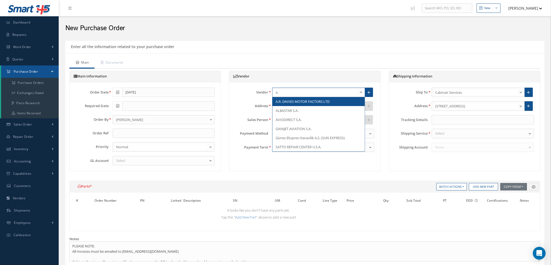
type input "a.r"
click at [295, 99] on span "A.R. DAVIES MOTOR FACTORS LTD" at bounding box center [303, 101] width 54 height 5
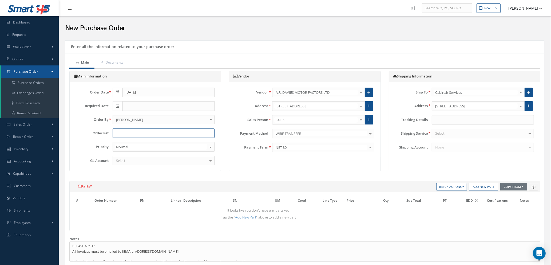
click at [134, 135] on input "text" at bounding box center [164, 133] width 102 height 10
type input "k"
type input "KACPER"
click at [143, 160] on div "Select" at bounding box center [164, 161] width 102 height 10
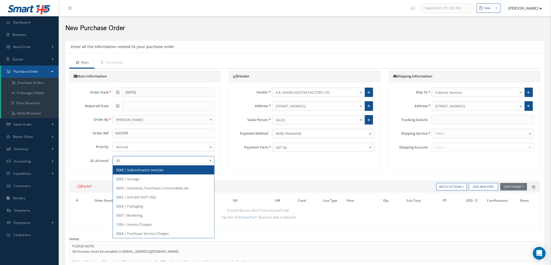
type input "500"
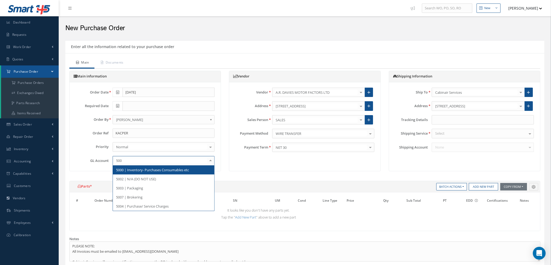
click at [151, 171] on span "5000 | Inventory- Purchases Consumables etc" at bounding box center [152, 169] width 73 height 5
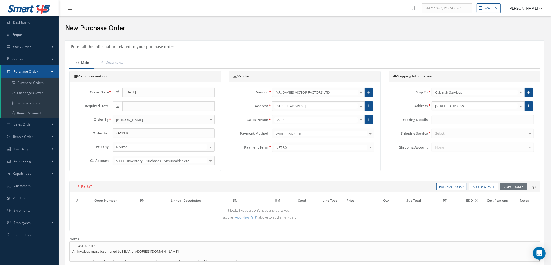
click at [475, 131] on div "Select" at bounding box center [483, 134] width 102 height 10
type input "YOUR"
click at [457, 143] on span "YOUR ROUTING" at bounding box center [447, 142] width 25 height 5
click at [120, 104] on span at bounding box center [118, 106] width 10 height 10
click at [156, 145] on td "19" at bounding box center [157, 147] width 8 height 8
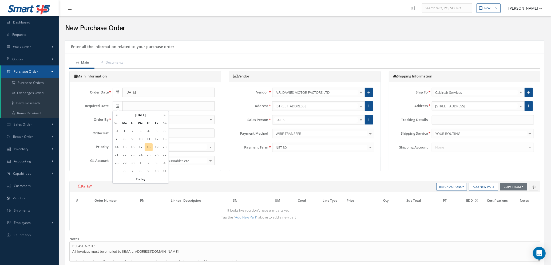
type input "[DATE]"
click at [481, 185] on button "Add New Part" at bounding box center [483, 186] width 29 height 7
select select "1"
select select "5"
select select "110"
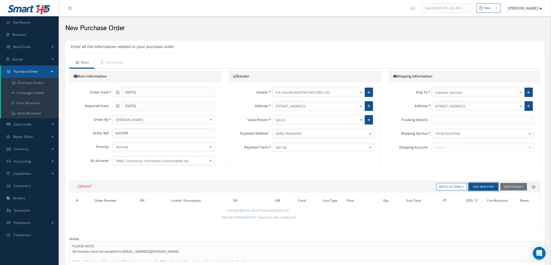
select select "1"
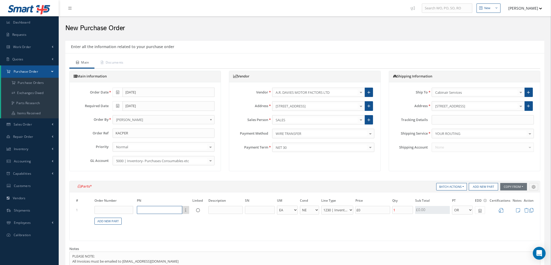
click at [154, 209] on input "text" at bounding box center [159, 210] width 45 height 8
type input "SELEMIX FULL GLOSS"
click at [223, 210] on input "text" at bounding box center [226, 210] width 34 height 8
type input "#9005 JET BLACK 3L"
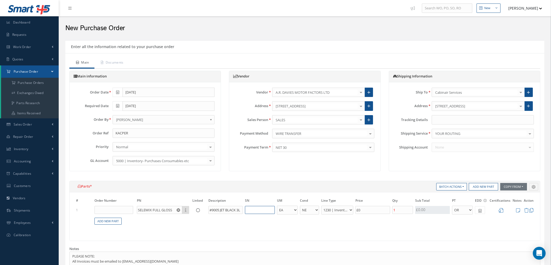
scroll to position [0, 0]
click at [343, 210] on select "1200 | Inventory - rotables 1210 | Inventory - expendables 1220 | Inventory - c…" at bounding box center [337, 210] width 32 height 9
select select "114"
click at [321, 206] on select "1200 | Inventory - rotables 1210 | Inventory - expendables 1220 | Inventory - c…" at bounding box center [337, 210] width 32 height 9
click at [368, 211] on input "£0" at bounding box center [373, 210] width 35 height 8
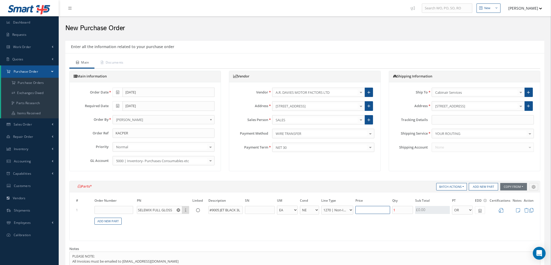
type input "£1.6"
type input "£8"
type input "£17"
type input "£85."
type input "£17.08"
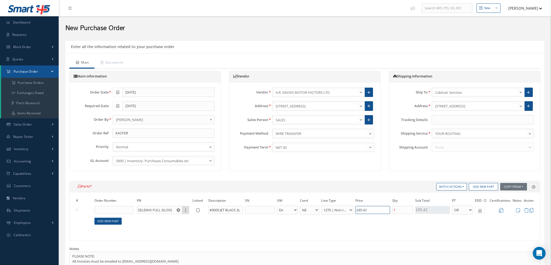
type input "£85.42"
click at [111, 222] on link "Add New Part" at bounding box center [108, 221] width 27 height 7
select select "1"
select select "5"
select select "110"
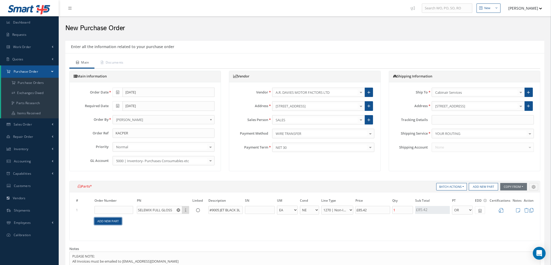
select select "1"
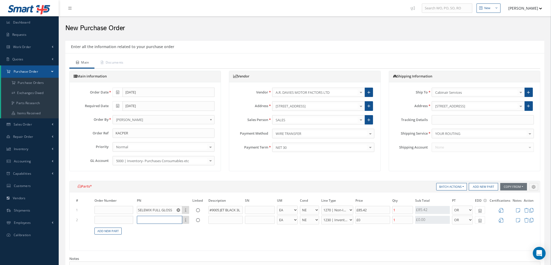
click at [150, 218] on input "text" at bounding box center [159, 220] width 45 height 8
type input "SELEMIX 9-060"
click at [223, 219] on input "text" at bounding box center [226, 220] width 34 height 8
type input "HARDENER 1L"
click at [349, 219] on select "1200 | Inventory - rotables 1210 | Inventory - expendables 1220 | Inventory - c…" at bounding box center [337, 219] width 32 height 9
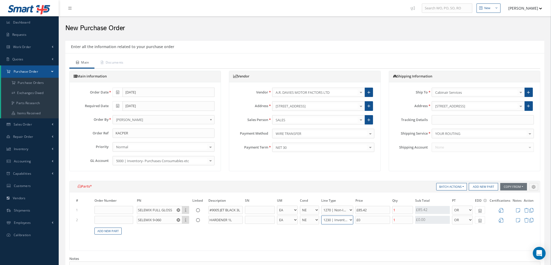
select select "114"
click at [321, 215] on select "1200 | Inventory - rotables 1210 | Inventory - expendables 1220 | Inventory - c…" at bounding box center [337, 219] width 32 height 9
drag, startPoint x: 365, startPoint y: 219, endPoint x: 341, endPoint y: 216, distance: 24.3
click at [346, 218] on tr "2 SELEMIX 9-060 Part Number Description HARDENER 1L - BAG BX CA RL EA FT HR IN …" at bounding box center [305, 220] width 460 height 10
type input "£17.48"
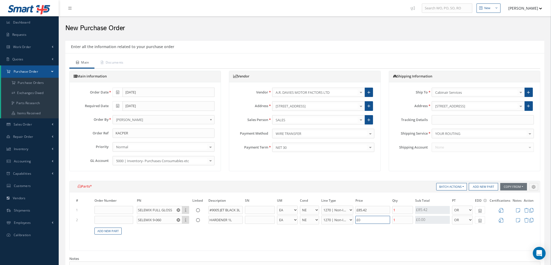
type input "£2"
type input "£21.68"
type input "£23."
type input "£21.8"
type input "£23.6"
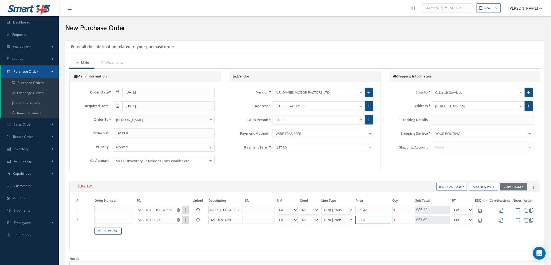
type input "£21.81"
type input "£23.63"
type input "£26.54"
type input "2"
click at [503, 209] on icon at bounding box center [501, 210] width 5 height 5
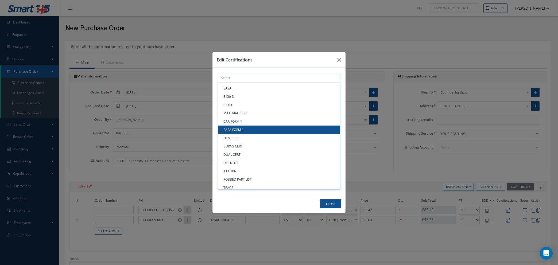
click at [256, 83] on div "× Loading... EASA 8130-3 C OF C MATERIAL CERT CAA FORM 1 EASA FORM 1 OEM CERT B…" at bounding box center [279, 78] width 122 height 10
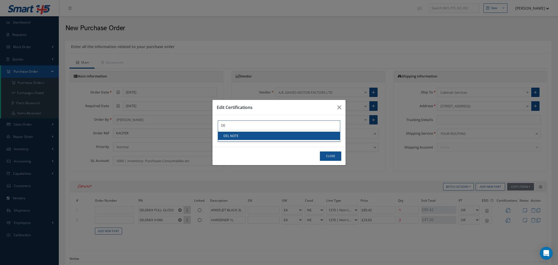
type input "DE"
click at [256, 137] on link "DEL NOTE" at bounding box center [279, 136] width 122 height 8
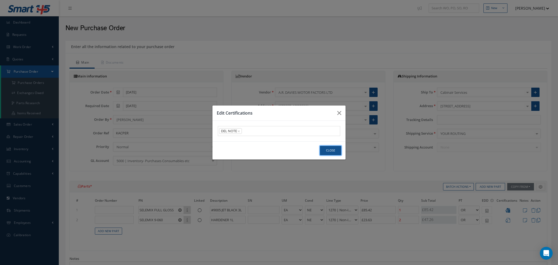
click at [331, 152] on button "Close" at bounding box center [330, 150] width 21 height 9
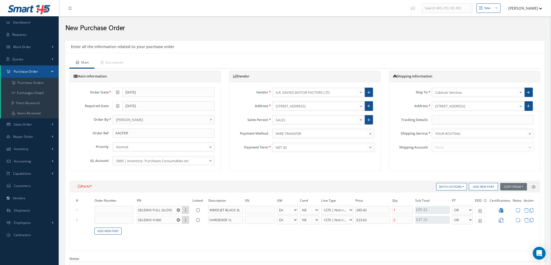
click at [501, 219] on icon at bounding box center [501, 220] width 5 height 5
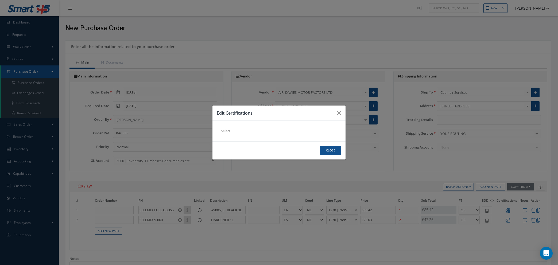
click at [241, 129] on div "× Loading..." at bounding box center [279, 131] width 122 height 10
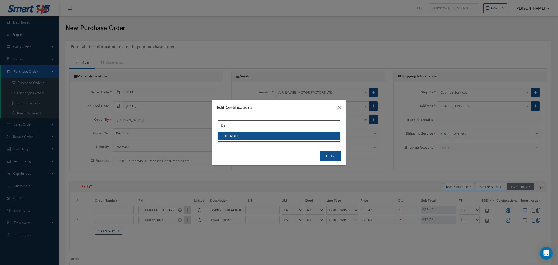
type input "DE"
drag, startPoint x: 242, startPoint y: 134, endPoint x: 254, endPoint y: 135, distance: 12.1
click at [242, 134] on link "DEL NOTE" at bounding box center [279, 136] width 122 height 8
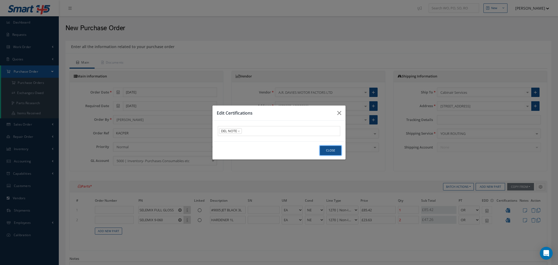
click at [331, 151] on button "Close" at bounding box center [330, 150] width 21 height 9
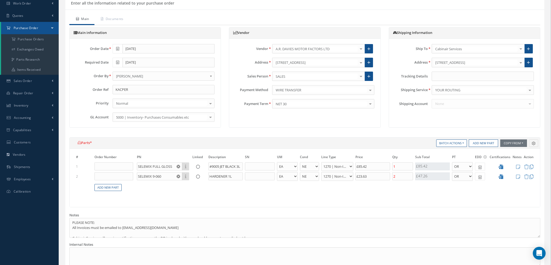
scroll to position [40, 0]
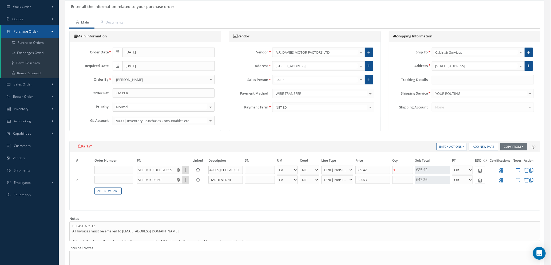
click at [518, 169] on icon at bounding box center [518, 170] width 4 height 5
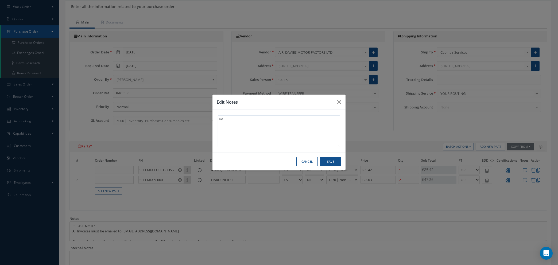
type textarea "K"
click at [329, 161] on button "Save" at bounding box center [330, 161] width 21 height 9
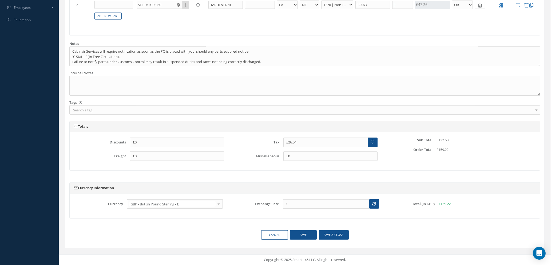
scroll to position [215, 0]
click at [328, 235] on button "Save & close" at bounding box center [334, 234] width 30 height 9
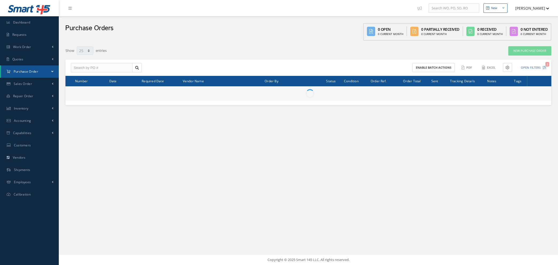
select select "25"
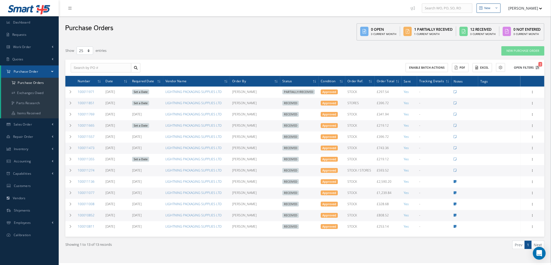
click at [538, 66] on icon "2" at bounding box center [538, 68] width 4 height 4
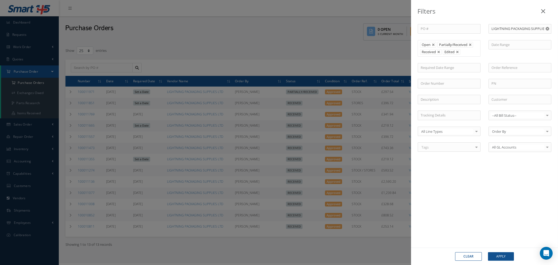
click at [474, 254] on button "Clear" at bounding box center [468, 256] width 27 height 9
type input "All Status"
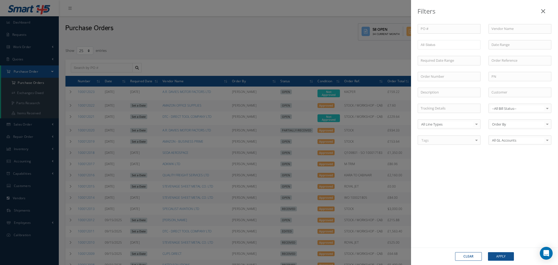
click at [543, 12] on icon at bounding box center [543, 11] width 4 height 6
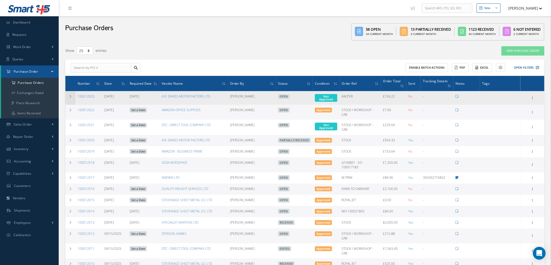
click at [71, 91] on td at bounding box center [70, 98] width 10 height 14
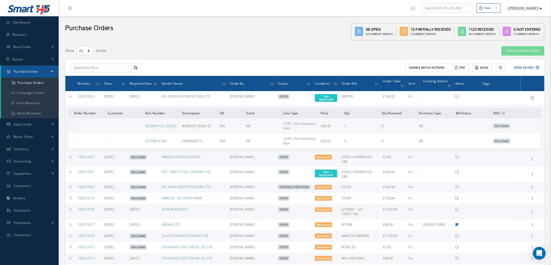
click at [533, 95] on icon at bounding box center [532, 97] width 5 height 4
click at [512, 98] on link "Enter/Update" at bounding box center [508, 101] width 42 height 7
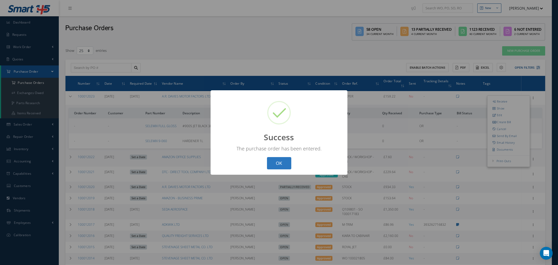
click at [278, 163] on button "OK" at bounding box center [279, 163] width 24 height 13
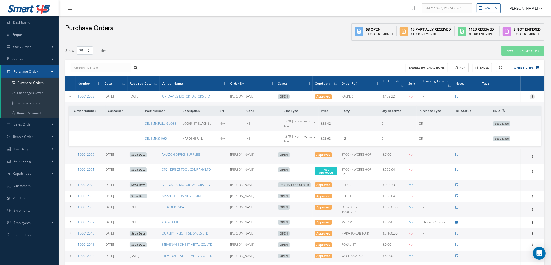
click at [533, 94] on icon at bounding box center [532, 96] width 5 height 4
drag, startPoint x: 465, startPoint y: 119, endPoint x: 475, endPoint y: 117, distance: 9.8
click at [466, 119] on td "-" at bounding box center [472, 123] width 37 height 15
click at [503, 121] on span "Set a Date" at bounding box center [501, 123] width 17 height 5
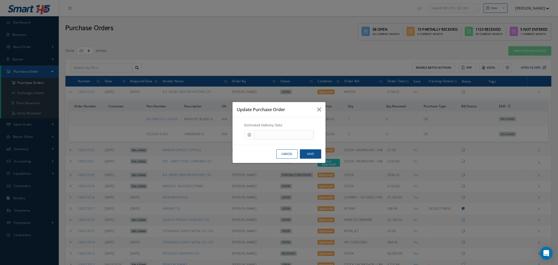
click at [251, 135] on span at bounding box center [249, 135] width 10 height 10
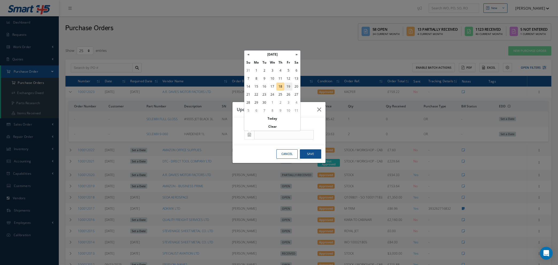
click at [289, 87] on td "19" at bounding box center [288, 87] width 8 height 8
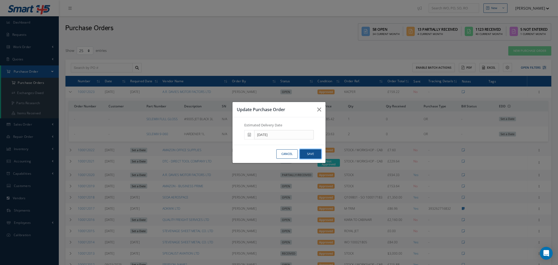
click at [308, 154] on button "Save" at bounding box center [310, 153] width 21 height 9
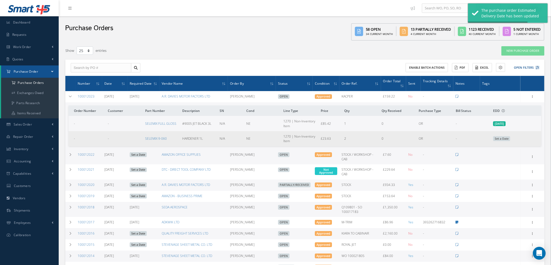
click at [502, 136] on span "Set a Date" at bounding box center [501, 138] width 17 height 5
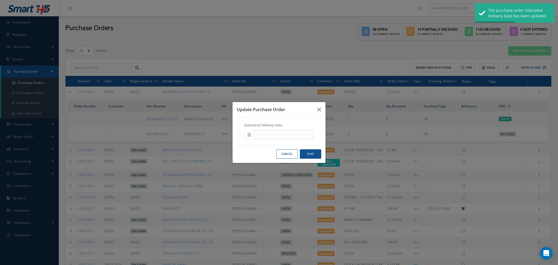
click at [249, 134] on icon at bounding box center [249, 135] width 3 height 4
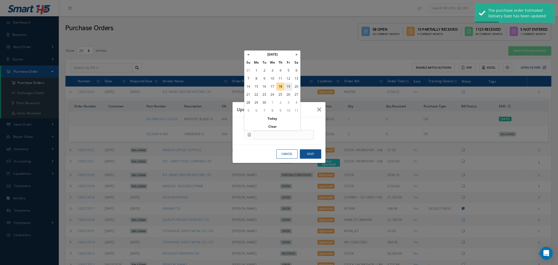
click at [287, 85] on td "19" at bounding box center [288, 87] width 8 height 8
type input "[DATE]"
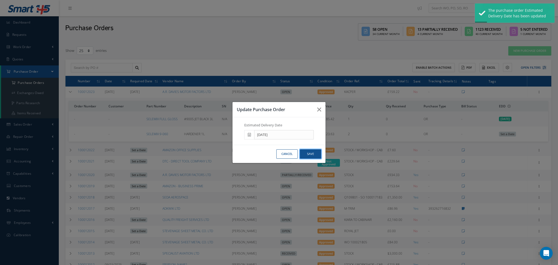
click at [311, 153] on button "Save" at bounding box center [310, 153] width 21 height 9
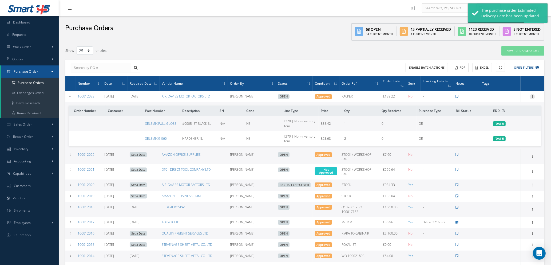
click at [532, 94] on icon at bounding box center [532, 96] width 5 height 4
click at [504, 131] on link "Send By Email" at bounding box center [508, 134] width 42 height 7
type input "Reports from Purchase Order #100012023"
type textarea "Hiya, Please find Attached, our Purchase Order #100012023. If you have any ques…"
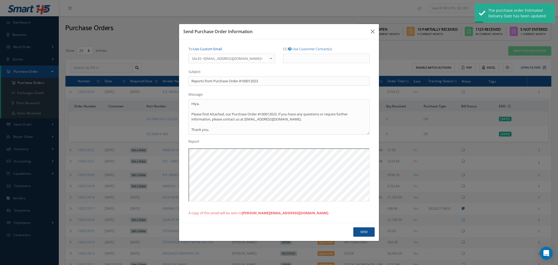
click at [221, 49] on link "Use Custom Email" at bounding box center [207, 48] width 29 height 5
click at [219, 57] on input "To: Use Customer Contact(s)" at bounding box center [231, 59] width 87 height 10
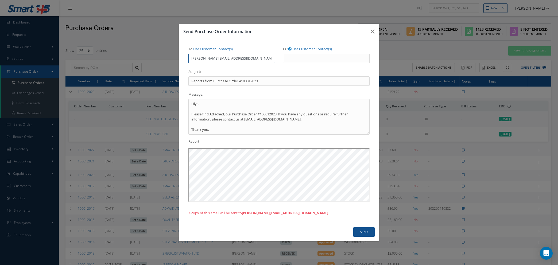
type input "[PERSON_NAME][EMAIL_ADDRESS][DOMAIN_NAME]"
click at [363, 232] on button "Send" at bounding box center [363, 231] width 21 height 9
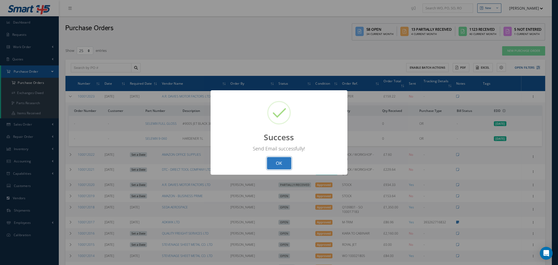
click at [281, 164] on button "OK" at bounding box center [279, 163] width 24 height 13
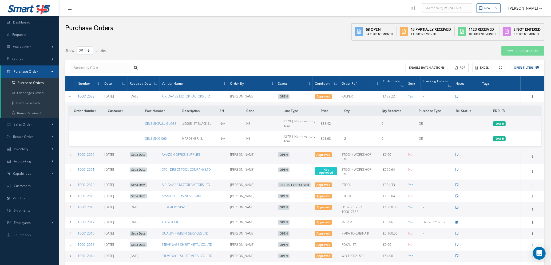
click at [84, 94] on link "100012023" at bounding box center [86, 96] width 17 height 5
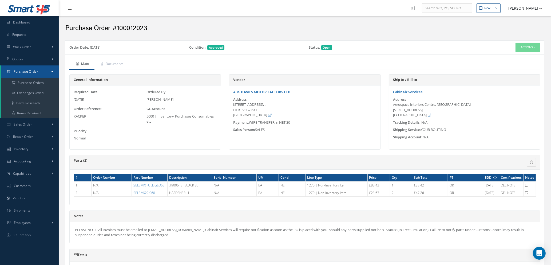
scroll to position [74, 0]
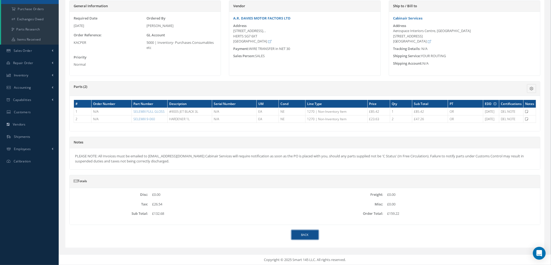
click at [307, 236] on link "Back" at bounding box center [305, 234] width 27 height 9
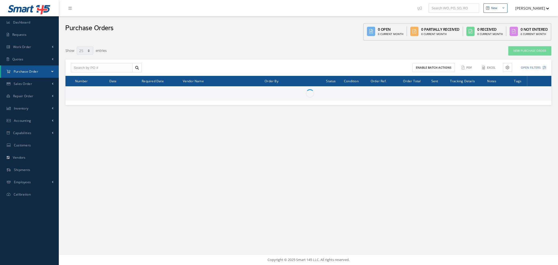
select select "25"
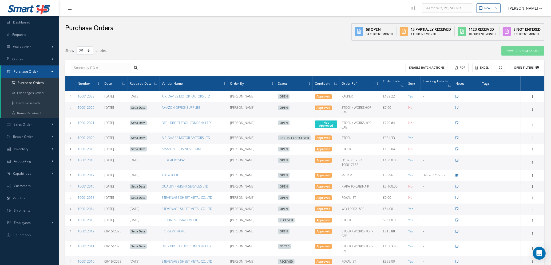
click at [536, 66] on icon at bounding box center [538, 68] width 4 height 4
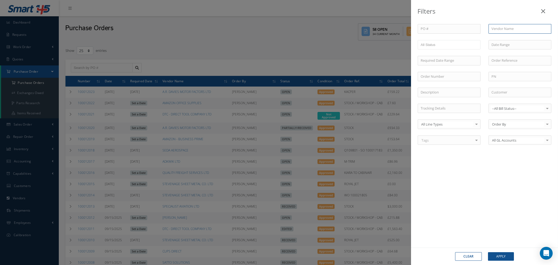
click at [507, 29] on input "text" at bounding box center [519, 29] width 63 height 10
click at [504, 42] on div "DTC - DIRECT TOOL COMPANY LTD" at bounding box center [519, 41] width 57 height 10
type input "DTC - DIRECT TOOL COMPANY LTD"
click at [499, 256] on button "Apply" at bounding box center [501, 256] width 26 height 9
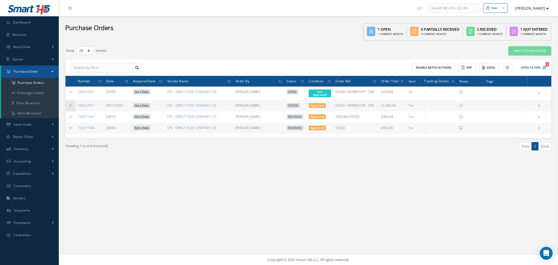
click at [69, 105] on icon at bounding box center [71, 105] width 4 height 3
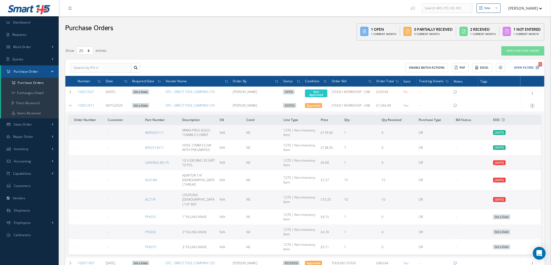
click at [533, 103] on icon at bounding box center [532, 105] width 5 height 4
click at [516, 107] on link "Enter/Update" at bounding box center [508, 109] width 42 height 7
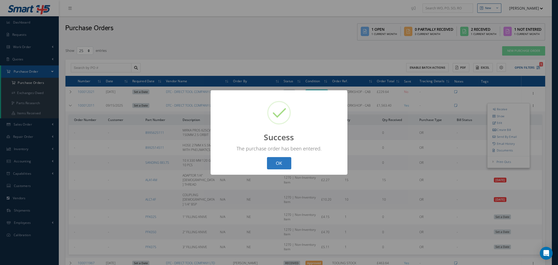
click at [272, 162] on button "OK" at bounding box center [279, 163] width 24 height 13
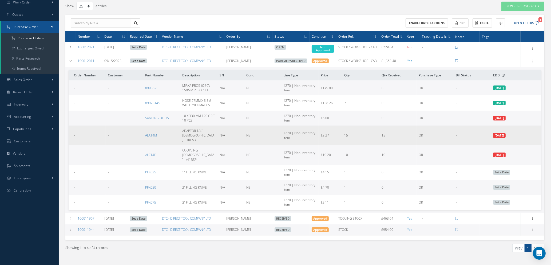
scroll to position [46, 0]
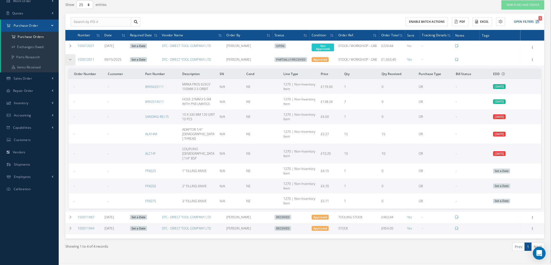
click at [69, 58] on icon at bounding box center [71, 59] width 4 height 3
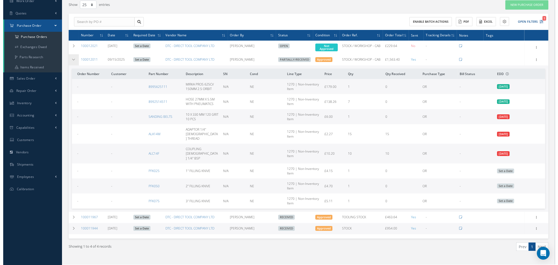
scroll to position [0, 0]
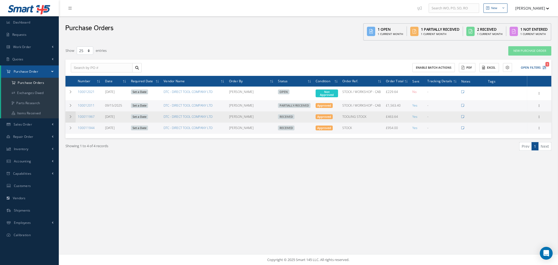
click at [71, 115] on icon at bounding box center [71, 116] width 4 height 3
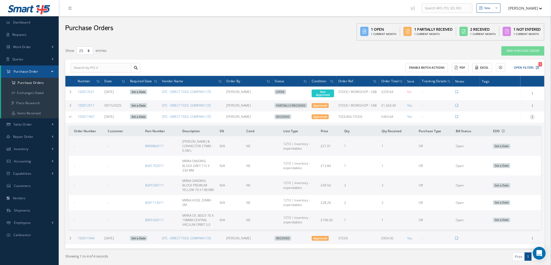
click at [532, 116] on icon at bounding box center [532, 116] width 5 height 4
click at [505, 141] on link "Send By Email" at bounding box center [508, 141] width 42 height 7
type input "Reports from Purchase Order #100011967"
type textarea "Hiya, Please find Attached, our Purchase Order #100011967. If you have any ques…"
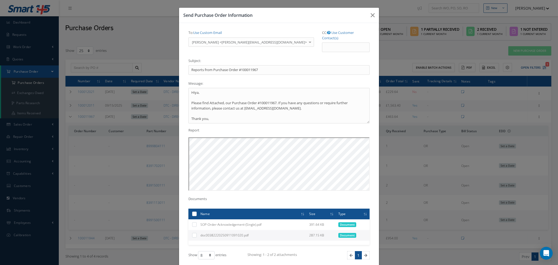
drag, startPoint x: 210, startPoint y: 33, endPoint x: 209, endPoint y: 45, distance: 12.0
click at [210, 32] on link "Use Custom Email" at bounding box center [207, 32] width 29 height 5
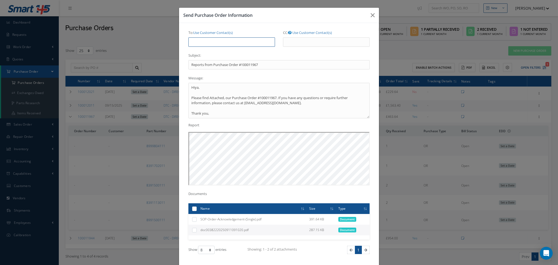
click at [209, 42] on input "To: Use Customer Contact(s)" at bounding box center [231, 42] width 87 height 10
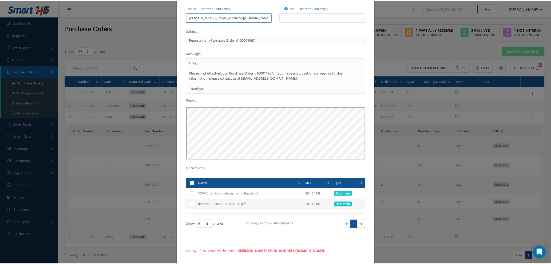
scroll to position [48, 0]
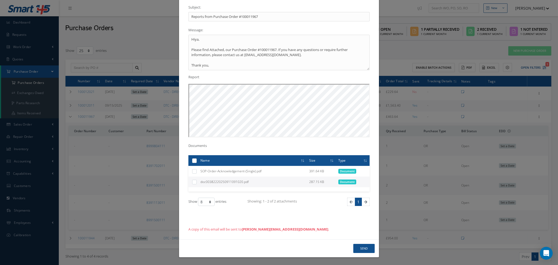
type input "NATASHA@CAB.AERO"
click at [358, 248] on button "Send" at bounding box center [363, 248] width 21 height 9
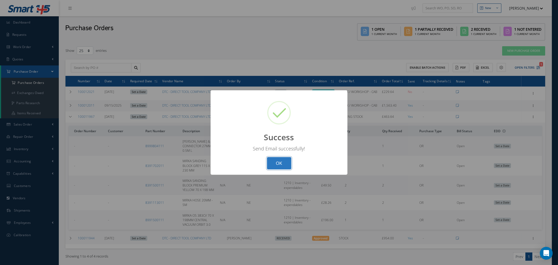
click at [282, 162] on button "OK" at bounding box center [279, 163] width 24 height 13
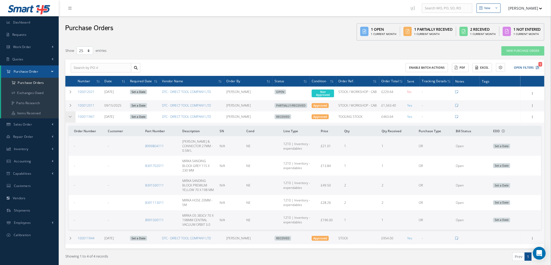
click at [68, 115] on td at bounding box center [70, 116] width 10 height 11
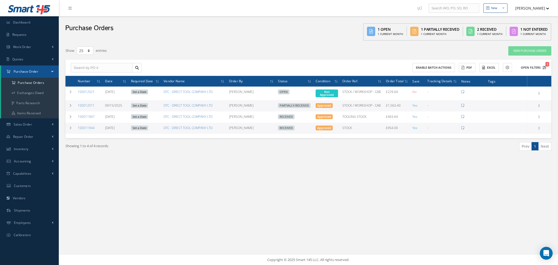
click at [544, 66] on icon "1" at bounding box center [544, 68] width 4 height 4
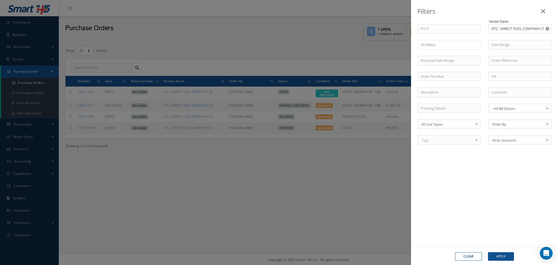
click at [547, 28] on use "Reset" at bounding box center [546, 28] width 3 height 3
click at [523, 30] on input "text" at bounding box center [519, 29] width 63 height 10
click at [517, 41] on div "A.R. DAVIES MOTOR FACTORS LTD" at bounding box center [519, 41] width 57 height 10
type input "A.R. DAVIES MOTOR FACTORS LTD"
click at [497, 256] on button "Apply" at bounding box center [501, 256] width 26 height 9
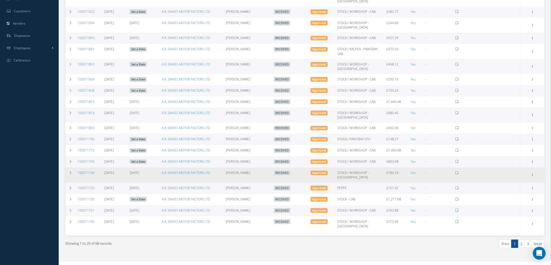
scroll to position [181, 0]
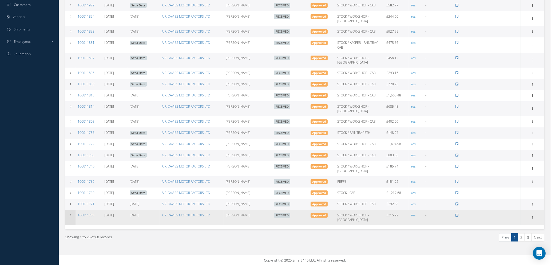
click at [71, 214] on icon at bounding box center [71, 215] width 4 height 3
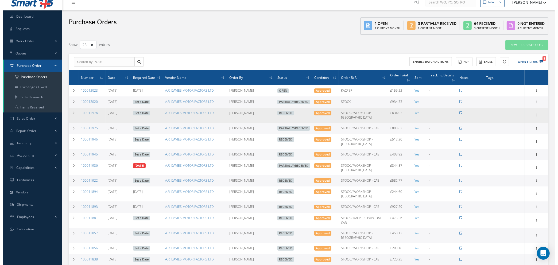
scroll to position [0, 0]
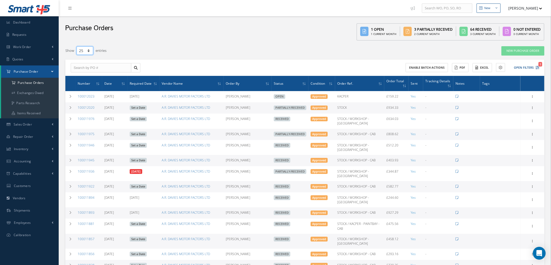
click at [89, 51] on select "10 25 50 100" at bounding box center [85, 50] width 17 height 8
select select "100"
click at [77, 46] on select "10 25 50 100" at bounding box center [85, 50] width 17 height 8
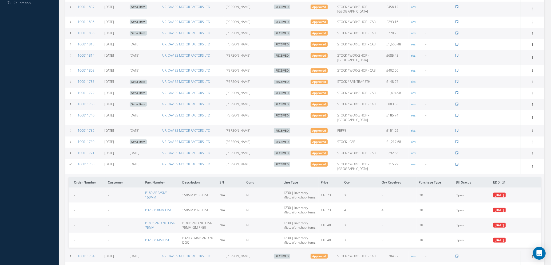
scroll to position [280, 0]
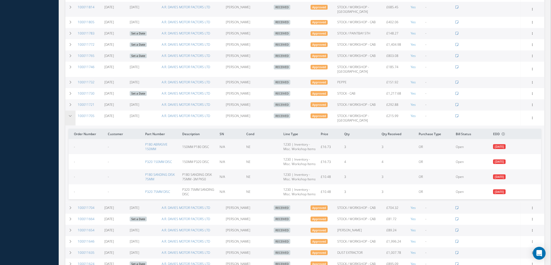
click at [70, 115] on icon at bounding box center [71, 115] width 4 height 3
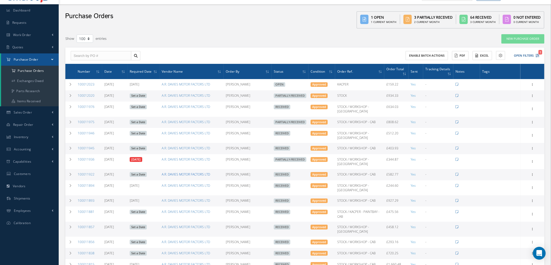
scroll to position [0, 0]
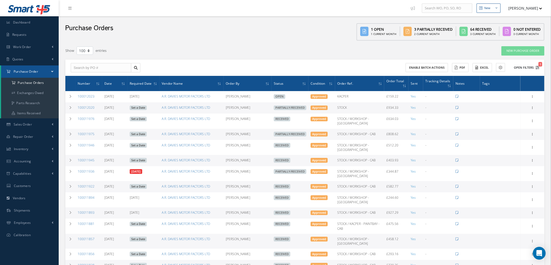
click at [537, 66] on icon "1" at bounding box center [538, 68] width 4 height 4
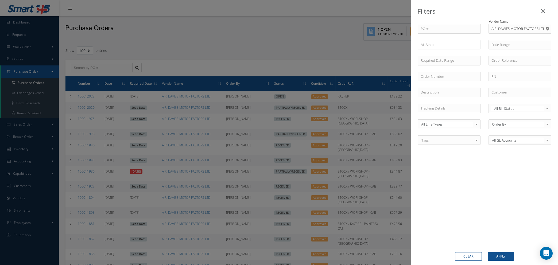
click at [466, 256] on button "Clear" at bounding box center [468, 256] width 27 height 9
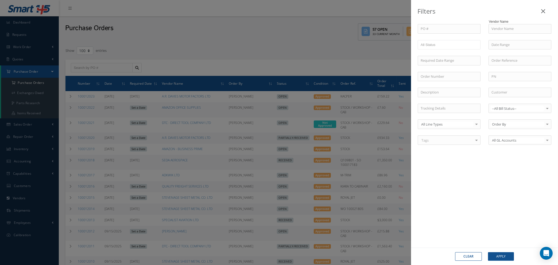
click at [542, 12] on icon at bounding box center [543, 11] width 4 height 6
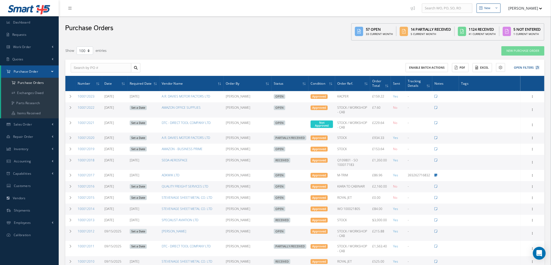
click at [542, 64] on div "Enable batch actions ACTIONS Receive Payments Select Customer Cabinair Services…" at bounding box center [304, 68] width 479 height 17
click at [538, 67] on icon at bounding box center [538, 68] width 4 height 4
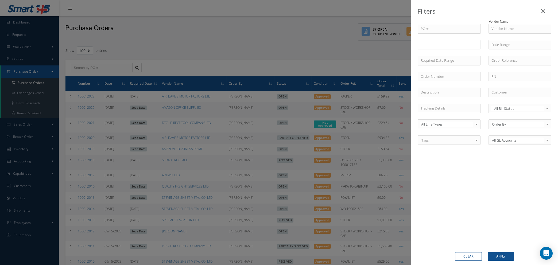
click at [441, 45] on input "text" at bounding box center [430, 44] width 21 height 7
click at [442, 45] on input "text" at bounding box center [441, 44] width 7 height 7
click at [445, 49] on ul "Open Partially/Received" at bounding box center [448, 48] width 63 height 17
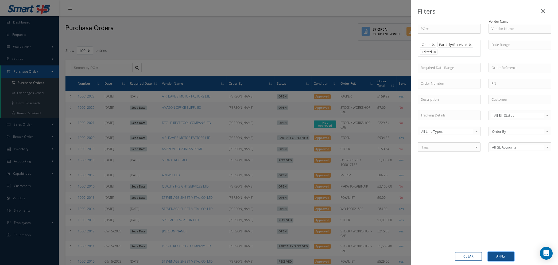
click at [496, 256] on button "Apply" at bounding box center [501, 256] width 26 height 9
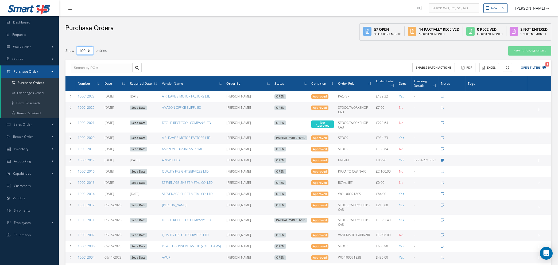
click at [89, 49] on select "10 25 50 100" at bounding box center [85, 50] width 17 height 8
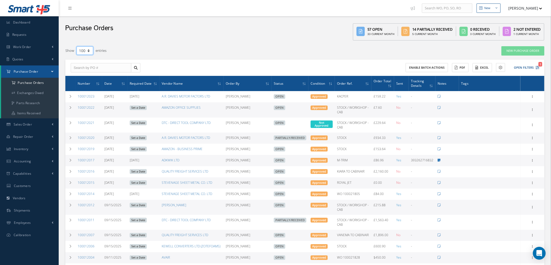
click at [77, 46] on select "10 25 50 100" at bounding box center [85, 50] width 17 height 8
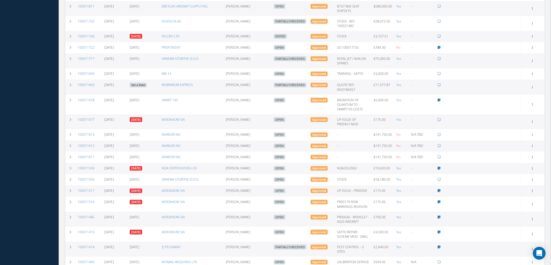
scroll to position [702, 0]
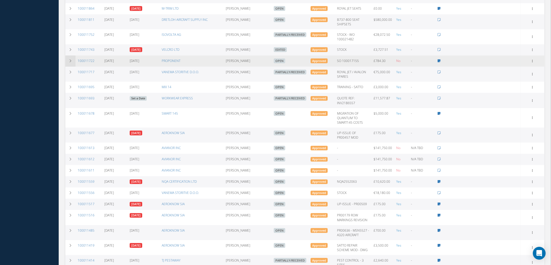
click at [70, 62] on icon at bounding box center [71, 60] width 4 height 3
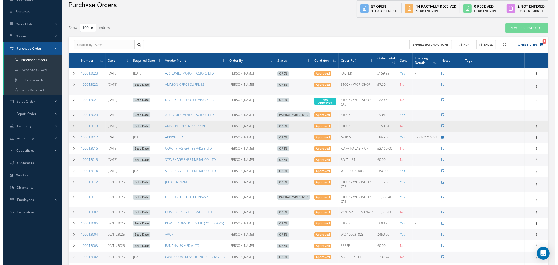
scroll to position [0, 0]
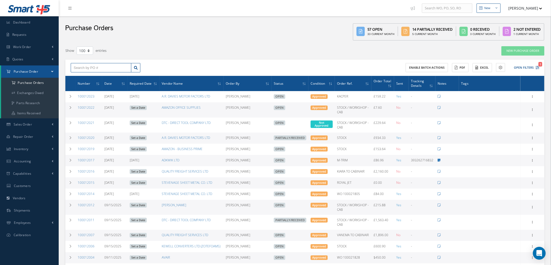
click at [108, 66] on input "text" at bounding box center [101, 68] width 61 height 10
click at [535, 66] on button "Open Filters 1" at bounding box center [524, 67] width 30 height 9
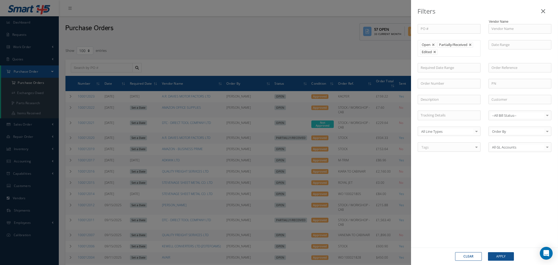
drag, startPoint x: 473, startPoint y: 258, endPoint x: 472, endPoint y: 252, distance: 6.7
click at [472, 258] on button "Clear" at bounding box center [468, 256] width 27 height 9
type input "All Status"
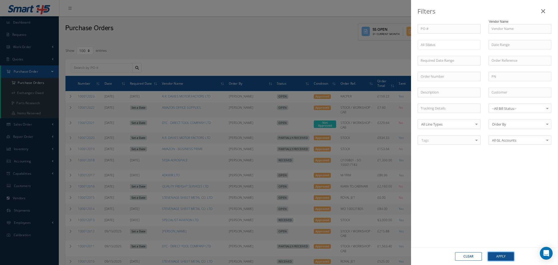
click at [501, 256] on button "Apply" at bounding box center [501, 256] width 26 height 9
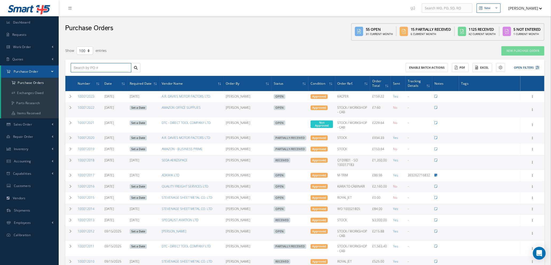
click at [89, 67] on input "text" at bounding box center [101, 68] width 61 height 10
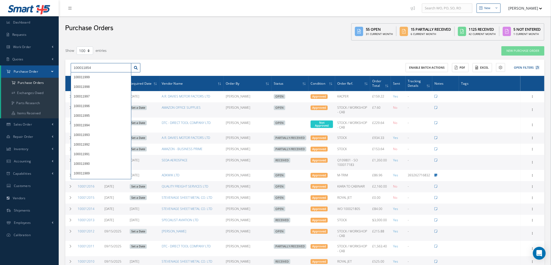
type input "100011854"
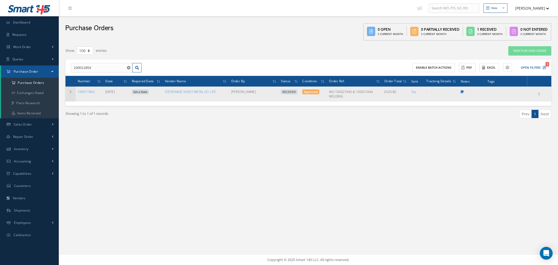
click at [70, 91] on icon at bounding box center [71, 91] width 4 height 3
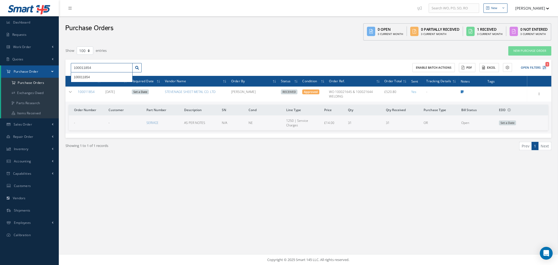
drag, startPoint x: 99, startPoint y: 66, endPoint x: 46, endPoint y: 67, distance: 52.6
click at [46, 67] on div "Smart 145 Dashboard Requests Work Order Work Order Work Order Quotes Work Order…" at bounding box center [279, 132] width 558 height 265
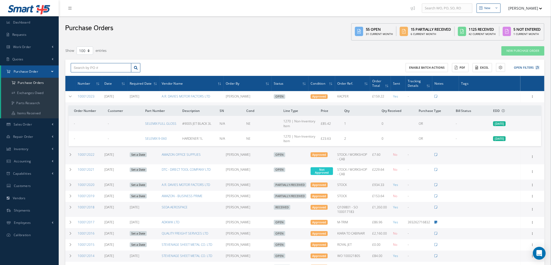
click at [88, 68] on input "text" at bounding box center [101, 68] width 61 height 10
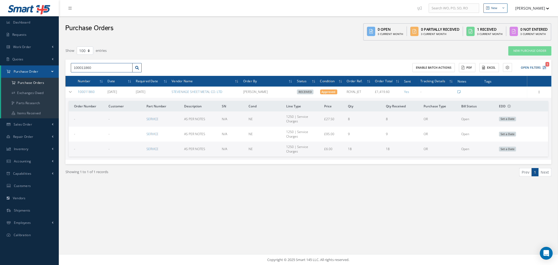
click at [107, 65] on input "100011860" at bounding box center [102, 68] width 62 height 10
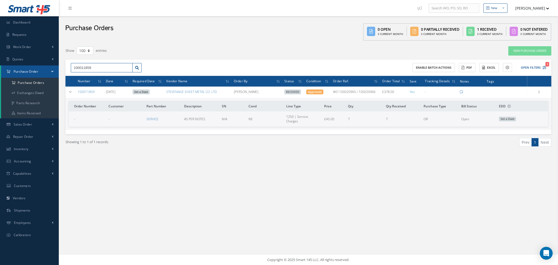
click at [97, 67] on input "100011859" at bounding box center [102, 68] width 62 height 10
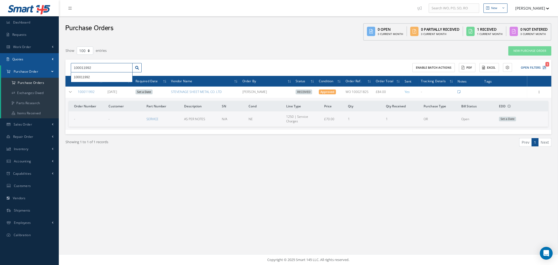
drag, startPoint x: 98, startPoint y: 66, endPoint x: 8, endPoint y: 64, distance: 90.0
click at [9, 64] on div "Smart 145 Dashboard Requests Work Order Work Order Work Order Quotes Work Order…" at bounding box center [279, 132] width 558 height 265
type input "100011936"
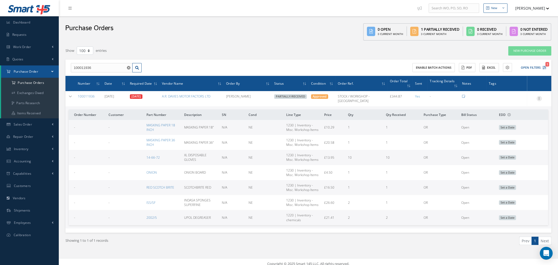
click at [539, 96] on icon at bounding box center [538, 98] width 5 height 4
click at [508, 112] on link "Edit" at bounding box center [514, 115] width 42 height 7
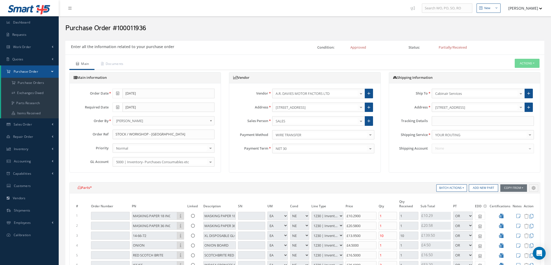
select select "1"
select select "5"
select select "110"
select select "1"
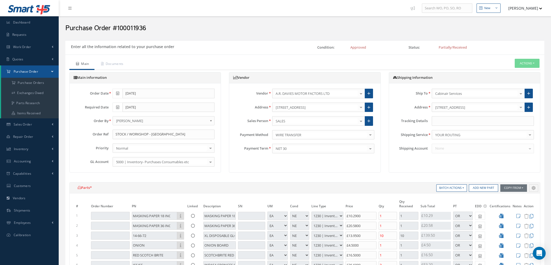
select select "5"
select select "110"
select select "1"
select select "5"
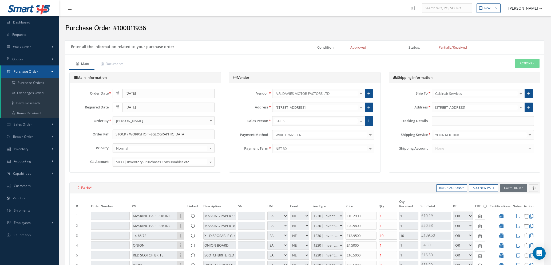
select select "110"
select select "1"
select select "5"
select select "110"
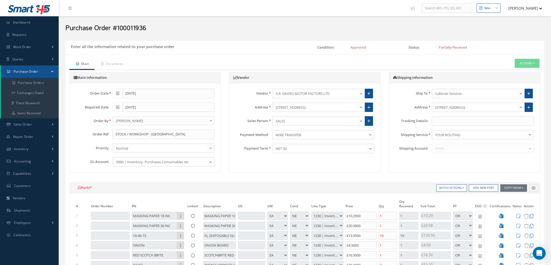
select select "1"
select select "5"
select select "110"
select select "1"
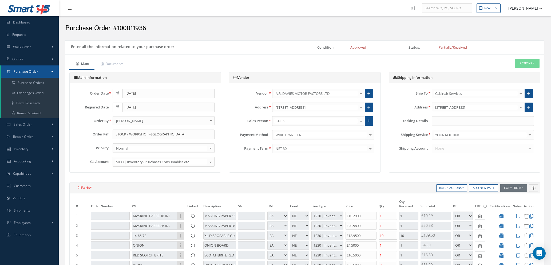
select select "1"
select select "5"
select select "110"
select select "1"
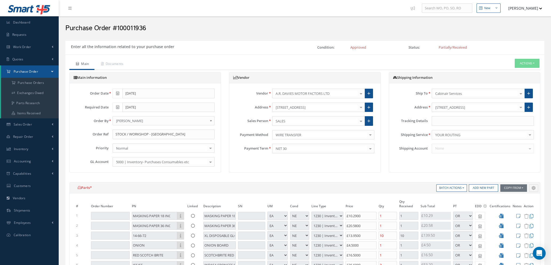
select select "5"
select select "88"
select select "1"
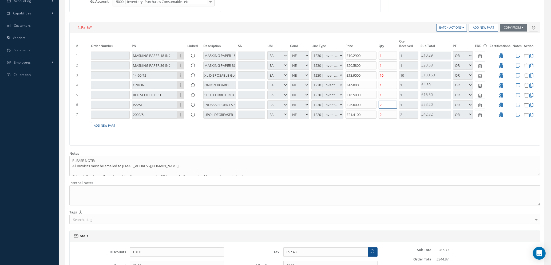
click at [384, 105] on input "2" at bounding box center [388, 105] width 19 height 8
type input "£46.84"
type input "1"
type input "£52.16"
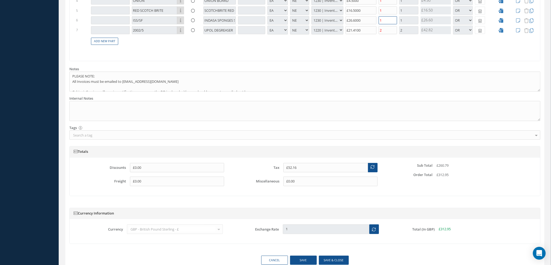
scroll to position [270, 0]
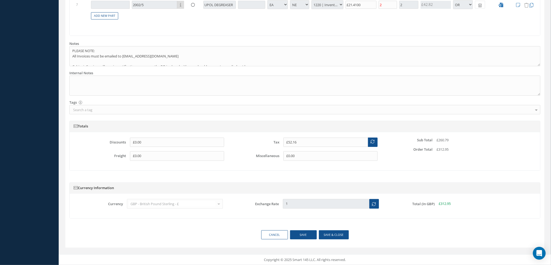
type input "1"
click at [330, 234] on button "Save & close" at bounding box center [334, 234] width 30 height 9
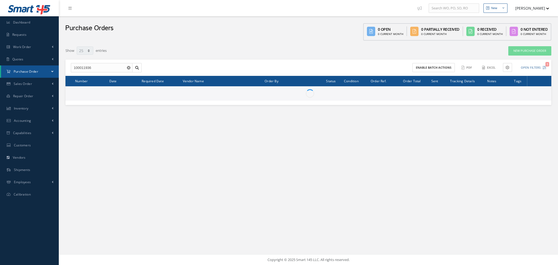
select select "25"
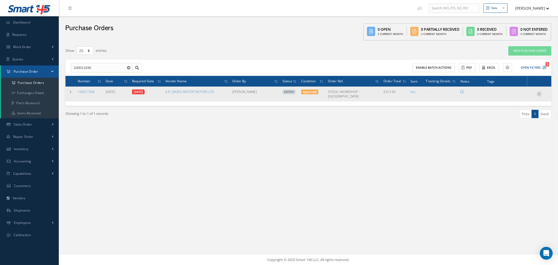
click at [538, 91] on icon at bounding box center [538, 93] width 5 height 4
click at [520, 94] on link "Enter/Update" at bounding box center [514, 97] width 42 height 7
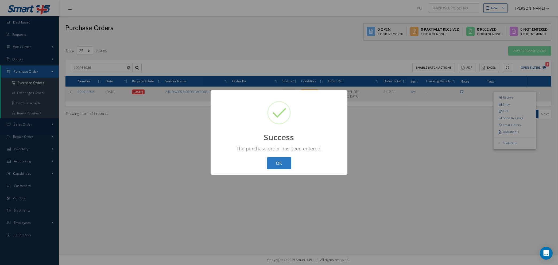
click at [277, 163] on button "OK" at bounding box center [279, 163] width 24 height 13
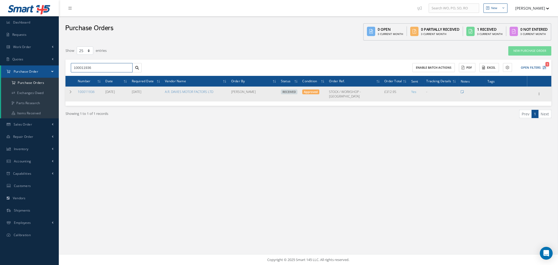
click at [94, 67] on input "100011936" at bounding box center [102, 68] width 62 height 10
click at [71, 91] on icon at bounding box center [71, 91] width 4 height 3
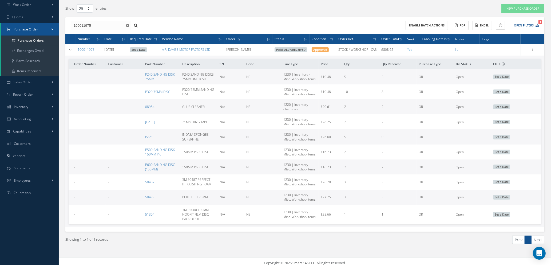
scroll to position [45, 0]
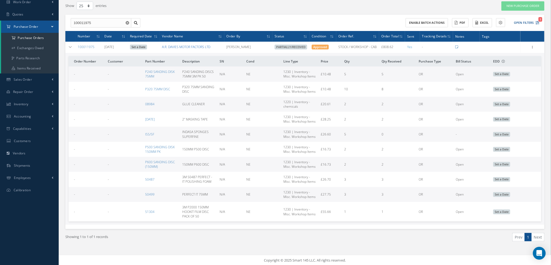
click at [181, 46] on link "A.R. DAVIES MOTOR FACTORS LTD" at bounding box center [186, 47] width 48 height 5
click at [96, 22] on input "100011975" at bounding box center [101, 23] width 61 height 10
type input "100011976"
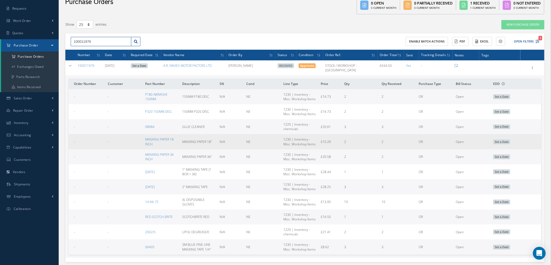
scroll to position [55, 0]
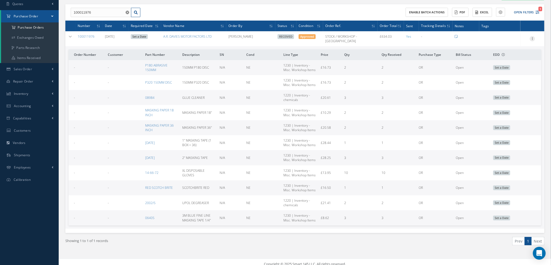
click at [533, 36] on icon at bounding box center [532, 38] width 5 height 4
click at [503, 53] on link "Edit" at bounding box center [508, 56] width 42 height 7
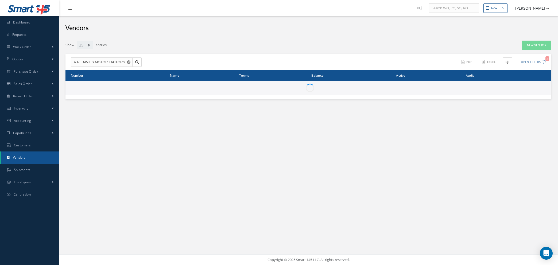
select select "25"
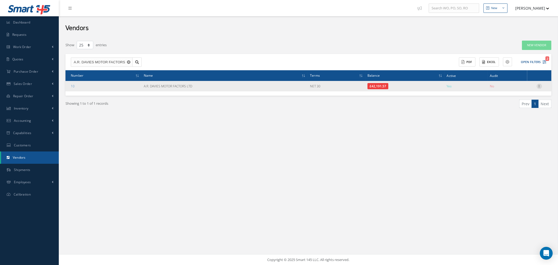
click at [538, 85] on icon at bounding box center [538, 86] width 5 height 4
click at [512, 89] on link "Show" at bounding box center [514, 89] width 42 height 7
type textarea "Account #.: A.R.DAVIES Quality: COMMERCIAL"
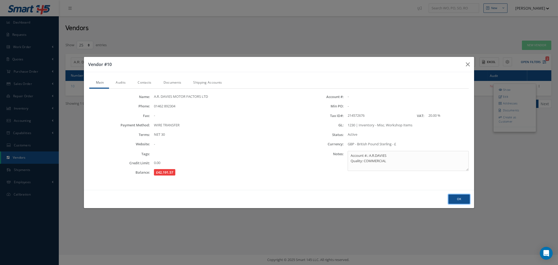
click at [455, 201] on button "Ok" at bounding box center [458, 198] width 21 height 9
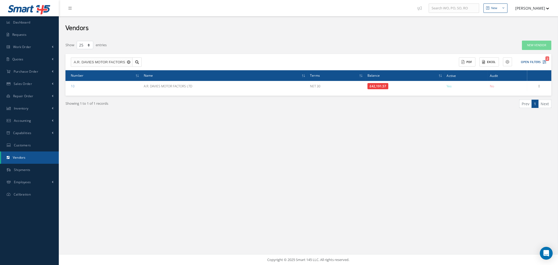
click at [129, 63] on icon "Reset" at bounding box center [128, 61] width 3 height 3
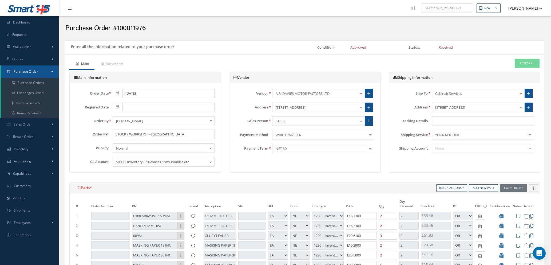
select select "1"
select select "5"
select select "110"
select select "1"
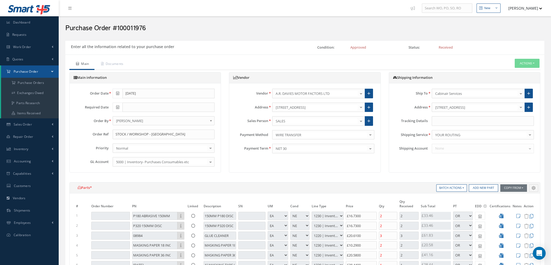
select select "5"
select select "110"
select select "1"
select select "5"
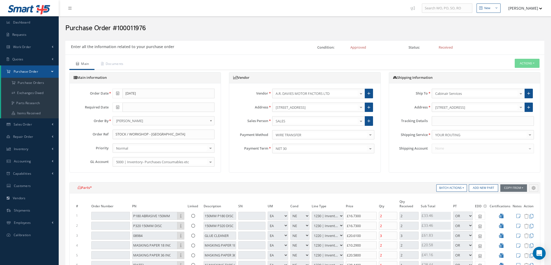
select select "88"
select select "1"
select select "5"
select select "110"
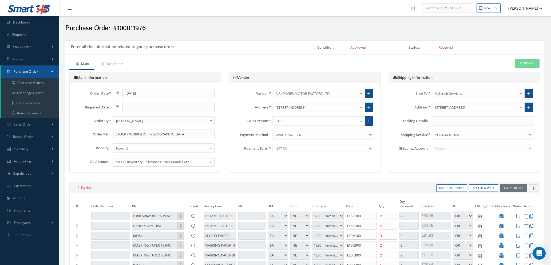
select select "1"
select select "5"
select select "110"
select select "1"
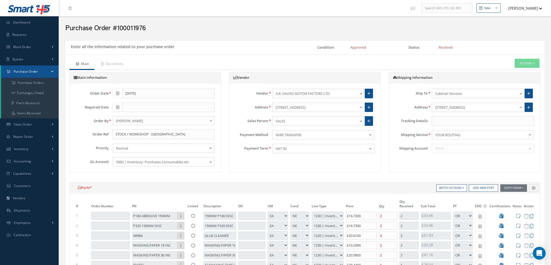
select select "1"
select select "5"
select select "110"
select select "1"
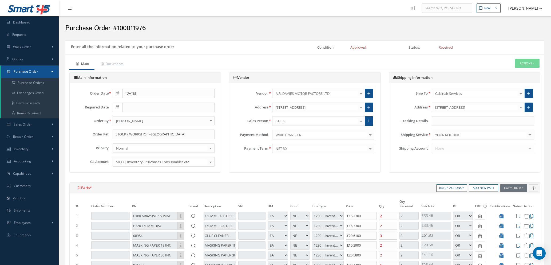
select select "5"
select select "110"
select select "1"
select select "5"
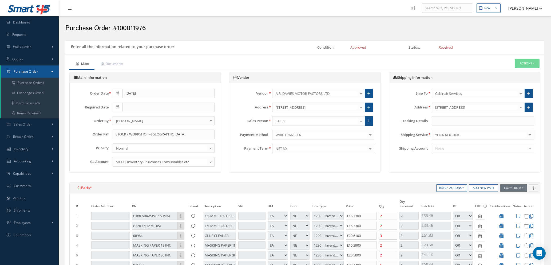
select select "110"
select select "1"
select select "5"
select select "110"
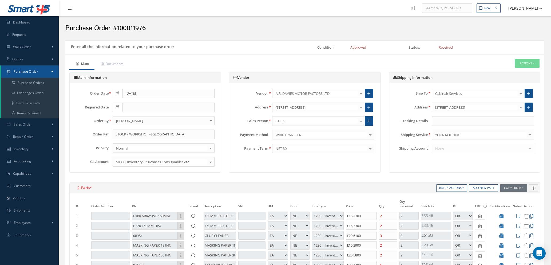
select select "1"
select select "5"
select select "88"
select select "1"
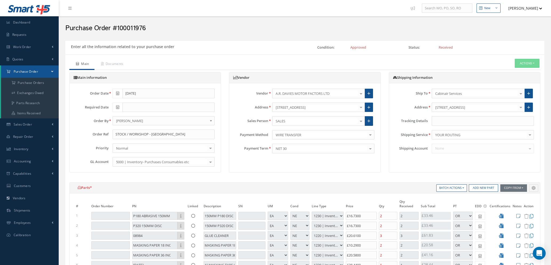
select select "1"
select select "5"
select select "110"
select select "1"
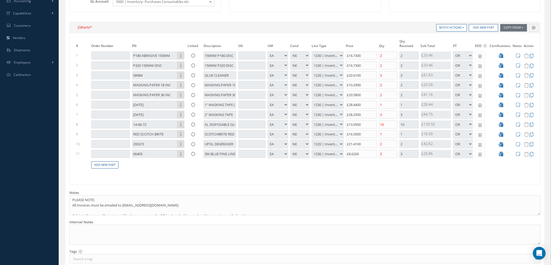
scroll to position [200, 0]
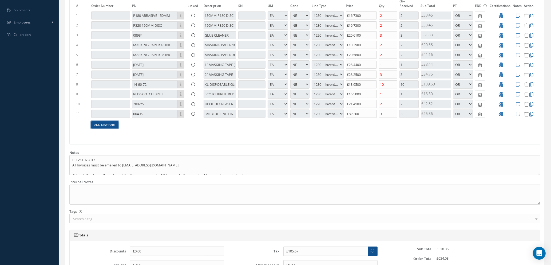
click at [105, 123] on link "Add New Part" at bounding box center [104, 124] width 27 height 7
select select "1"
select select "5"
select select "110"
select select "1"
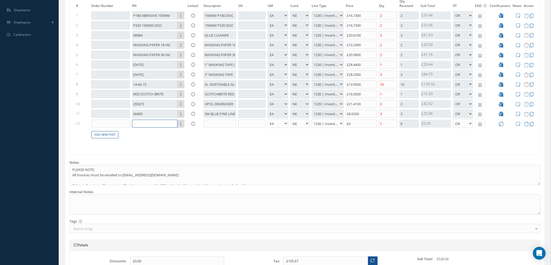
click at [148, 122] on input "text" at bounding box center [154, 124] width 45 height 8
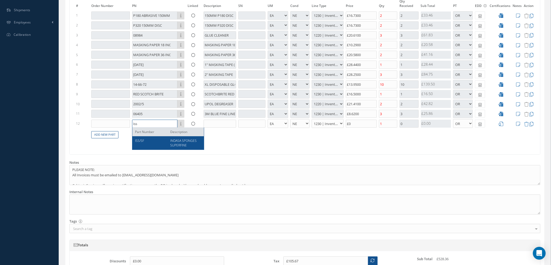
type input "iss"
click at [151, 142] on div "ISS/SF" at bounding box center [150, 142] width 31 height 9
type input "£110.99"
type input "ISS/SF"
type input "INDASA SPONGES SUPERFINE"
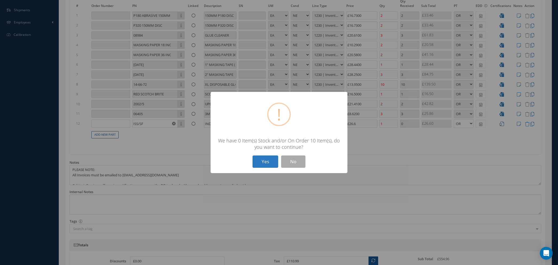
click at [268, 162] on button "Yes" at bounding box center [265, 161] width 26 height 13
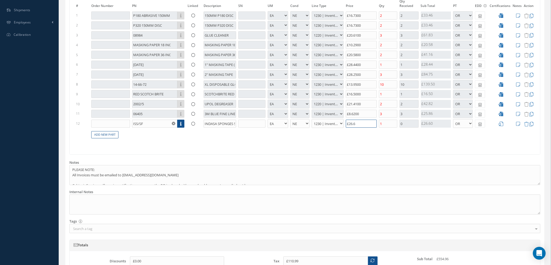
click at [364, 123] on input "£26.6" at bounding box center [361, 124] width 31 height 8
type input "£26.60"
click at [502, 124] on icon at bounding box center [501, 123] width 5 height 5
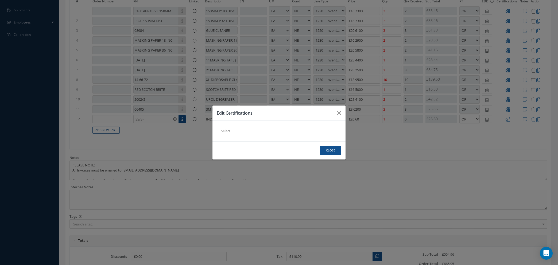
click at [228, 133] on div "× Loading..." at bounding box center [279, 131] width 122 height 10
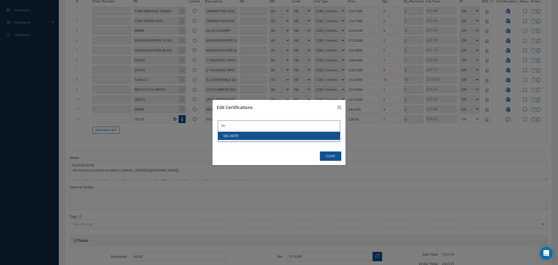
type input "de"
click at [231, 134] on link "DEL NOTE" at bounding box center [279, 136] width 122 height 8
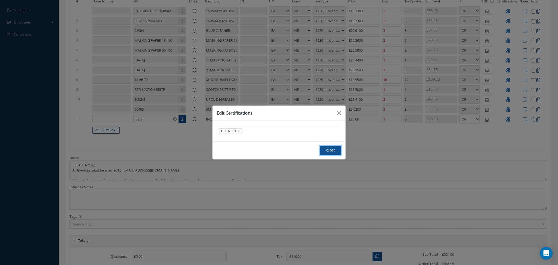
click at [333, 152] on button "Close" at bounding box center [330, 150] width 21 height 9
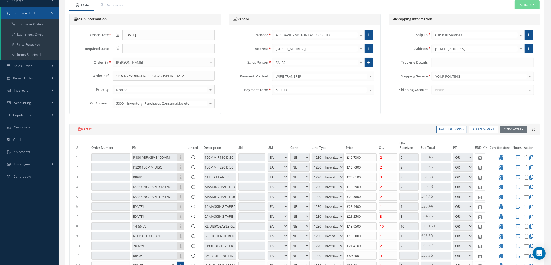
scroll to position [160, 0]
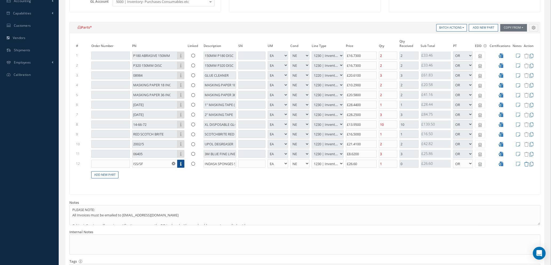
click at [527, 164] on icon at bounding box center [526, 164] width 5 height 5
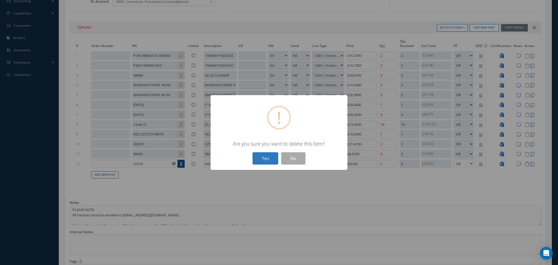
click at [266, 158] on button "Yes" at bounding box center [265, 158] width 26 height 13
type input "£105.67"
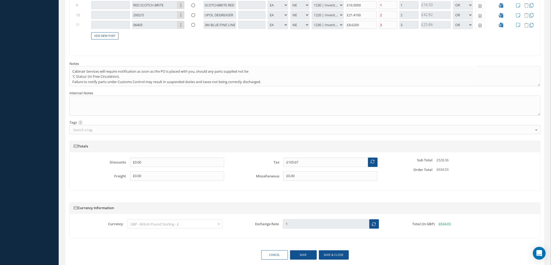
scroll to position [309, 0]
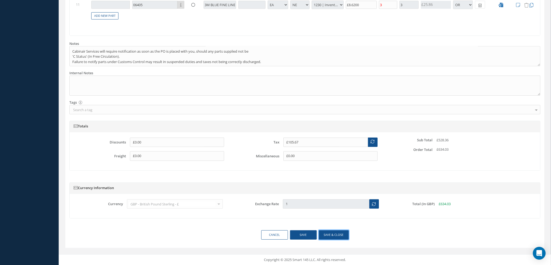
click at [327, 236] on button "Save & close" at bounding box center [334, 234] width 30 height 9
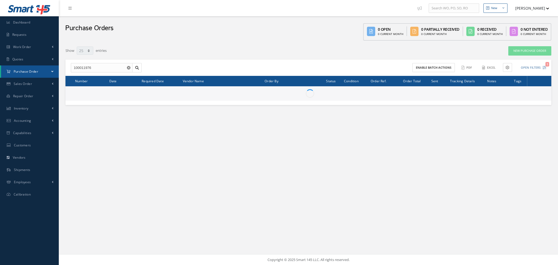
select select "25"
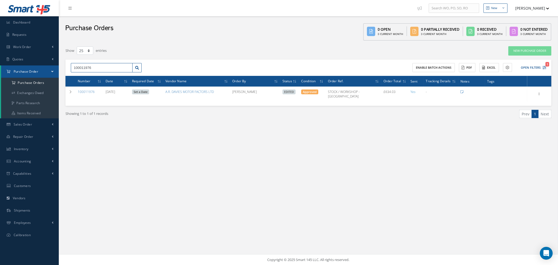
click at [100, 67] on input "100011976" at bounding box center [102, 68] width 62 height 10
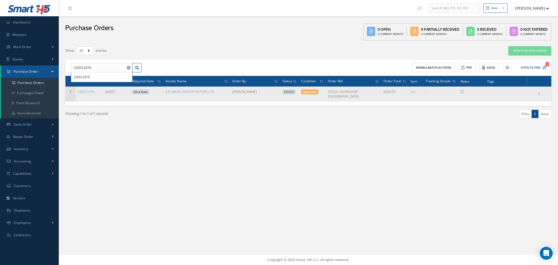
click at [70, 91] on icon at bounding box center [71, 91] width 4 height 3
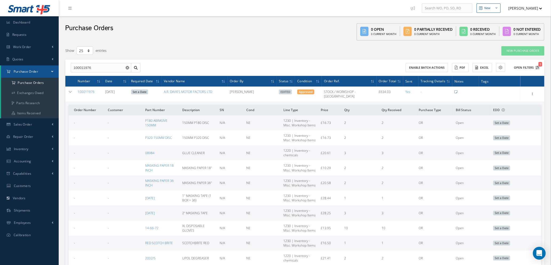
click at [537, 67] on icon "1" at bounding box center [538, 68] width 4 height 4
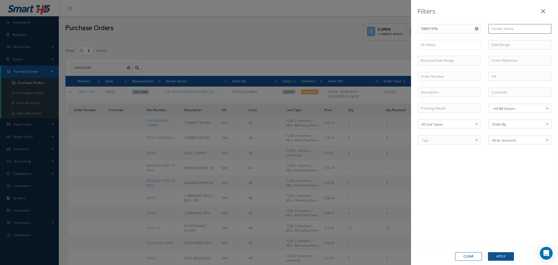
click at [510, 28] on input "text" at bounding box center [519, 29] width 63 height 10
type input "a.r"
click at [476, 27] on use "Reset" at bounding box center [475, 28] width 3 height 3
click at [501, 39] on div "PO # Vendor Name a.r A.R. DAVIES MOTOR FACTORS LTD Open Partially/Received Rece…" at bounding box center [484, 87] width 142 height 127
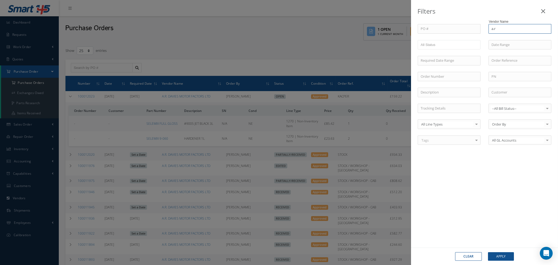
click at [504, 28] on input "a.r" at bounding box center [519, 29] width 63 height 10
click at [504, 38] on span "A.R. DAVIES MOTOR FACTORS LTD" at bounding box center [514, 41] width 47 height 10
type input "A.R. DAVIES MOTOR FACTORS LTD"
click at [505, 254] on button "Apply" at bounding box center [501, 256] width 26 height 9
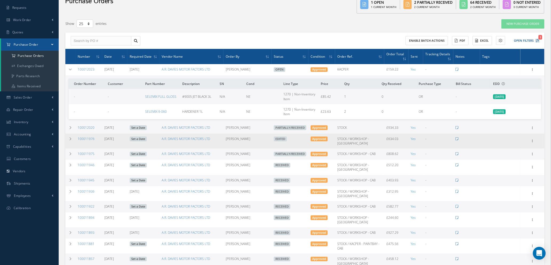
scroll to position [40, 0]
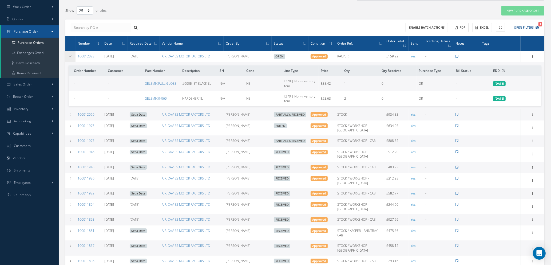
click at [70, 55] on icon at bounding box center [71, 56] width 4 height 3
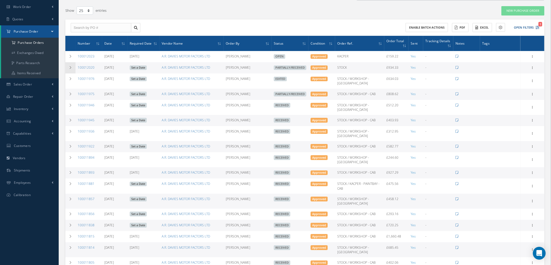
click at [69, 66] on icon at bounding box center [71, 67] width 4 height 3
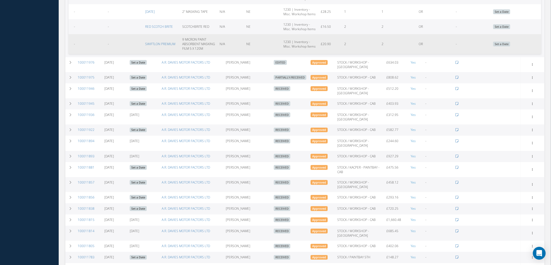
scroll to position [320, 0]
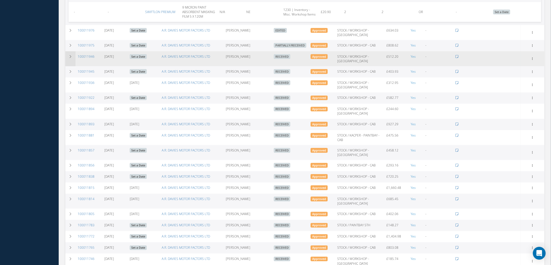
click at [69, 55] on icon at bounding box center [71, 56] width 4 height 3
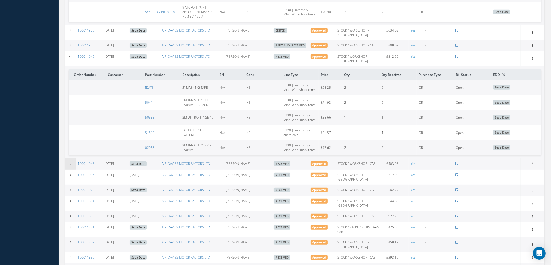
click at [70, 162] on icon at bounding box center [71, 163] width 4 height 3
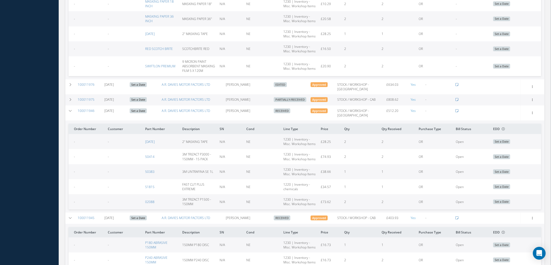
scroll to position [240, 0]
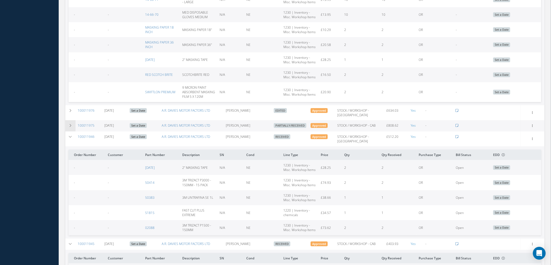
click at [71, 125] on icon at bounding box center [71, 125] width 4 height 3
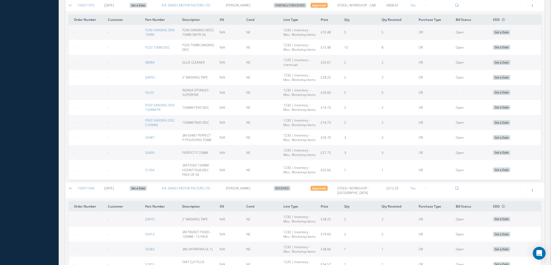
scroll to position [320, 0]
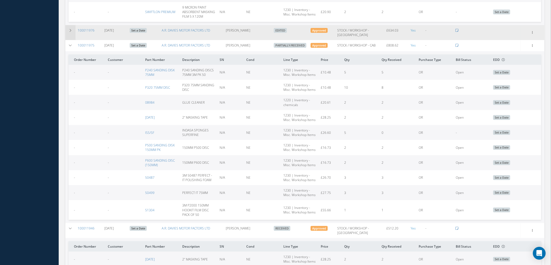
click at [69, 29] on icon at bounding box center [71, 30] width 4 height 3
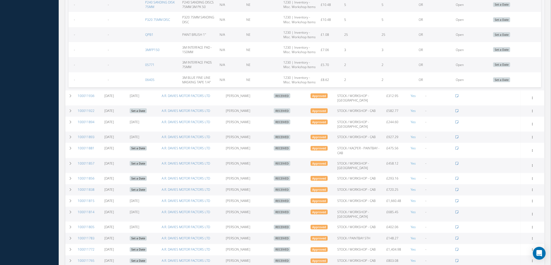
scroll to position [921, 0]
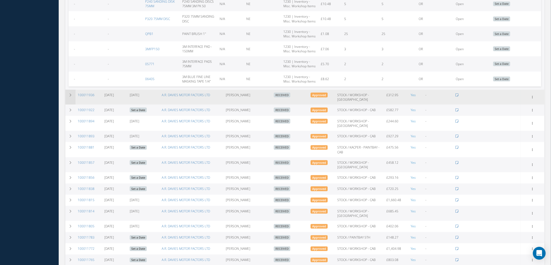
click at [70, 94] on icon at bounding box center [71, 94] width 4 height 3
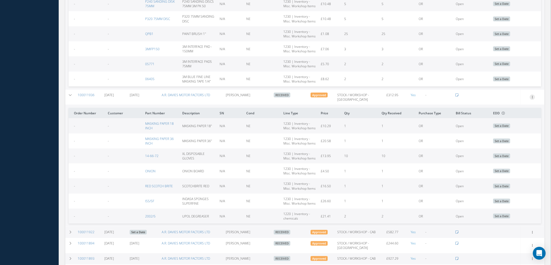
click at [533, 96] on icon at bounding box center [532, 97] width 5 height 4
click at [505, 114] on link "Edit" at bounding box center [508, 114] width 42 height 7
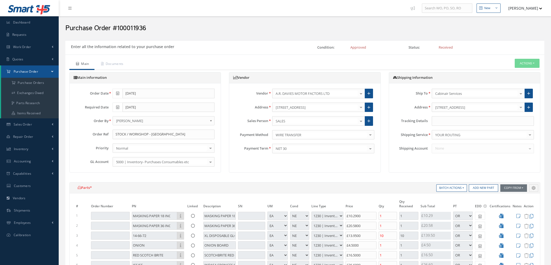
select select "1"
select select "5"
select select "110"
select select "1"
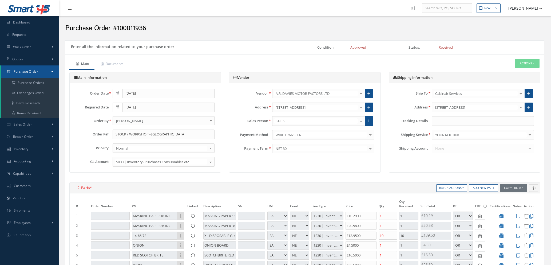
select select "5"
select select "110"
select select "1"
select select "5"
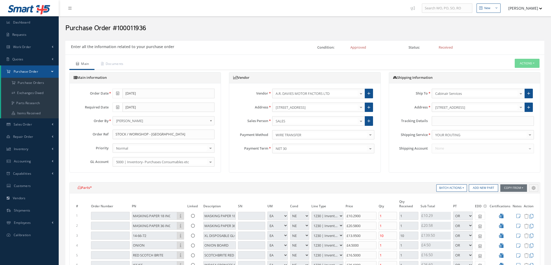
select select "110"
select select "1"
select select "5"
select select "110"
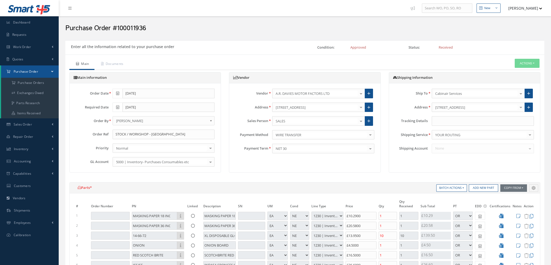
select select "1"
select select "5"
select select "110"
select select "1"
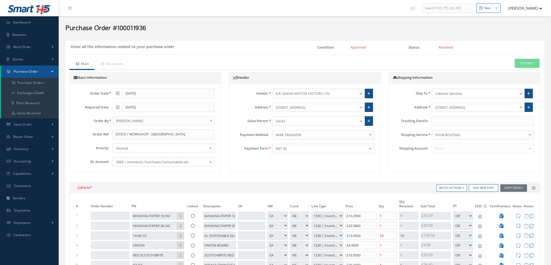
select select "1"
select select "5"
select select "110"
select select "1"
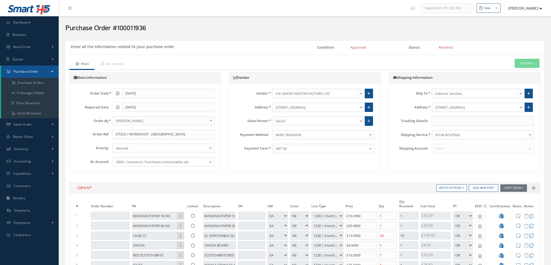
select select "5"
select select "88"
select select "1"
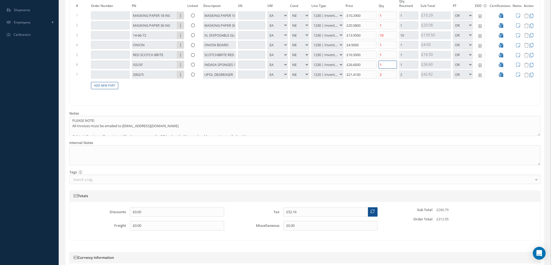
click at [383, 65] on input "1" at bounding box center [388, 65] width 19 height 8
type input "£46.84"
type input "2"
type input "£57.48"
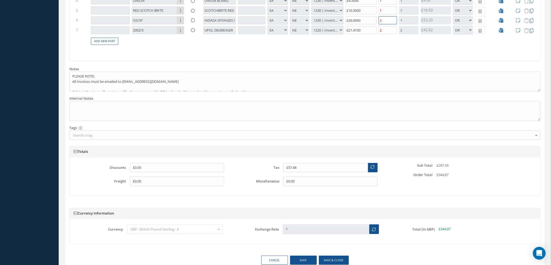
scroll to position [270, 0]
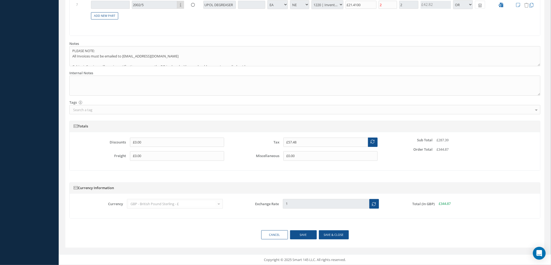
type input "2"
click at [329, 231] on button "Save & close" at bounding box center [334, 234] width 30 height 9
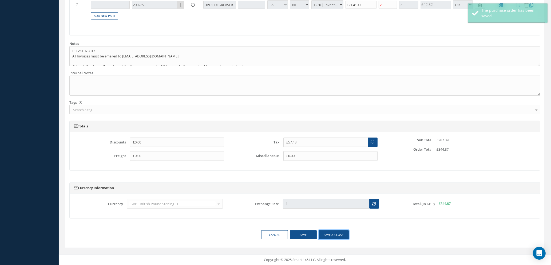
type input "[DATE]"
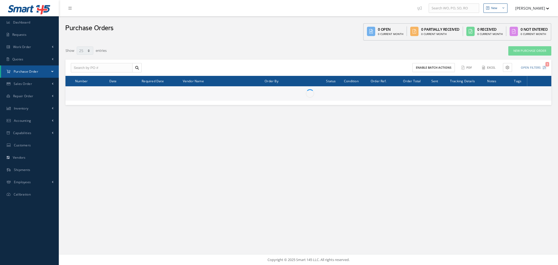
select select "25"
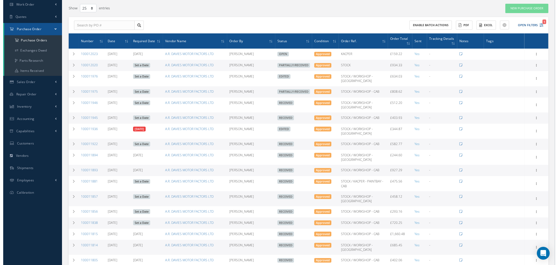
scroll to position [21, 0]
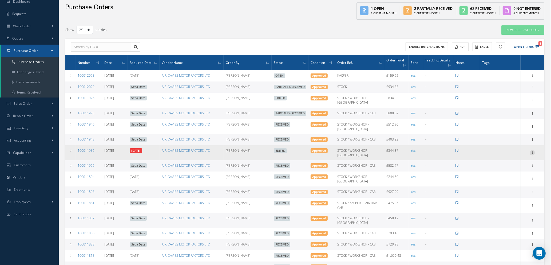
click at [530, 150] on icon at bounding box center [532, 152] width 5 height 4
click at [497, 156] on link "Enter/Update" at bounding box center [508, 156] width 42 height 7
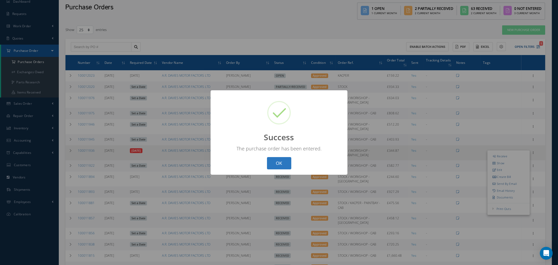
click at [277, 163] on button "OK" at bounding box center [279, 163] width 24 height 13
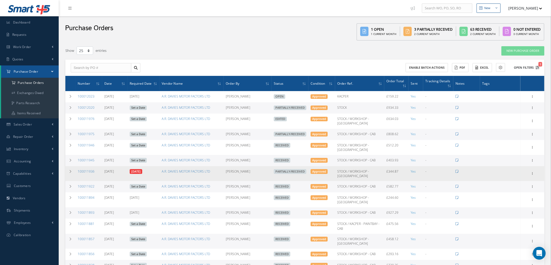
click at [538, 66] on icon "1" at bounding box center [538, 68] width 4 height 4
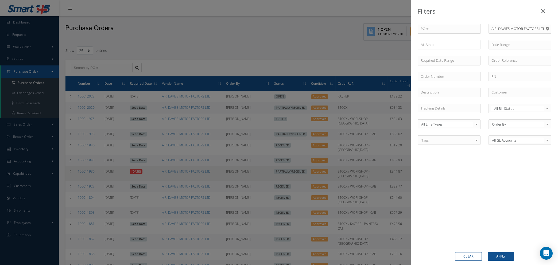
click at [546, 29] on use "Reset" at bounding box center [546, 28] width 3 height 3
click at [460, 44] on ul at bounding box center [448, 44] width 63 height 9
click at [496, 255] on button "Apply" at bounding box center [501, 256] width 26 height 9
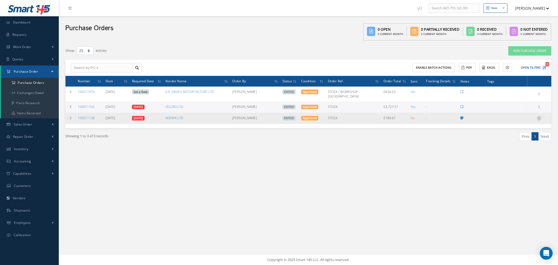
click at [539, 116] on icon at bounding box center [538, 118] width 5 height 4
click at [521, 118] on link "Enter/Update" at bounding box center [514, 121] width 42 height 7
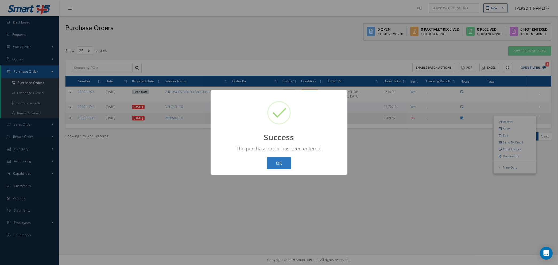
click at [280, 160] on button "OK" at bounding box center [279, 163] width 24 height 13
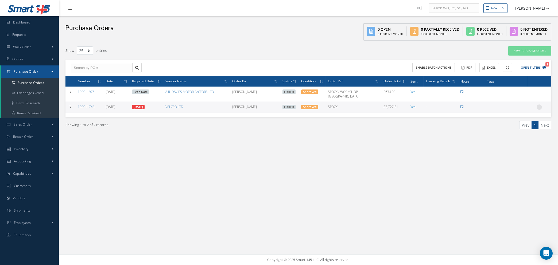
click at [538, 104] on icon at bounding box center [538, 106] width 5 height 4
click at [516, 107] on link "Enter/Update" at bounding box center [514, 110] width 42 height 7
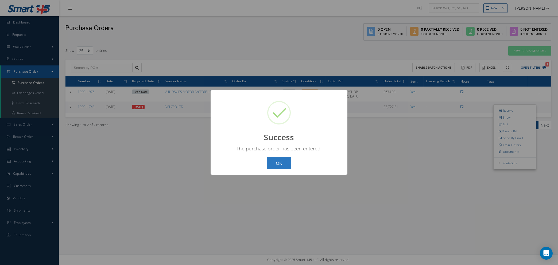
click at [281, 162] on button "OK" at bounding box center [279, 163] width 24 height 13
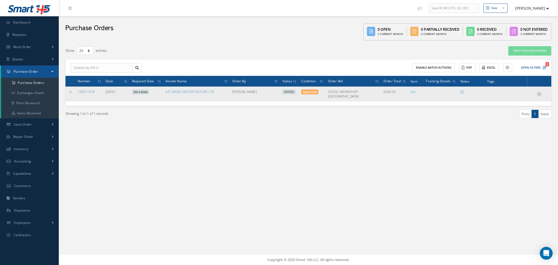
click at [538, 91] on icon at bounding box center [538, 93] width 5 height 4
click at [515, 95] on link "Enter/Update" at bounding box center [514, 97] width 42 height 7
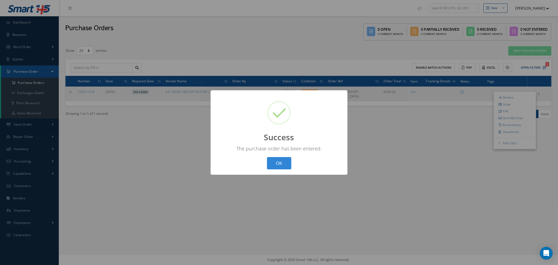
drag, startPoint x: 278, startPoint y: 163, endPoint x: 290, endPoint y: 165, distance: 12.3
click at [278, 163] on button "OK" at bounding box center [279, 163] width 24 height 13
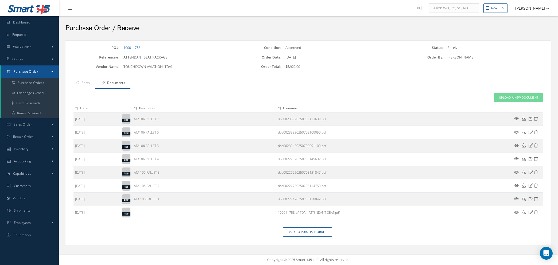
click at [24, 72] on span "Purchase Order" at bounding box center [26, 71] width 25 height 5
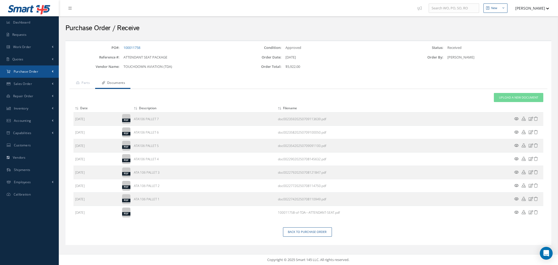
click at [23, 70] on span "Purchase Order" at bounding box center [26, 71] width 25 height 5
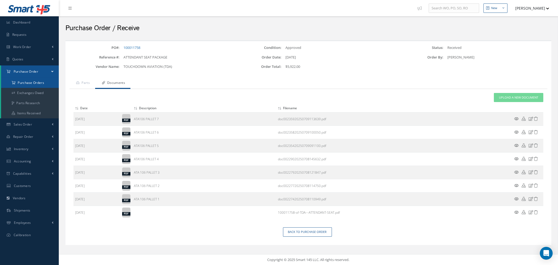
click at [28, 83] on a=1&status_id=2&status_id=3&status_id=5&collapsedFilters"] "Purchase Orders" at bounding box center [30, 83] width 58 height 10
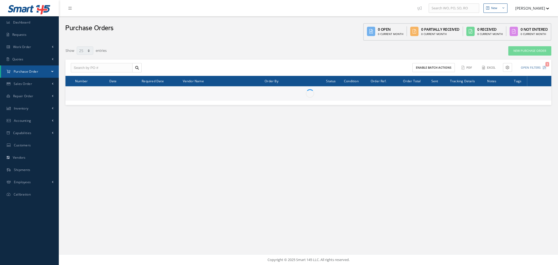
select select "25"
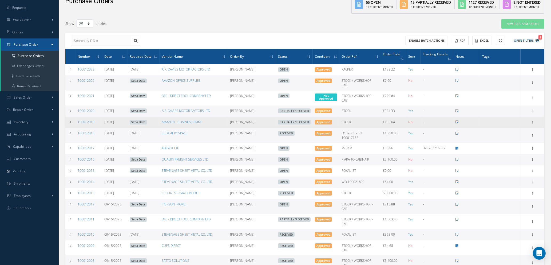
scroll to position [40, 0]
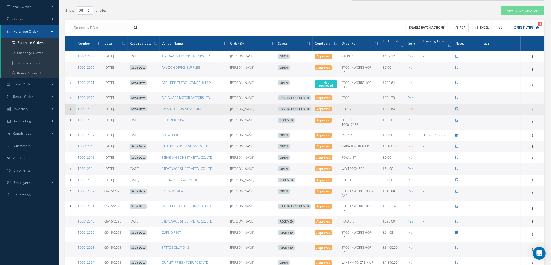
click at [70, 107] on icon at bounding box center [71, 108] width 4 height 3
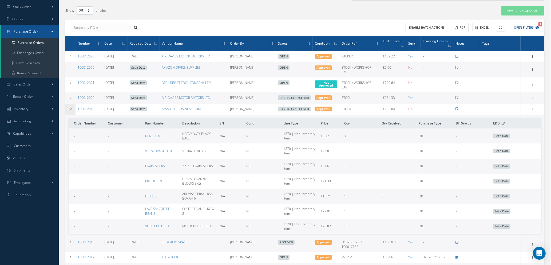
click at [70, 107] on icon at bounding box center [71, 108] width 4 height 3
